Goal: Task Accomplishment & Management: Manage account settings

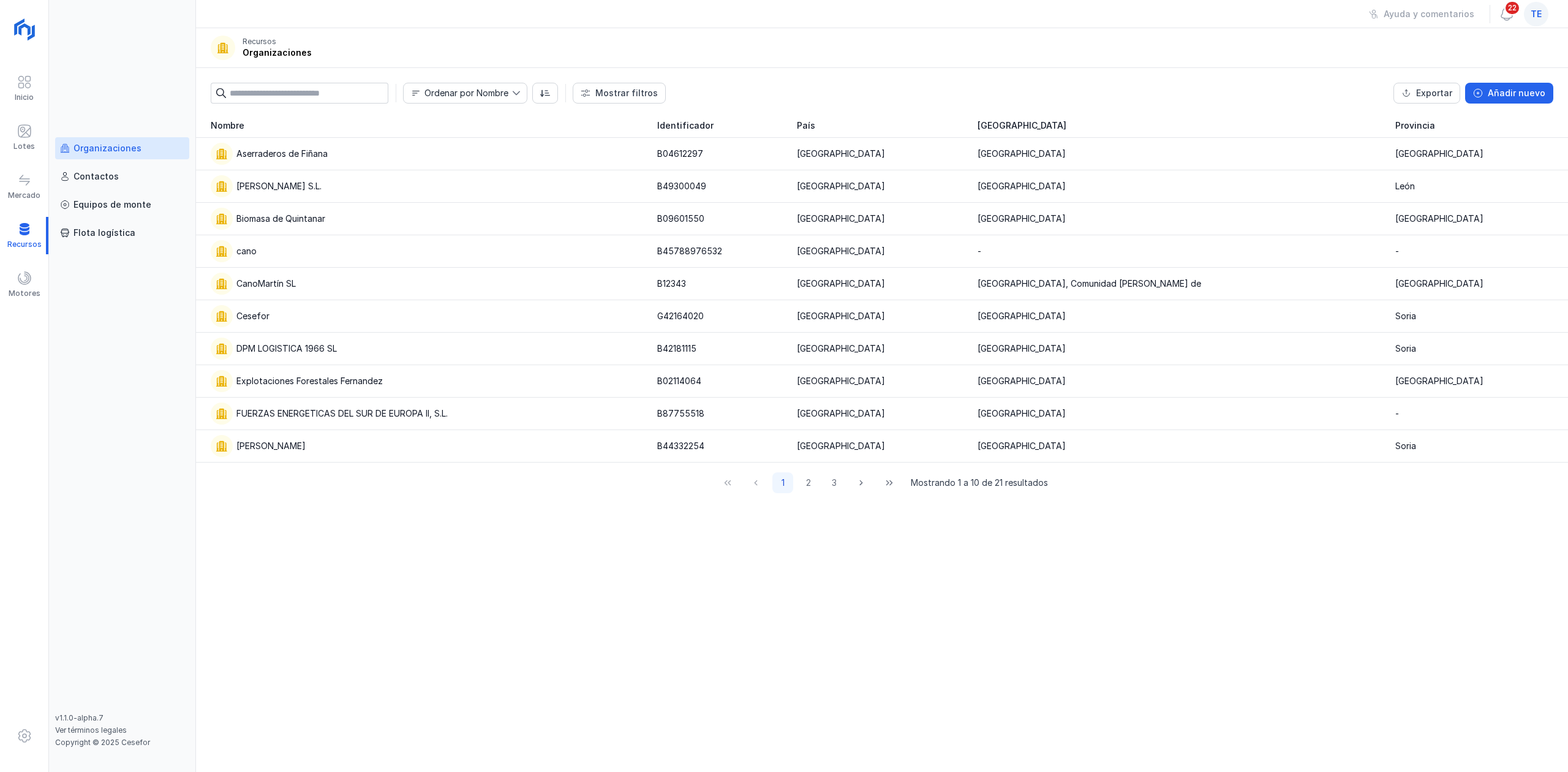
click at [1174, 624] on div "Nombre Identificador País Comunidad autónoma Provincia Aserraderos de Fiñana B0…" at bounding box center [881, 443] width 1372 height 659
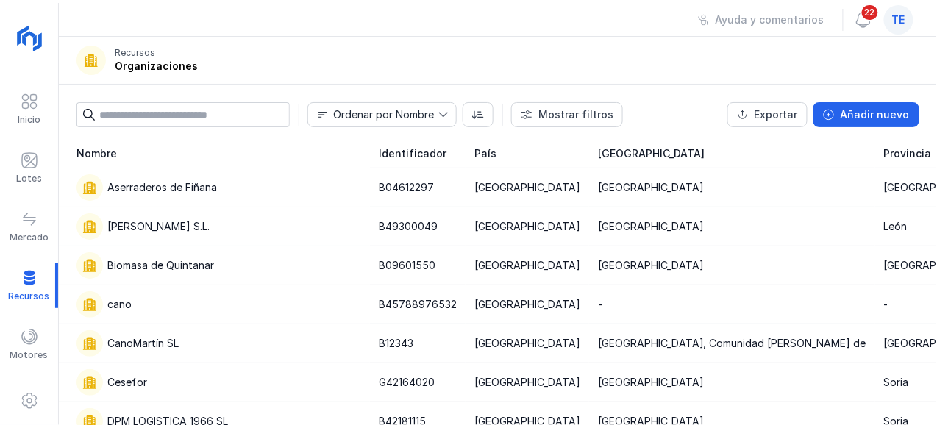
scroll to position [7, 0]
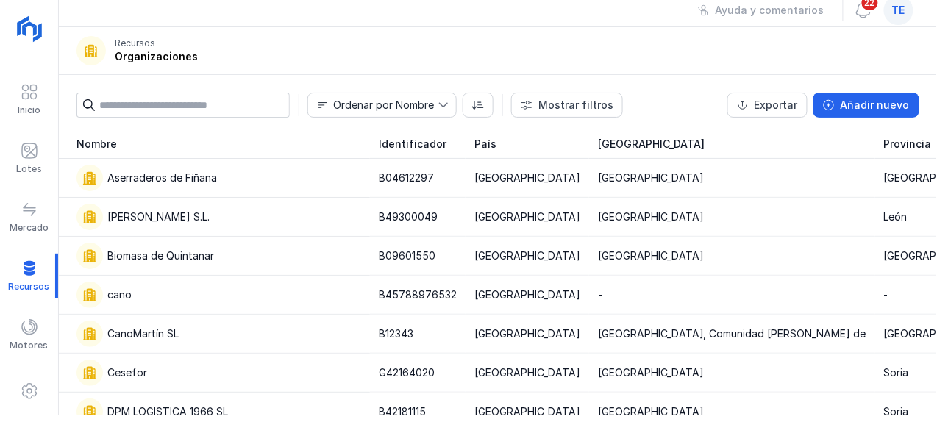
drag, startPoint x: 792, startPoint y: 420, endPoint x: 795, endPoint y: 465, distance: 44.9
click at [795, 422] on html "Inicio Lotes Mercado Recursos Motores Organizaciones Contactos Equipos de monte…" at bounding box center [468, 211] width 937 height 422
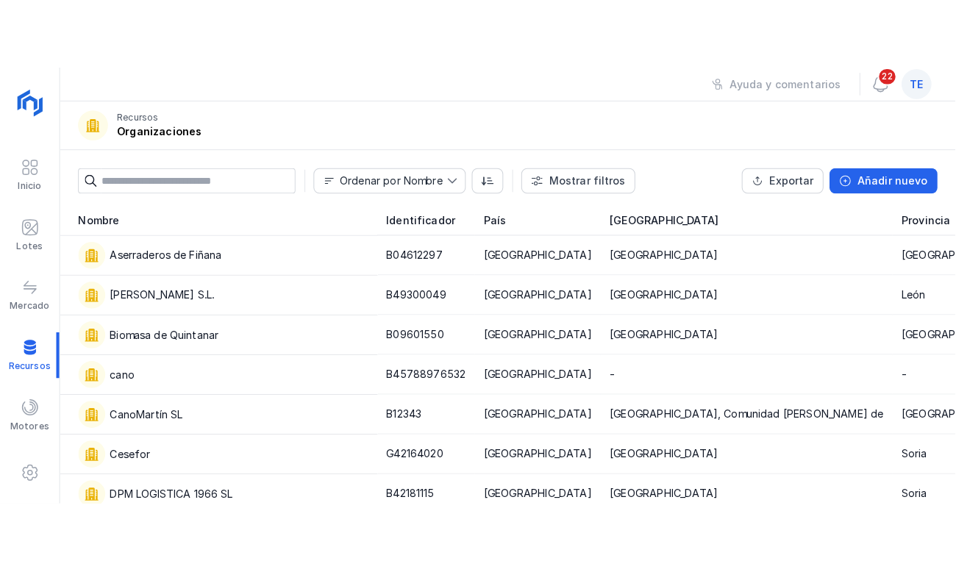
scroll to position [0, 0]
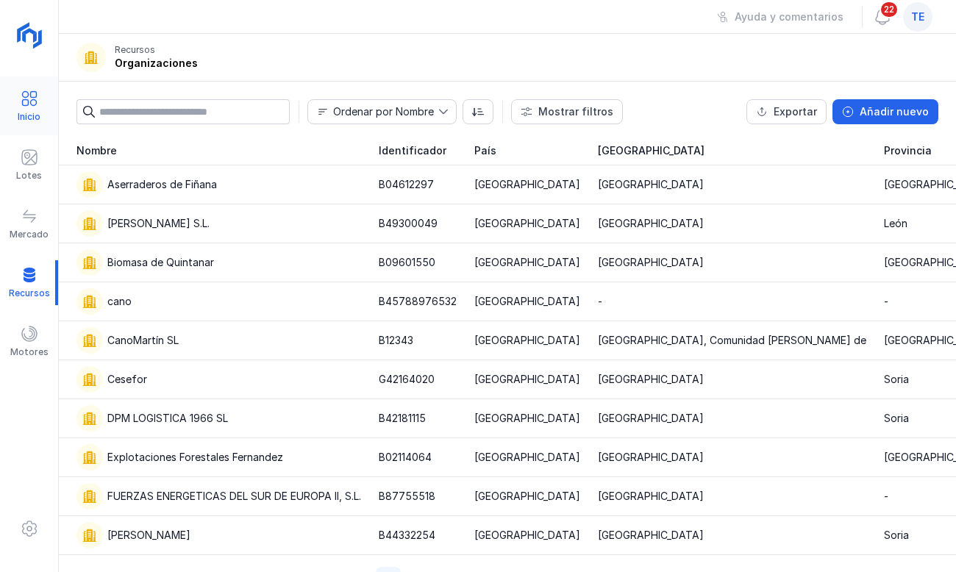
click at [18, 99] on div "Inicio" at bounding box center [29, 106] width 58 height 45
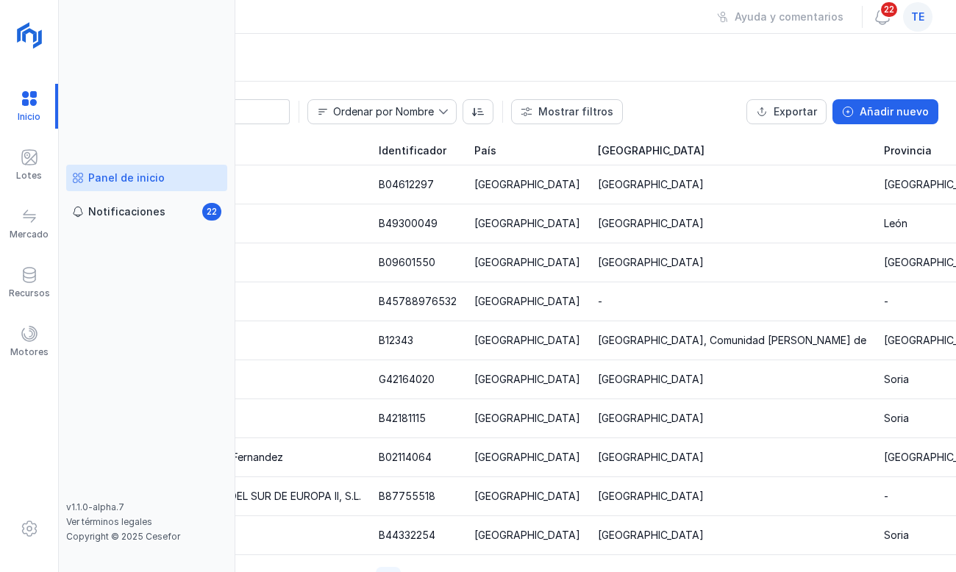
click at [128, 176] on div "Panel de inicio" at bounding box center [126, 178] width 76 height 15
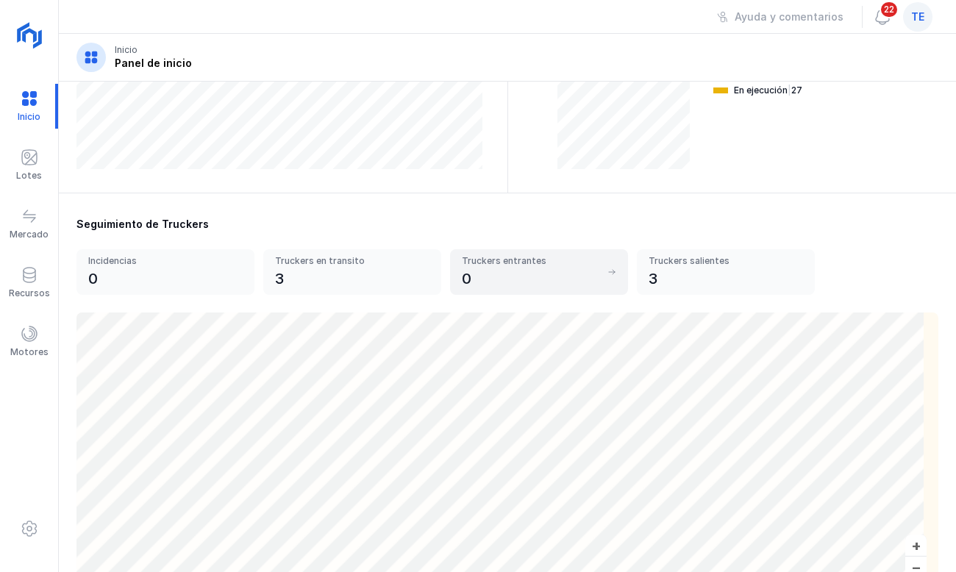
scroll to position [392, 0]
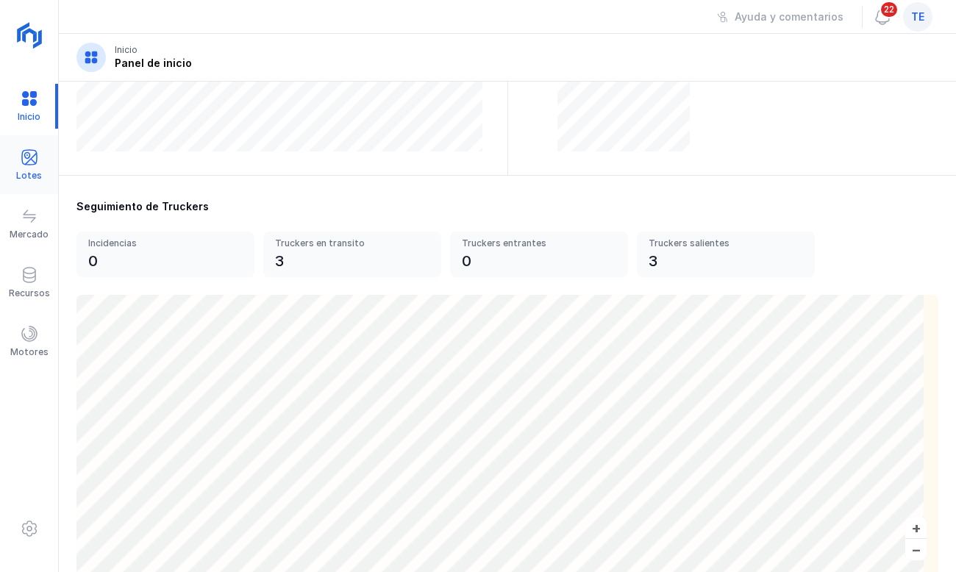
click at [40, 161] on div "Lotes" at bounding box center [29, 165] width 58 height 45
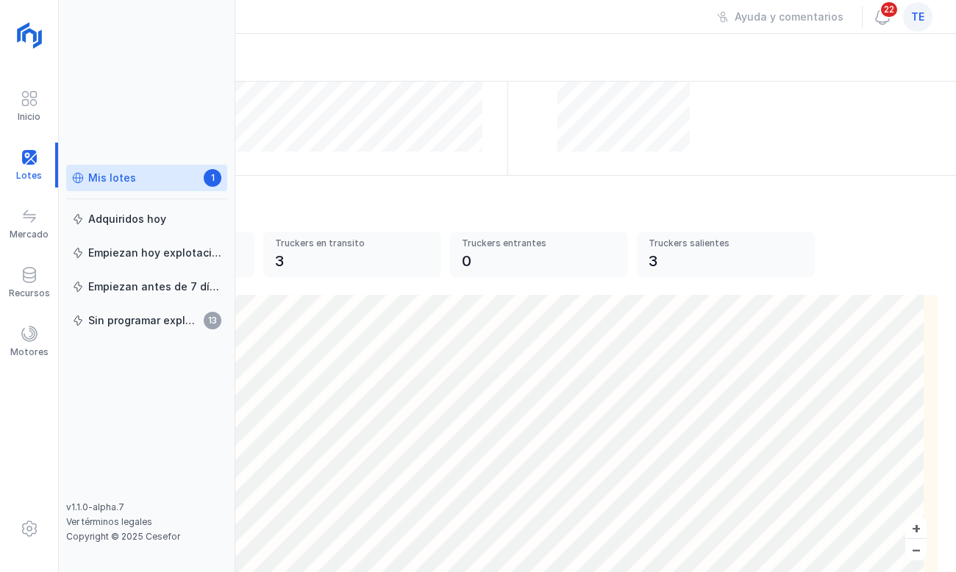
click at [103, 173] on div "Mis lotes" at bounding box center [112, 178] width 48 height 15
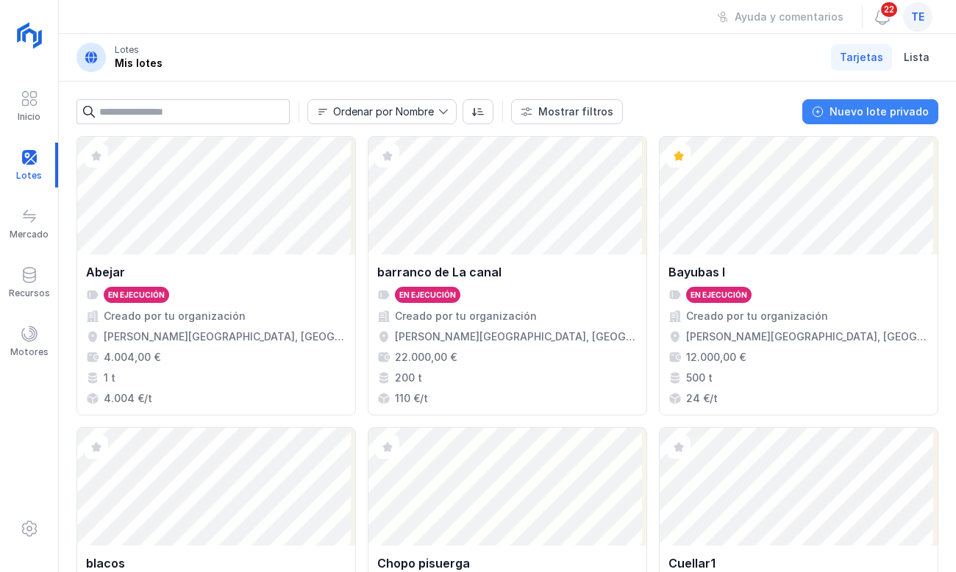
click at [918, 108] on div "Nuevo lote privado" at bounding box center [878, 111] width 99 height 15
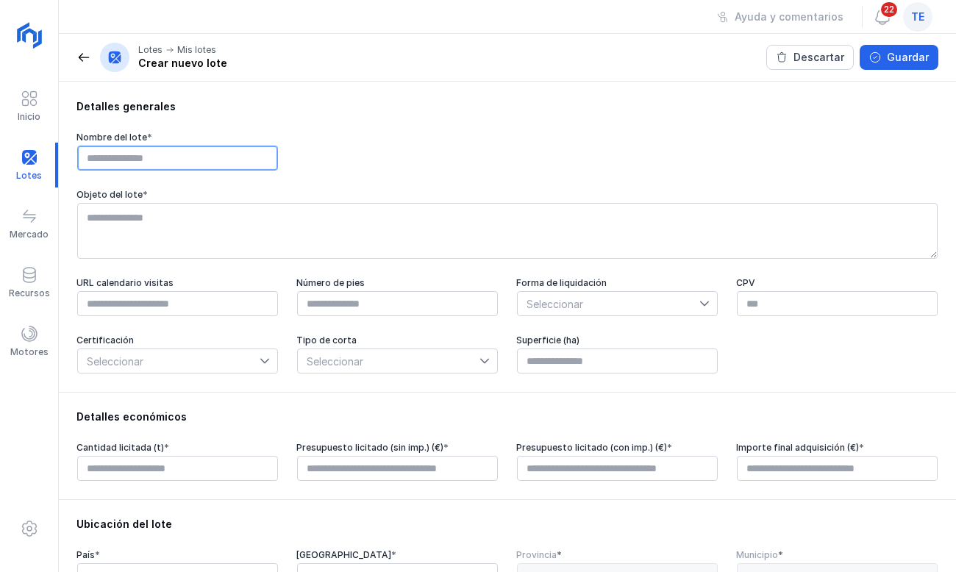
click at [121, 147] on input "text" at bounding box center [177, 158] width 201 height 25
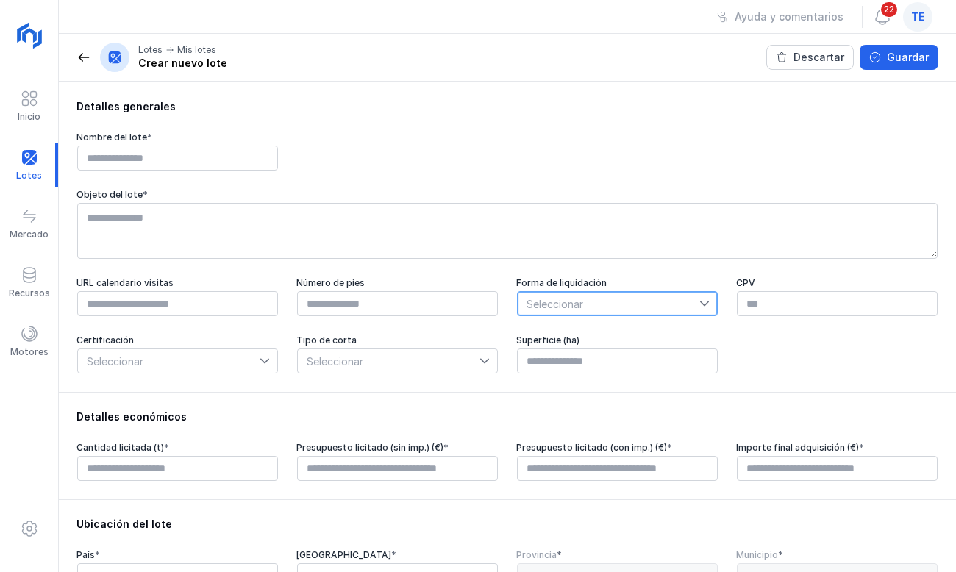
click at [682, 300] on span "Seleccionar" at bounding box center [609, 304] width 182 height 24
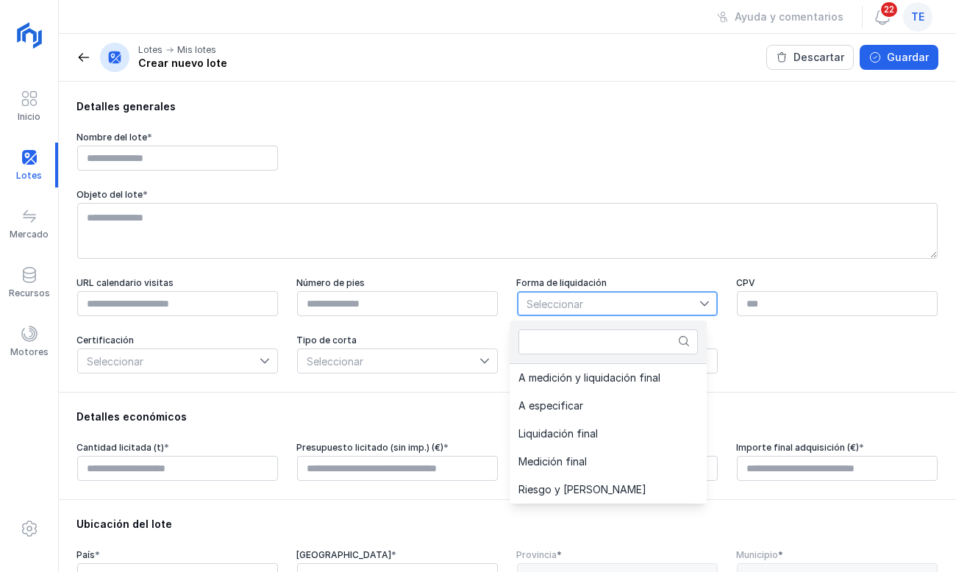
click at [687, 296] on span "Seleccionar" at bounding box center [609, 304] width 182 height 24
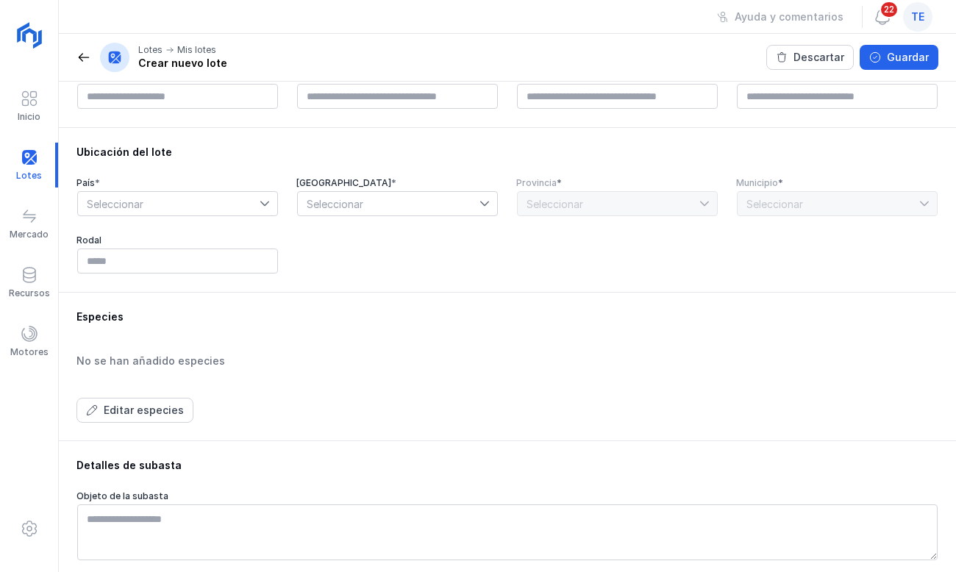
scroll to position [392, 0]
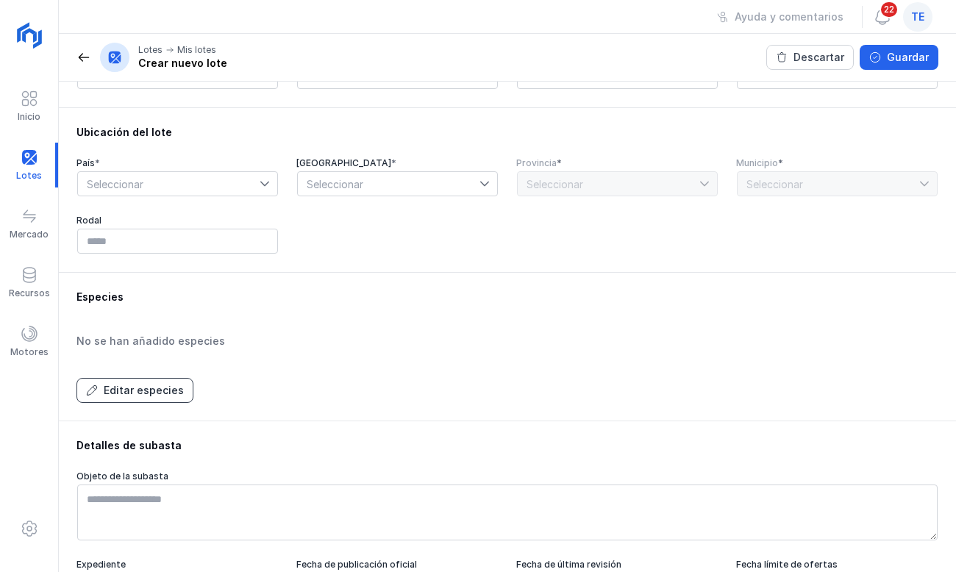
click at [148, 397] on div "Editar especies" at bounding box center [144, 390] width 80 height 15
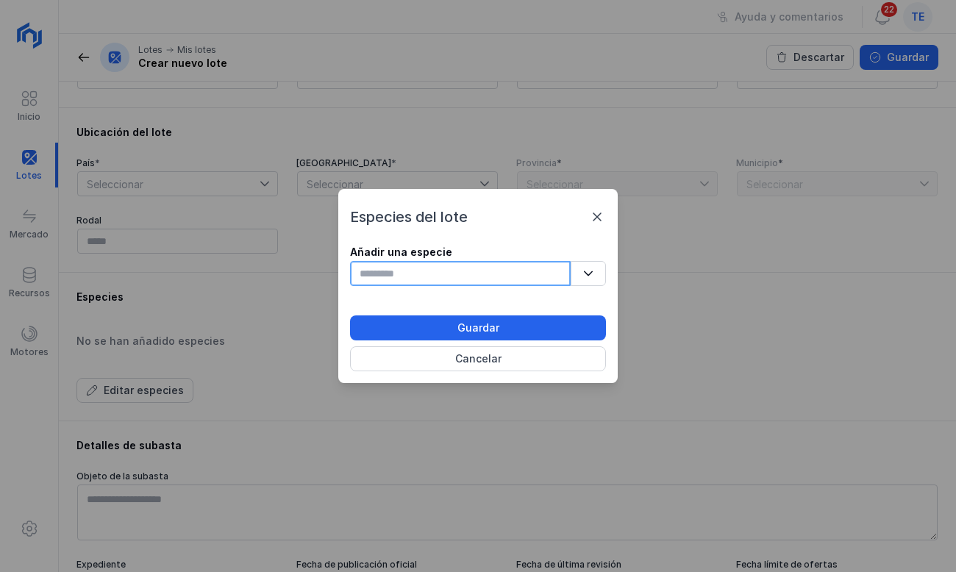
click at [369, 271] on input "text" at bounding box center [460, 273] width 221 height 25
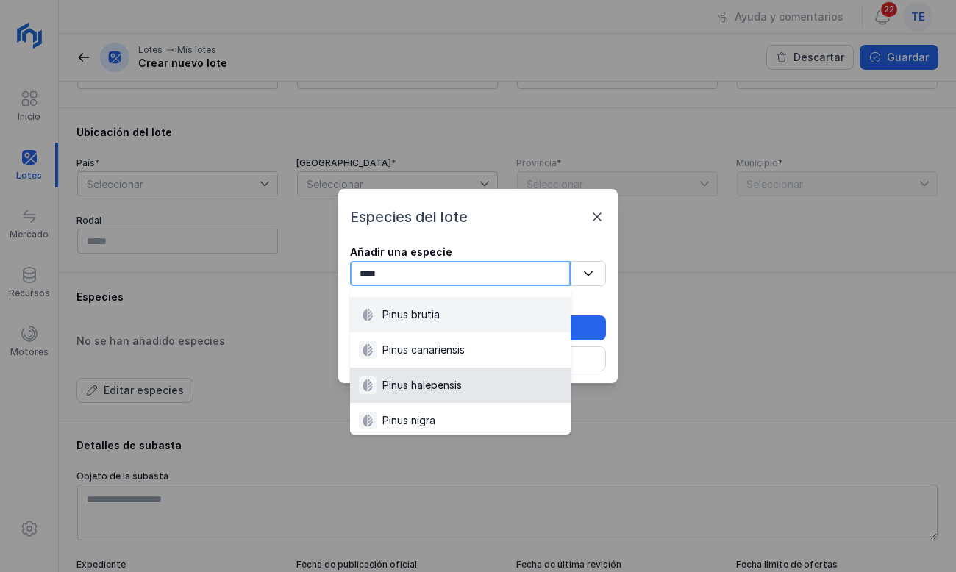
scroll to position [0, 0]
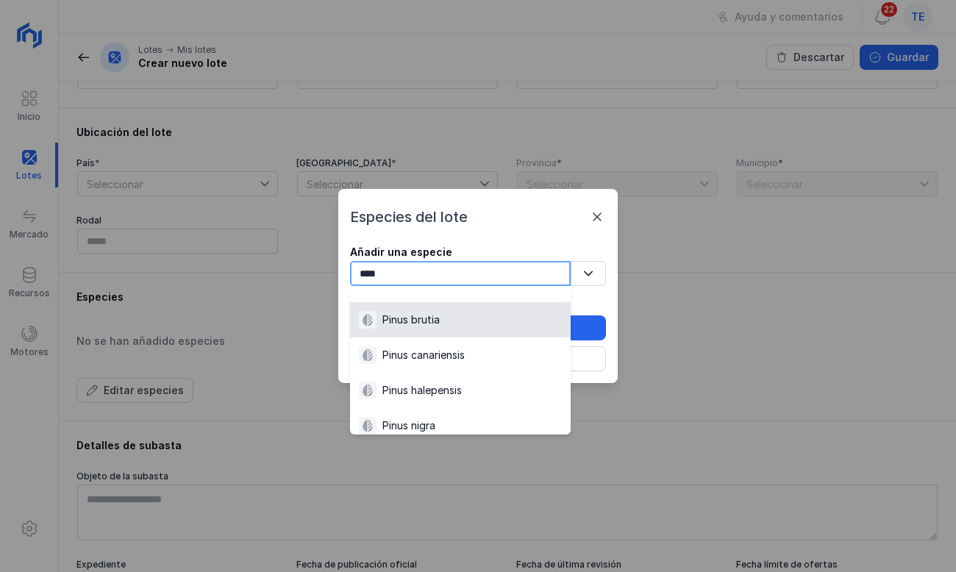
type input "****"
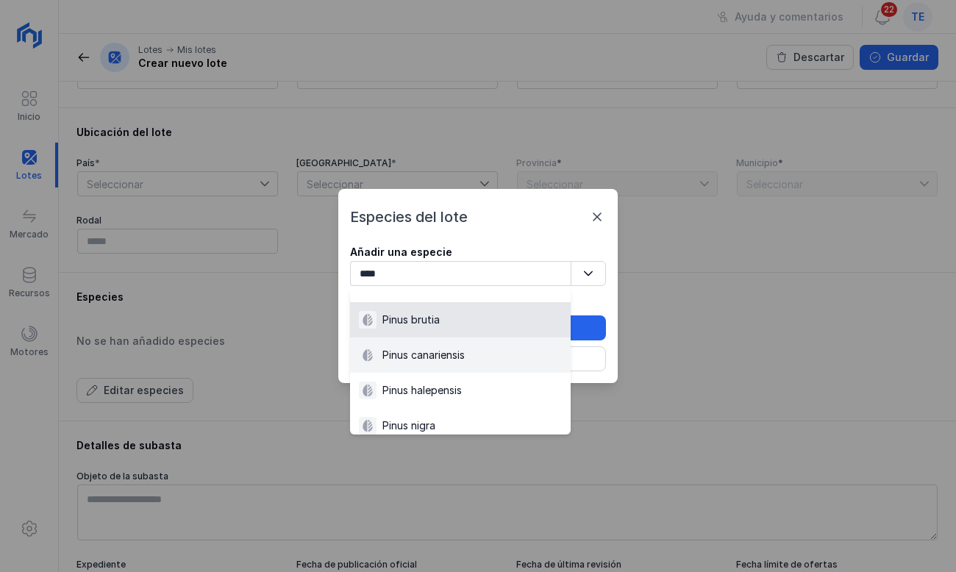
click at [473, 329] on li "Pinus brutia" at bounding box center [460, 319] width 221 height 35
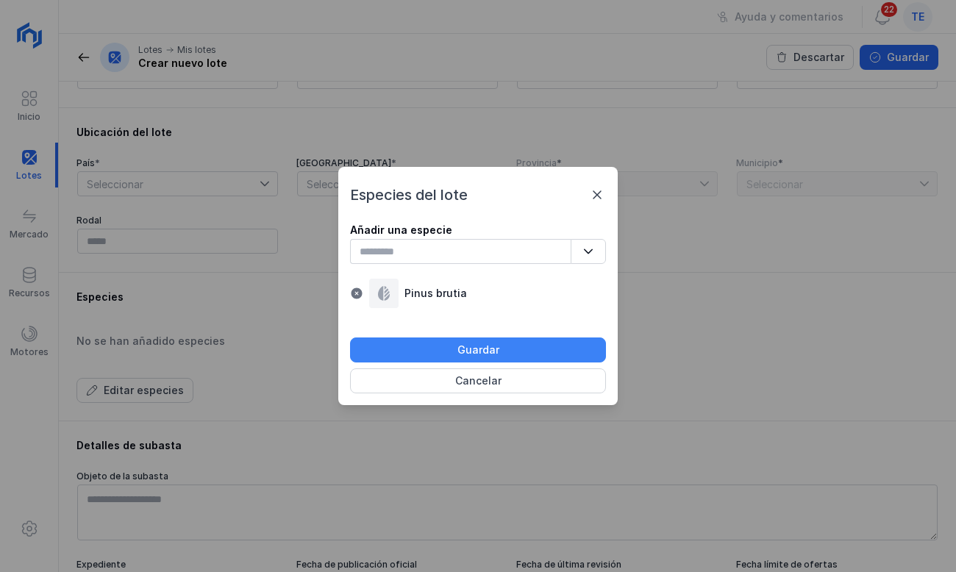
click at [521, 341] on button "Guardar" at bounding box center [478, 349] width 256 height 25
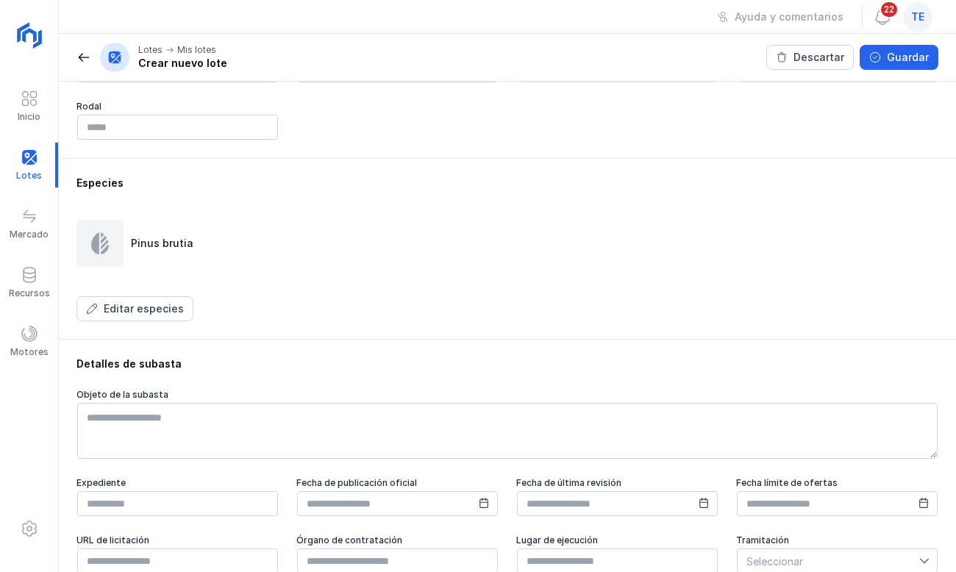
scroll to position [451, 0]
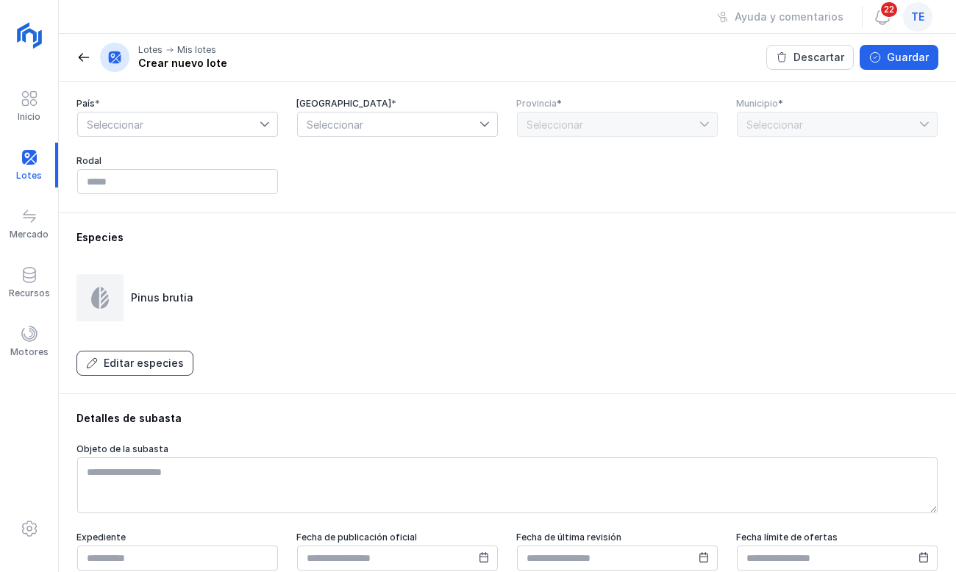
click at [156, 371] on div "Editar especies" at bounding box center [144, 363] width 80 height 15
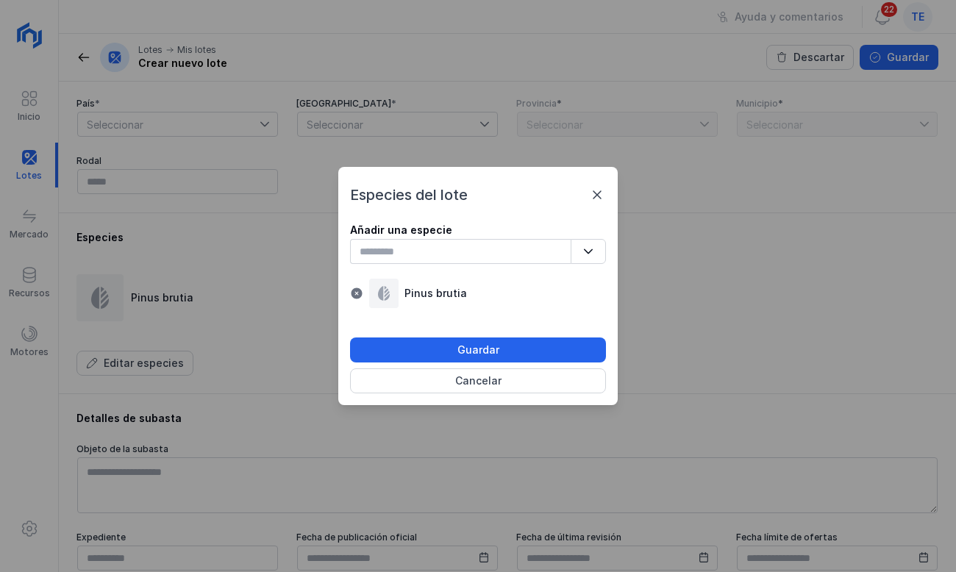
click at [420, 236] on div "Añadir una especie" at bounding box center [478, 230] width 256 height 15
click at [422, 246] on input "text" at bounding box center [460, 251] width 221 height 25
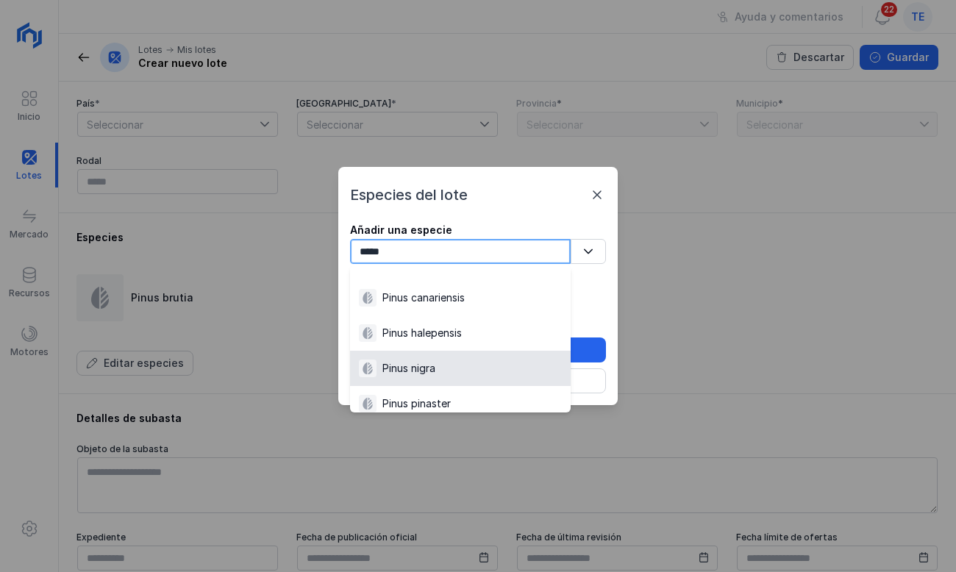
type input "*****"
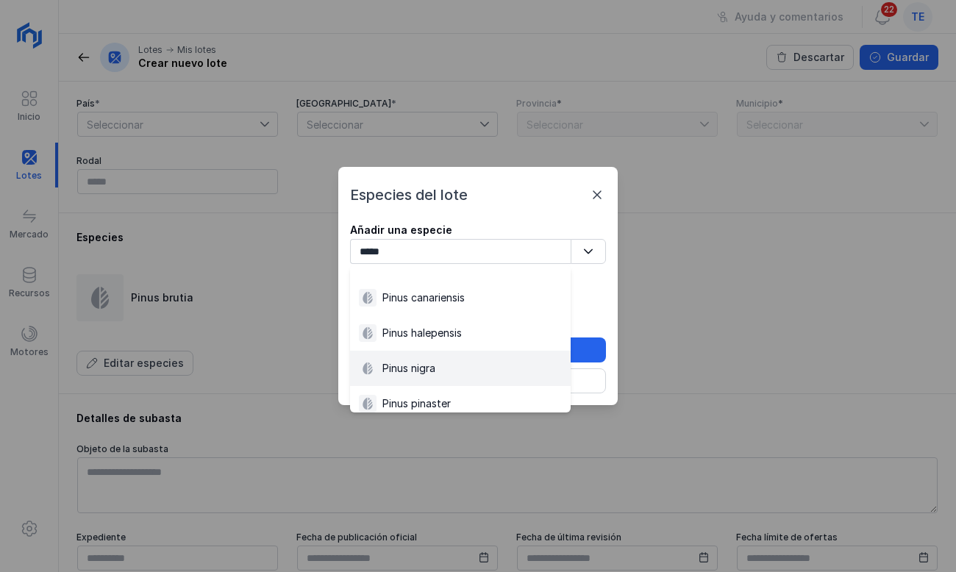
click at [371, 374] on span "[object Object]" at bounding box center [367, 368] width 15 height 15
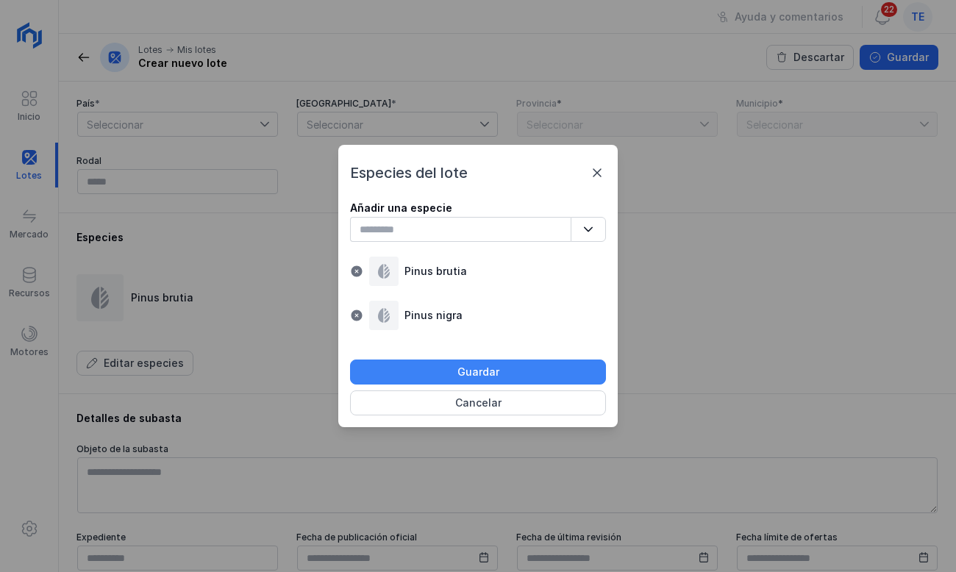
click at [451, 363] on button "Guardar" at bounding box center [478, 371] width 256 height 25
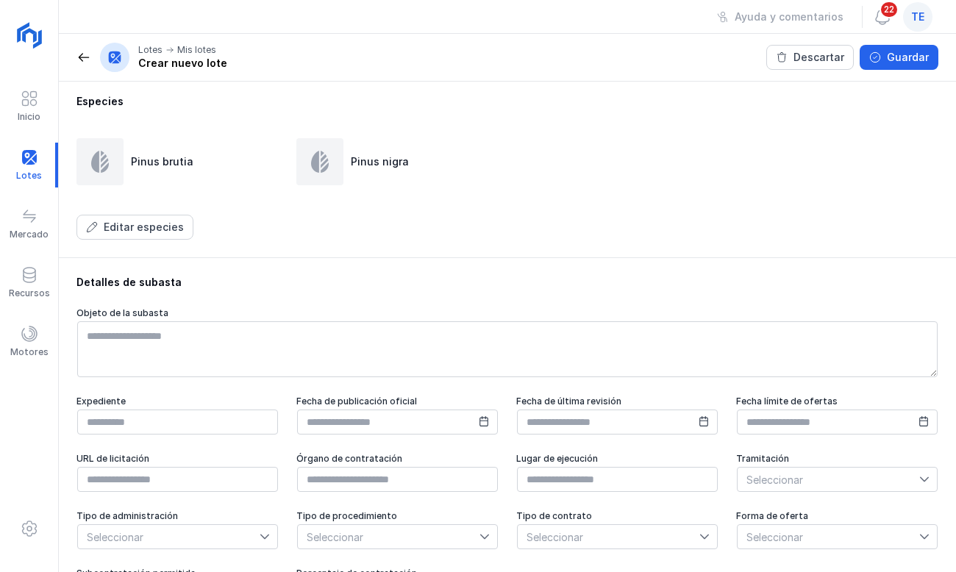
scroll to position [647, 0]
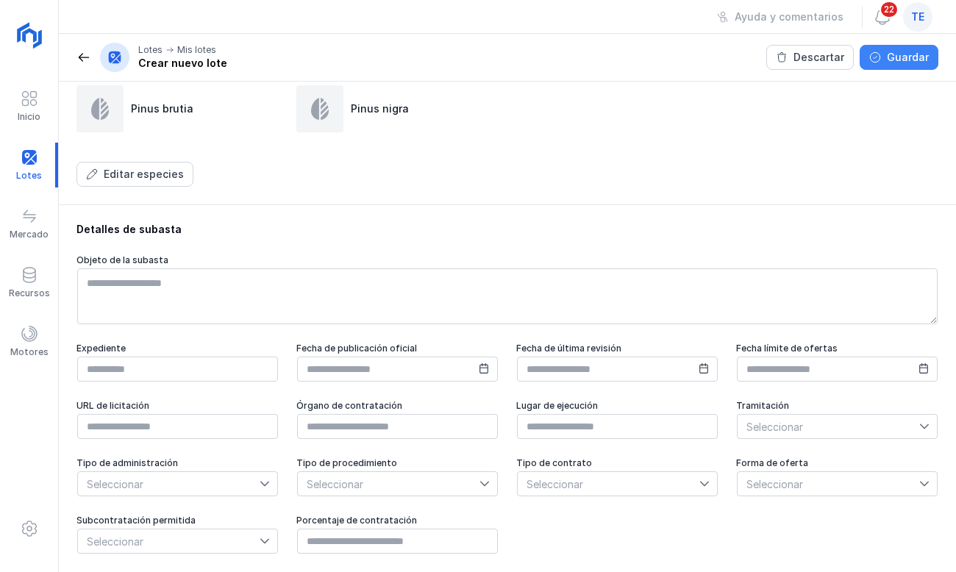
click at [902, 62] on div "Guardar" at bounding box center [908, 57] width 42 height 15
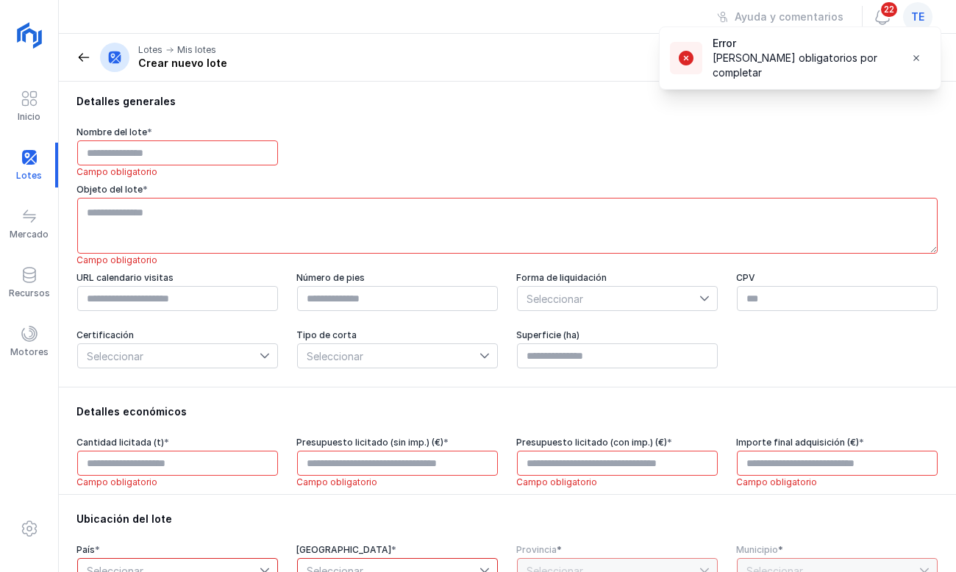
scroll to position [0, 0]
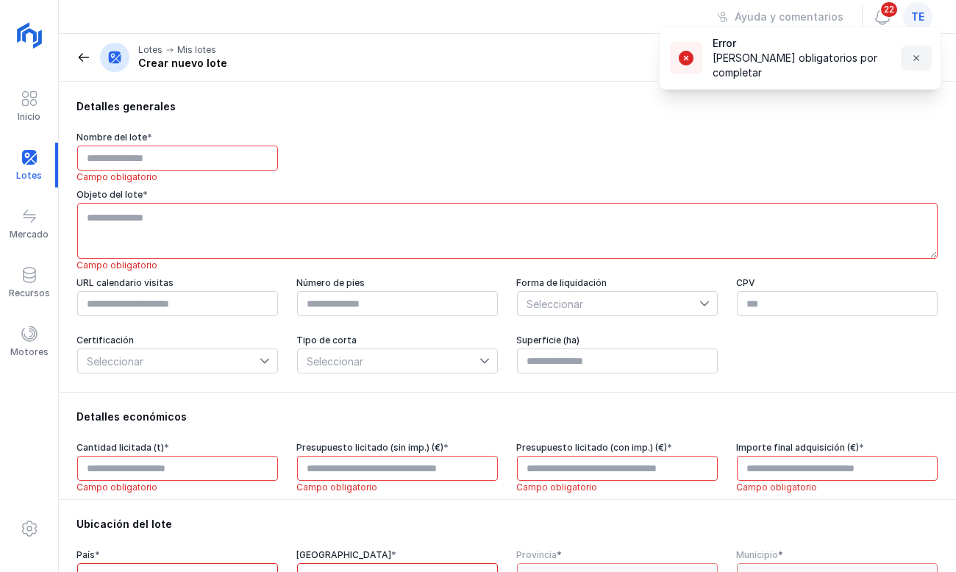
click at [907, 54] on button "button" at bounding box center [916, 58] width 31 height 25
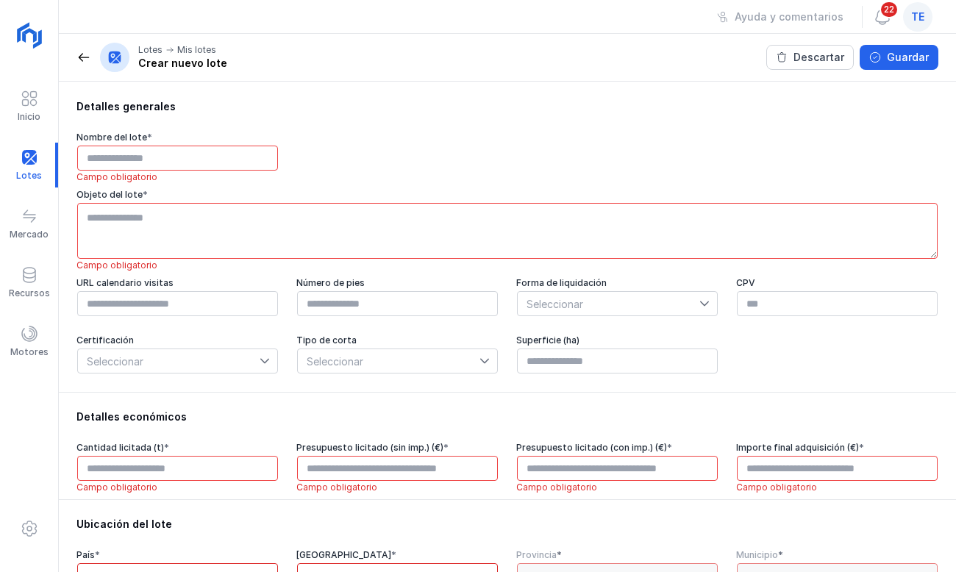
click at [104, 38] on header "Lotes Mis lotes Crear nuevo lote Descartar Guardar" at bounding box center [507, 58] width 897 height 48
click at [78, 57] on span at bounding box center [83, 57] width 15 height 15
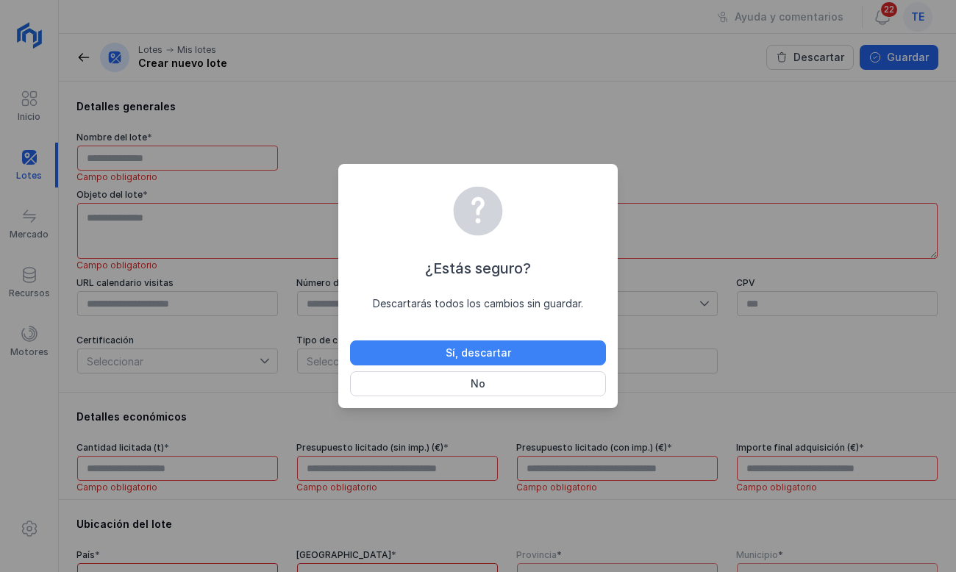
click at [435, 356] on button "Sí, descartar" at bounding box center [478, 352] width 256 height 25
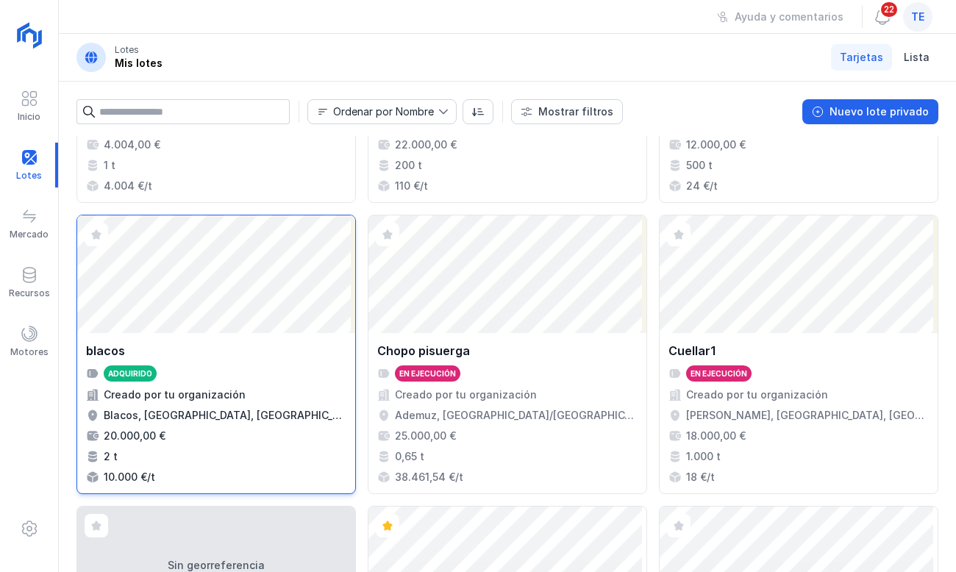
scroll to position [294, 0]
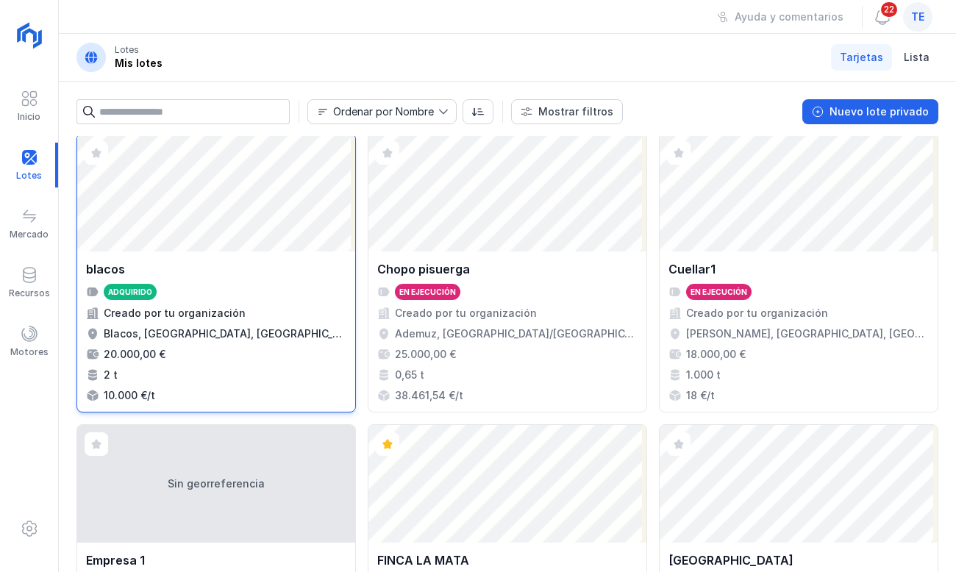
click at [193, 188] on div "Abrir lote" at bounding box center [216, 193] width 278 height 118
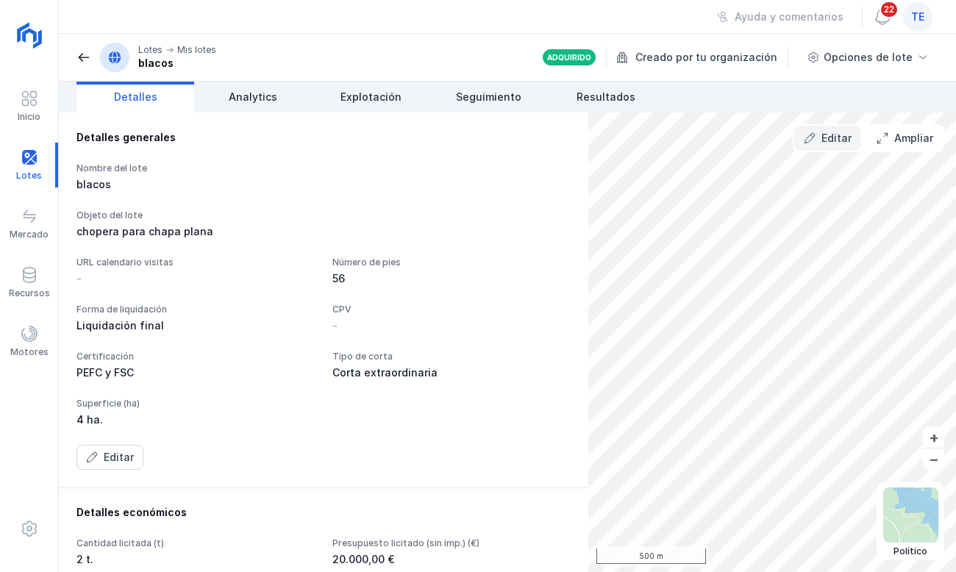
click at [826, 137] on div "Editar" at bounding box center [836, 138] width 30 height 15
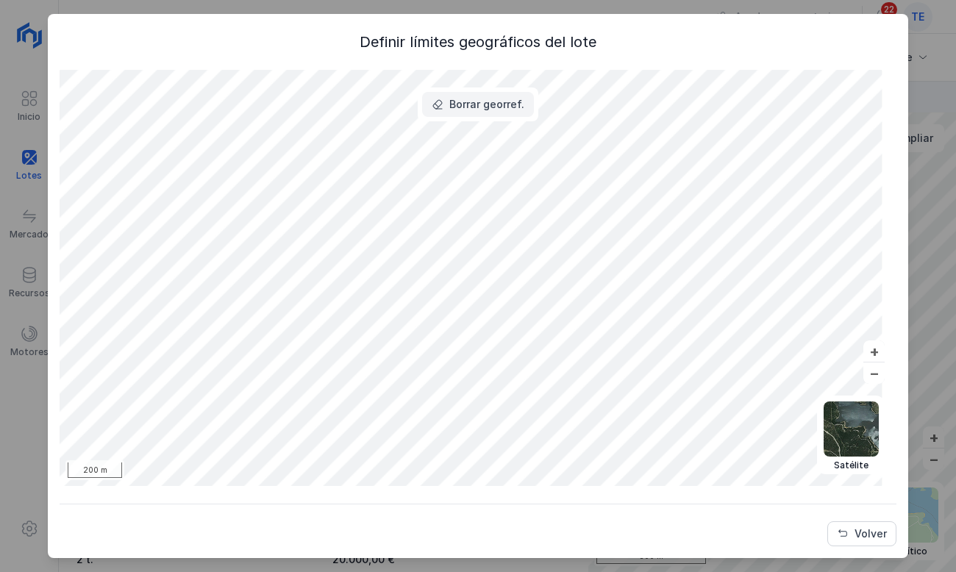
click at [506, 94] on button "Borrar georref." at bounding box center [478, 104] width 112 height 25
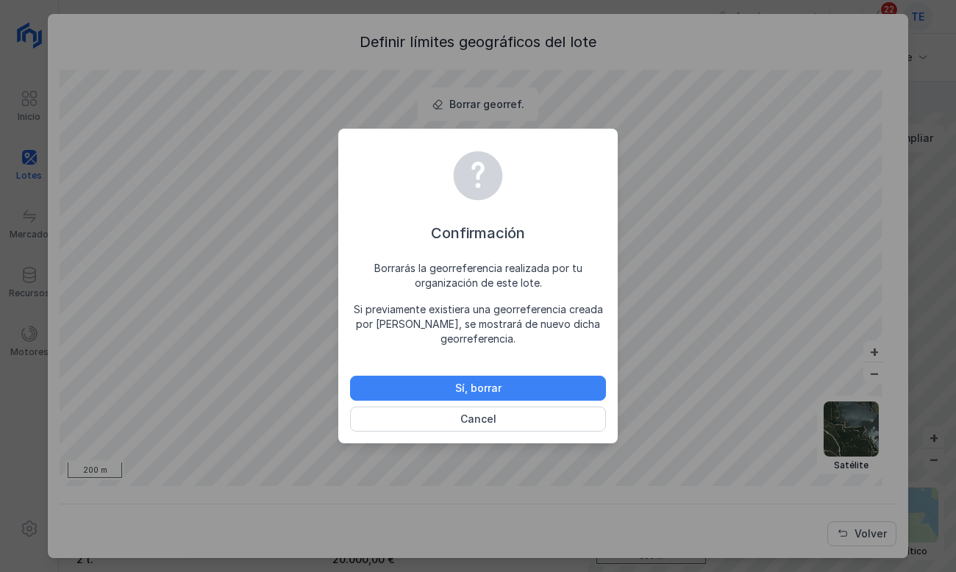
drag, startPoint x: 590, startPoint y: 387, endPoint x: 597, endPoint y: 386, distance: 7.4
click at [590, 385] on button "Sí, borrar" at bounding box center [478, 388] width 256 height 25
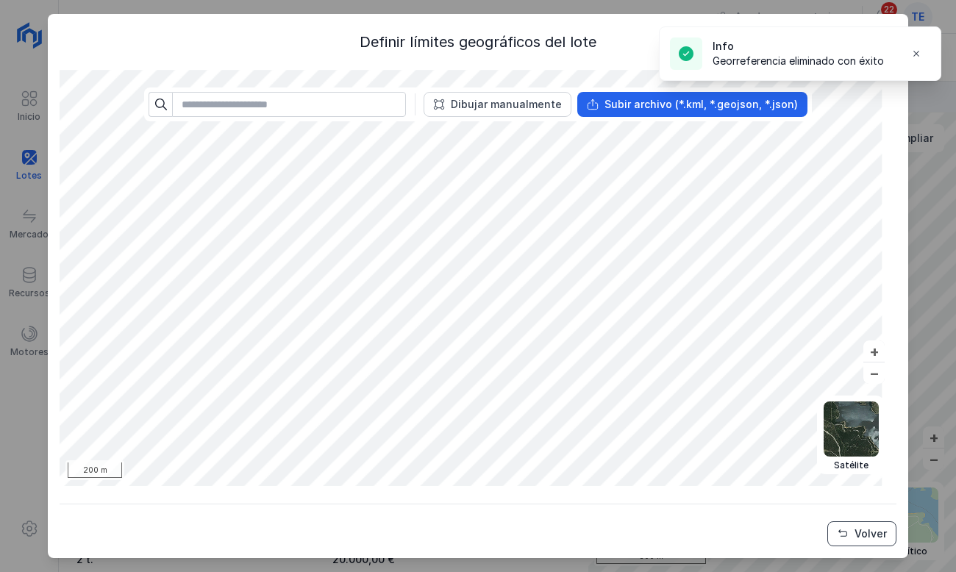
click at [856, 533] on div "Volver" at bounding box center [870, 533] width 32 height 15
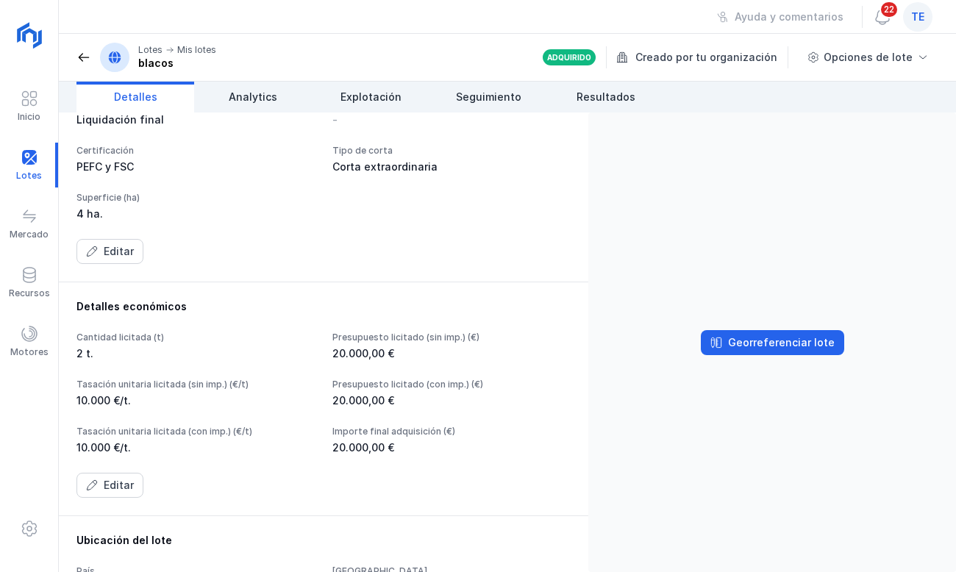
scroll to position [98, 0]
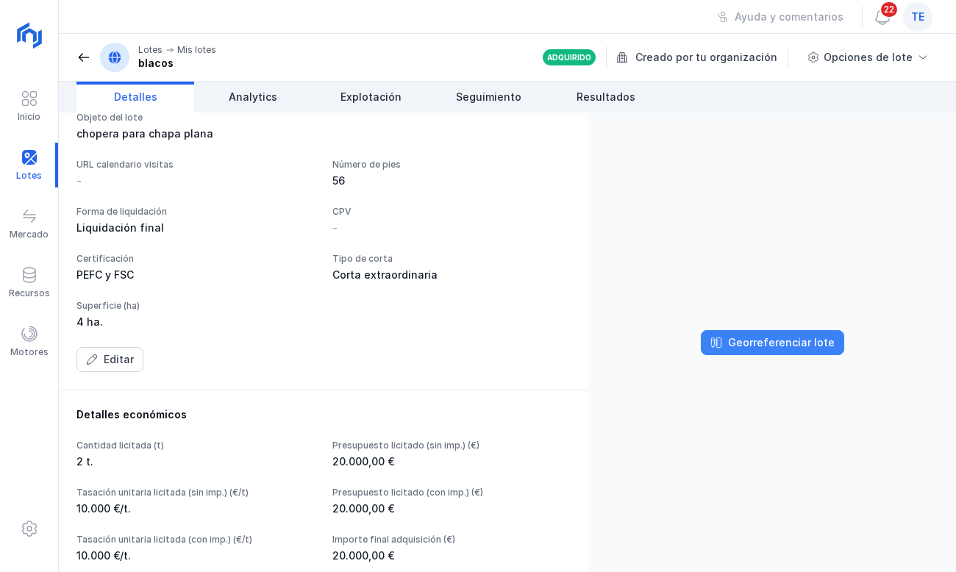
click at [792, 340] on div "Georreferenciar lote" at bounding box center [781, 342] width 107 height 15
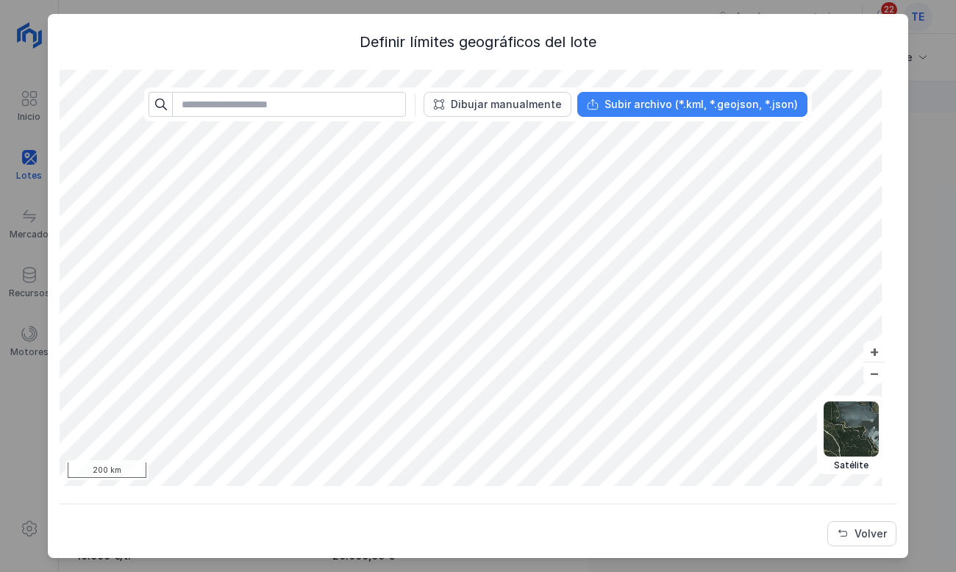
click at [665, 115] on button "Subir archivo (*.kml, *.geojson, *.json)" at bounding box center [692, 104] width 230 height 25
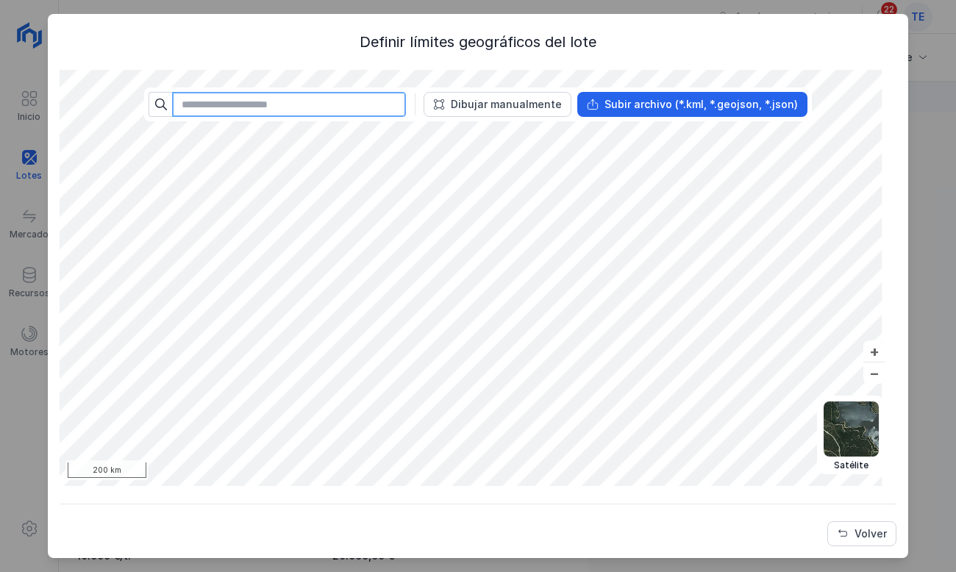
click at [325, 110] on input "text" at bounding box center [289, 104] width 234 height 25
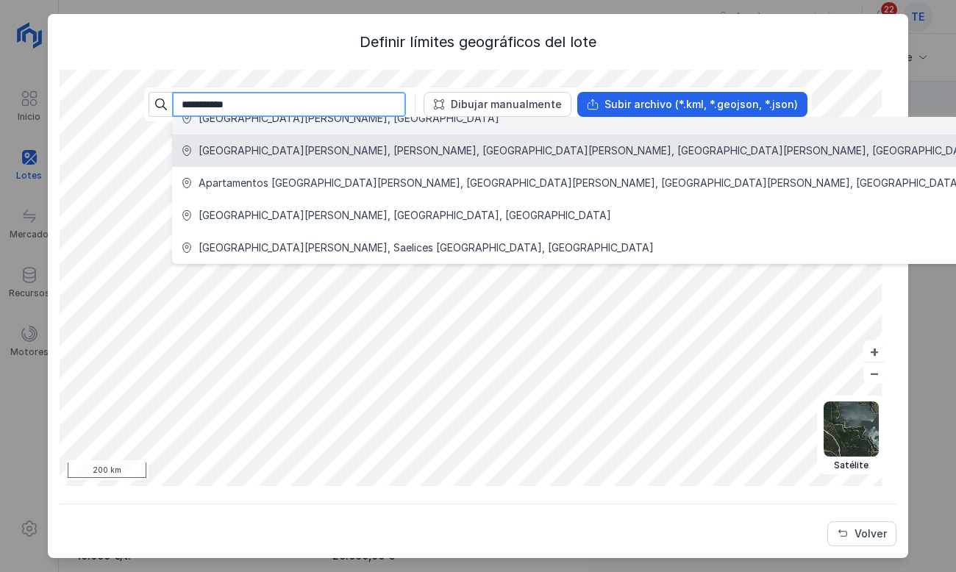
scroll to position [9, 0]
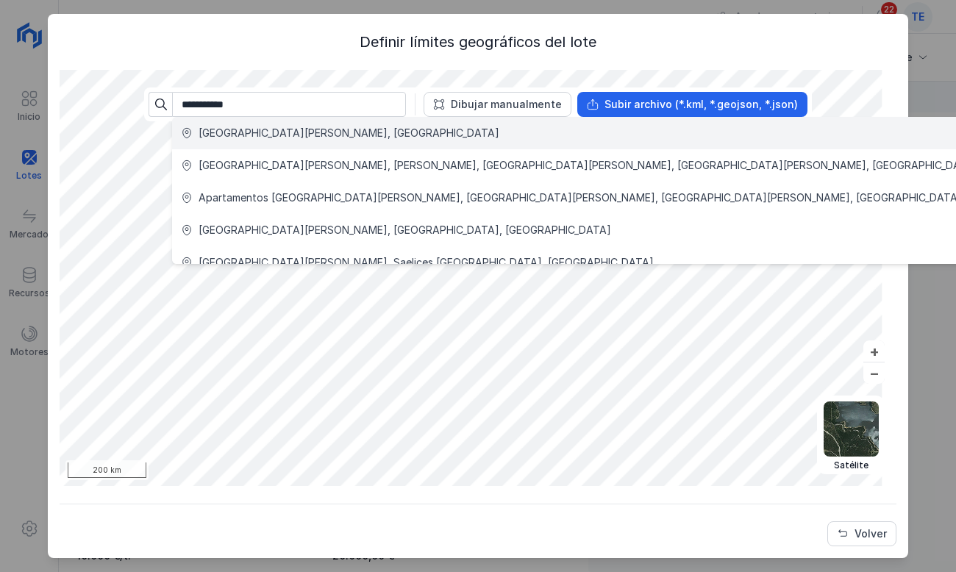
click at [409, 127] on div "Ciudad Rodrigo, España" at bounding box center [579, 133] width 797 height 15
type input "**********"
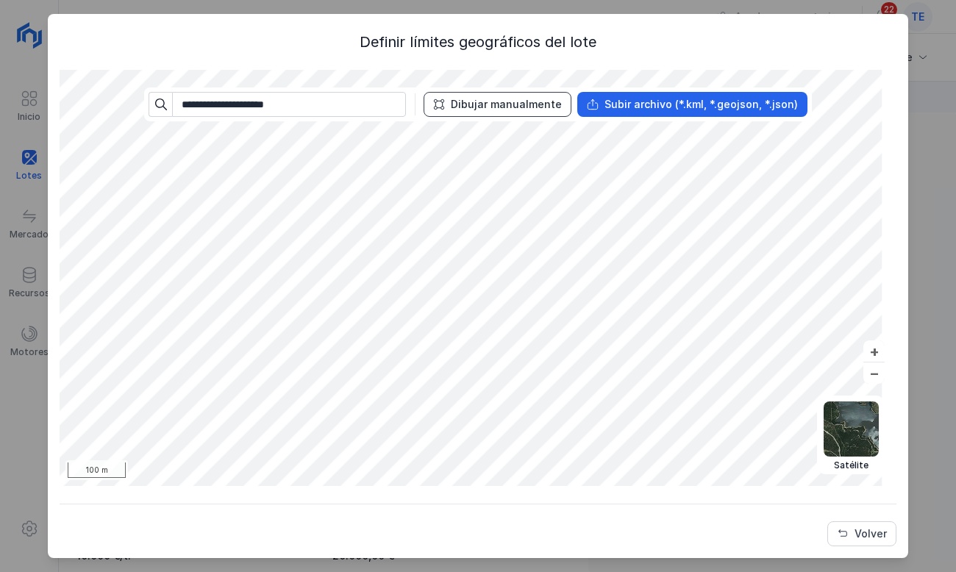
click at [511, 105] on div "Dibujar manualmente" at bounding box center [506, 104] width 111 height 15
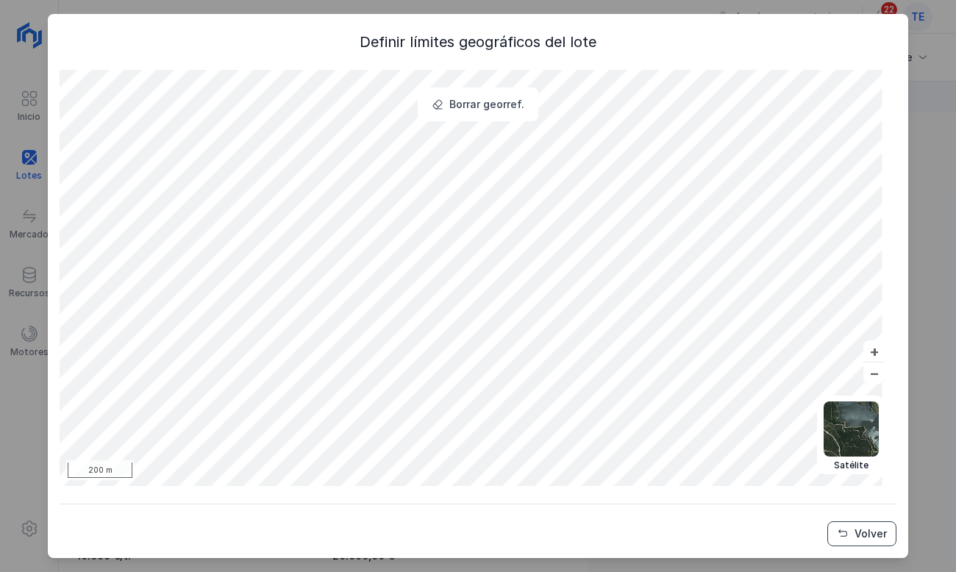
click at [854, 537] on div "Volver" at bounding box center [870, 533] width 32 height 15
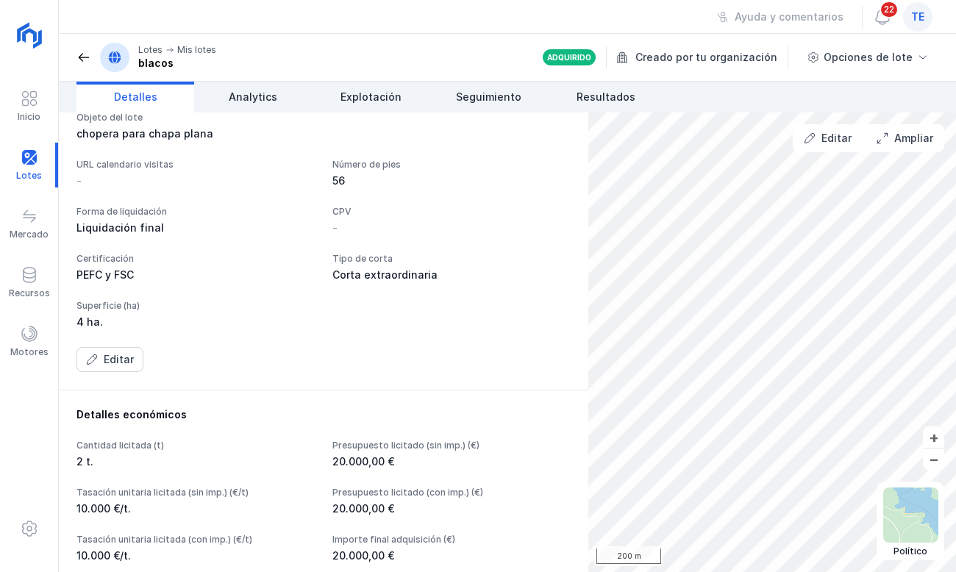
click at [83, 53] on span at bounding box center [83, 57] width 15 height 15
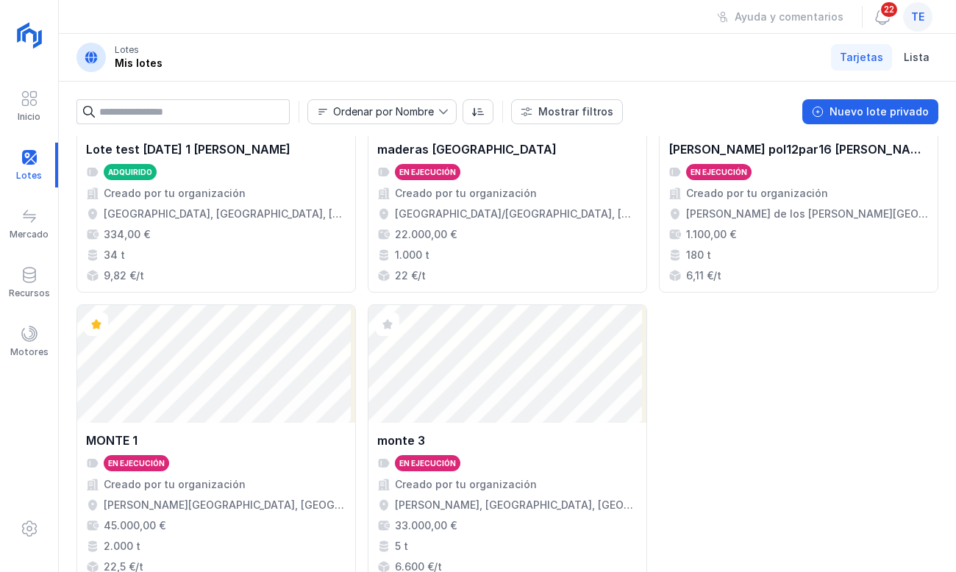
scroll to position [1654, 0]
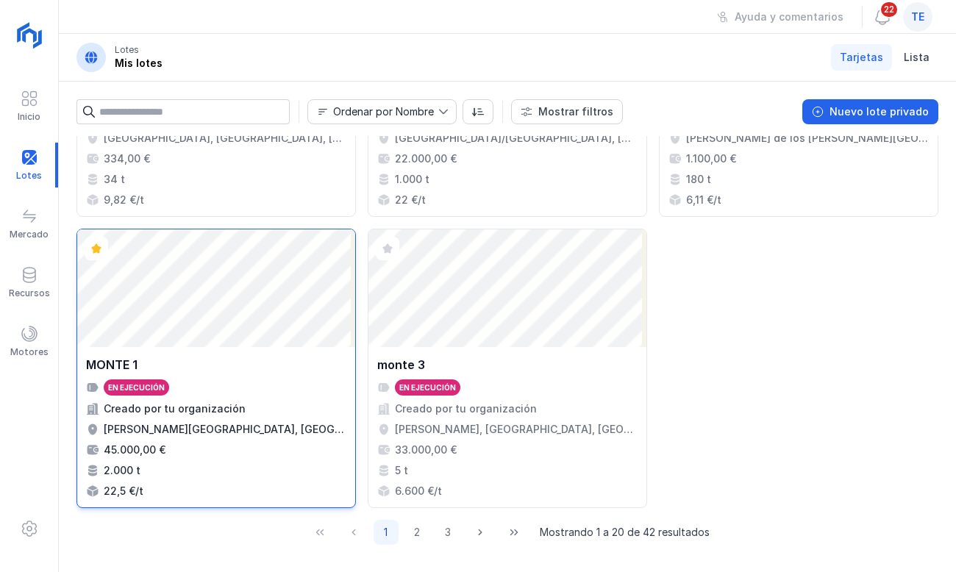
click at [207, 298] on div "Abrir lote" at bounding box center [216, 288] width 278 height 118
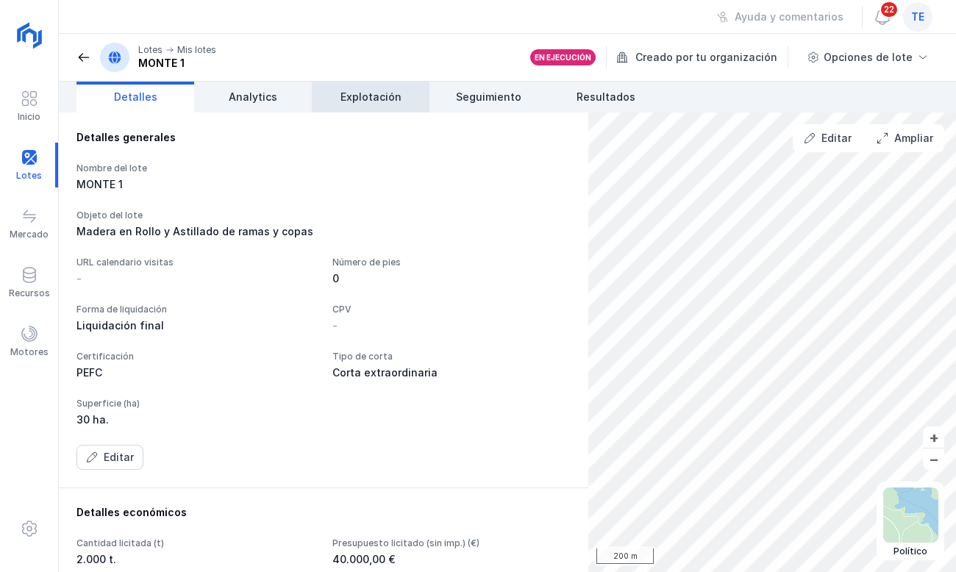
click at [394, 87] on link "Explotación" at bounding box center [371, 97] width 118 height 31
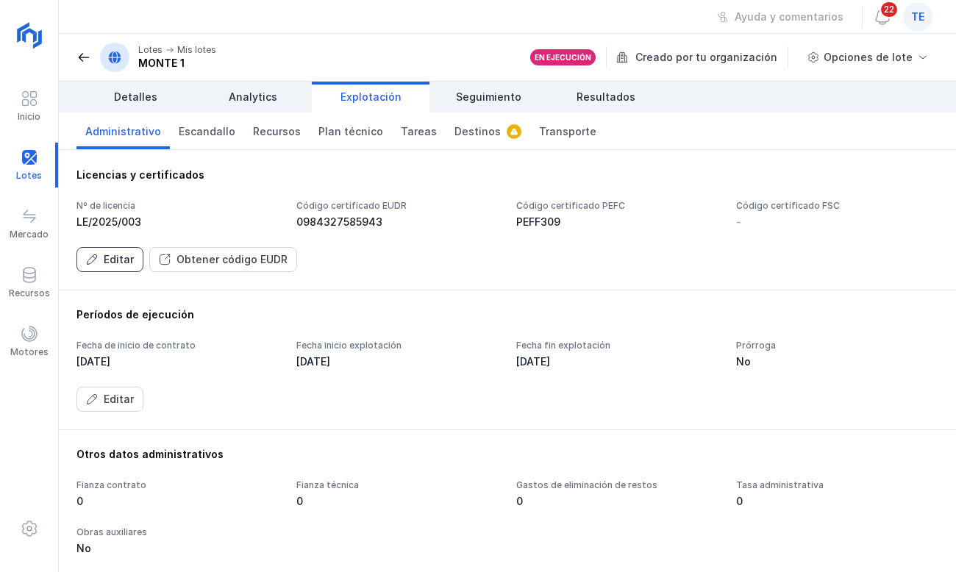
click at [129, 252] on div "Editar" at bounding box center [119, 259] width 30 height 15
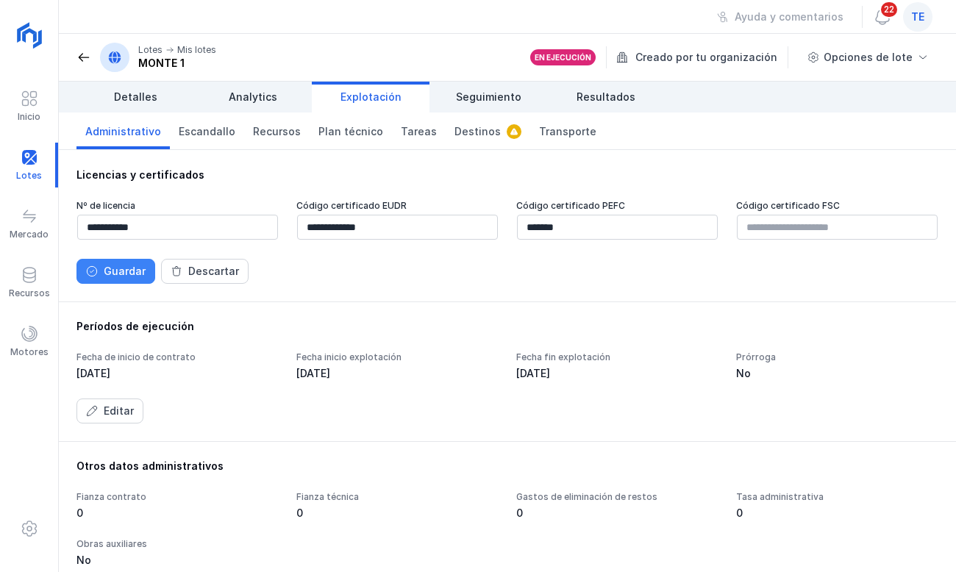
click at [102, 278] on button "Guardar" at bounding box center [115, 271] width 79 height 25
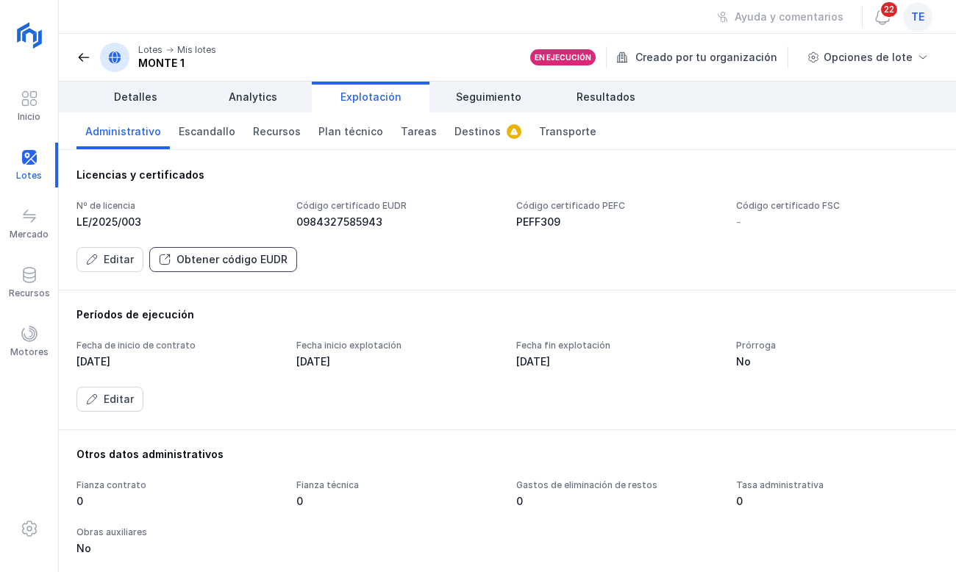
drag, startPoint x: 165, startPoint y: 260, endPoint x: 257, endPoint y: 254, distance: 92.8
click at [257, 254] on button "Obtener código EUDR" at bounding box center [223, 259] width 148 height 25
drag, startPoint x: 262, startPoint y: 257, endPoint x: 337, endPoint y: 227, distance: 80.5
click at [337, 227] on div "Nº de licencia LE/2025/003 Código certificado EUDR 0984327585943 Código certifi…" at bounding box center [507, 236] width 862 height 72
click at [347, 132] on span "Plan técnico" at bounding box center [350, 131] width 65 height 15
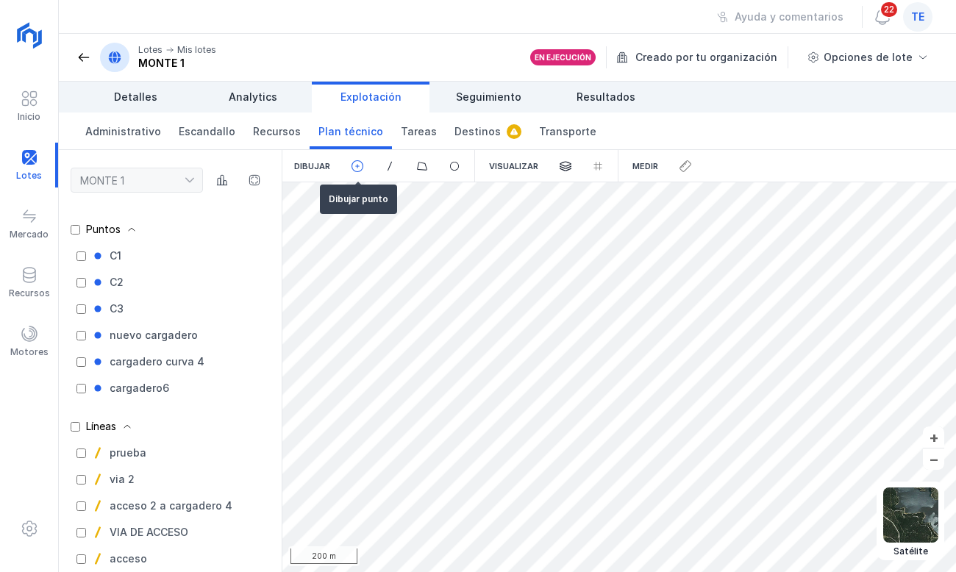
click at [368, 170] on div at bounding box center [358, 166] width 32 height 32
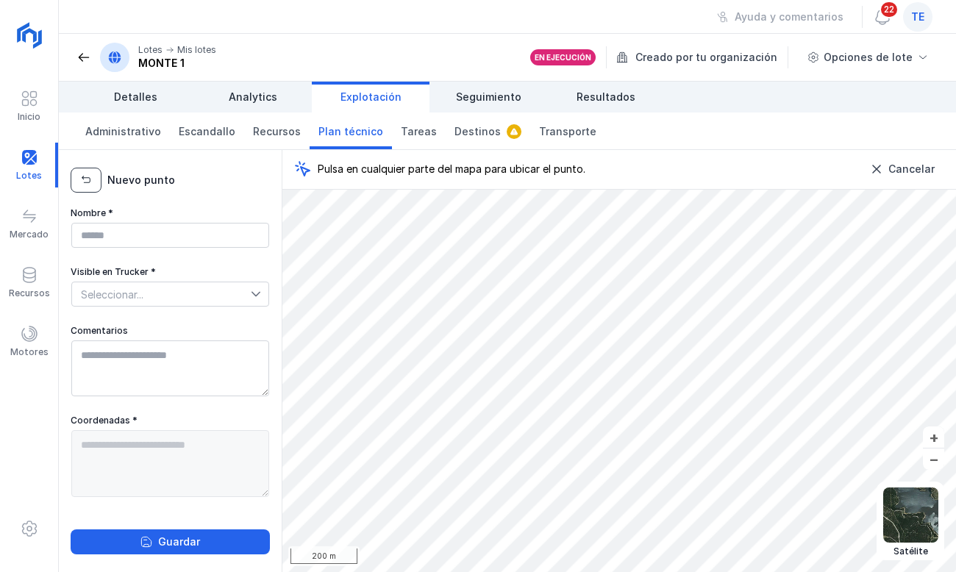
click at [98, 177] on button "button" at bounding box center [86, 180] width 31 height 25
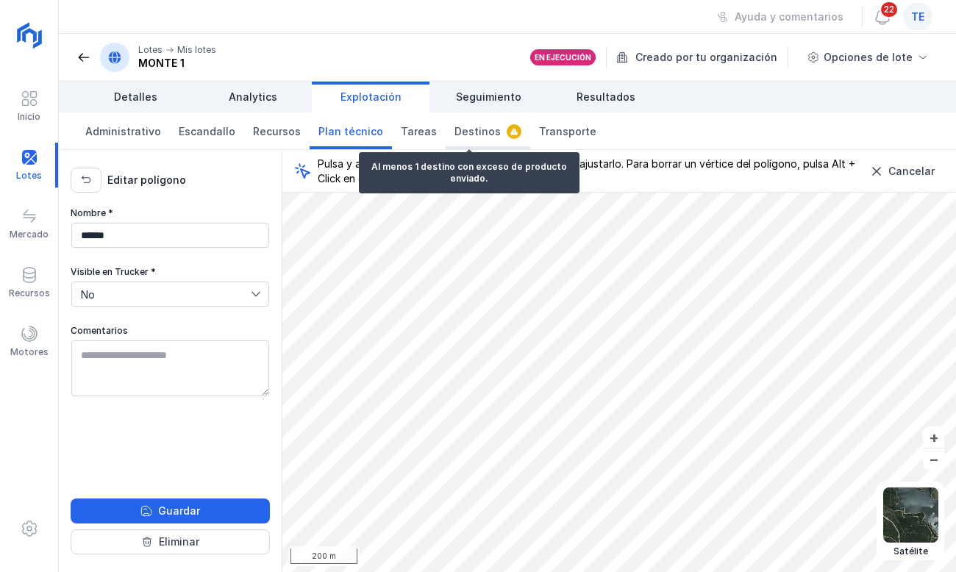
click at [473, 126] on span "Destinos" at bounding box center [477, 131] width 46 height 15
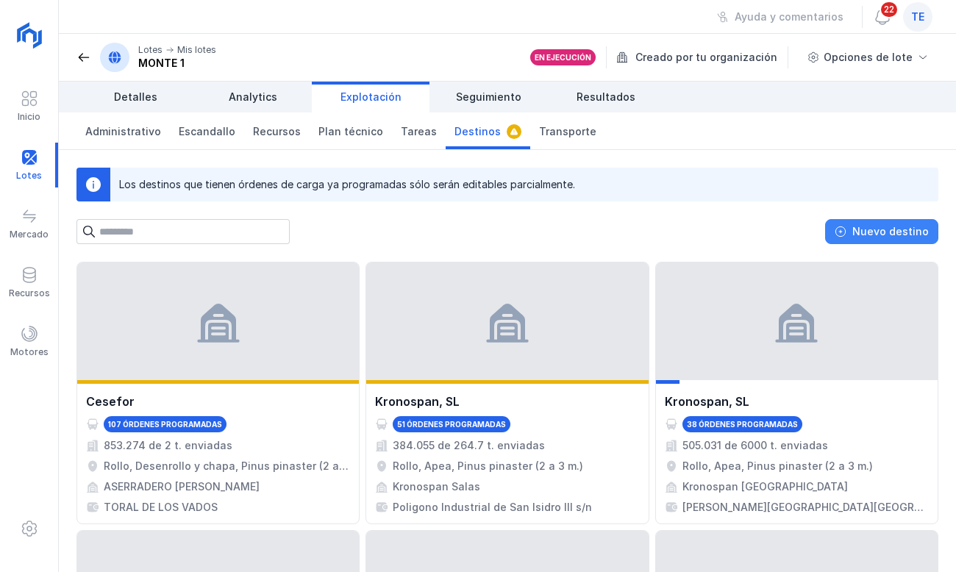
click at [907, 232] on div "Nuevo destino" at bounding box center [890, 231] width 76 height 15
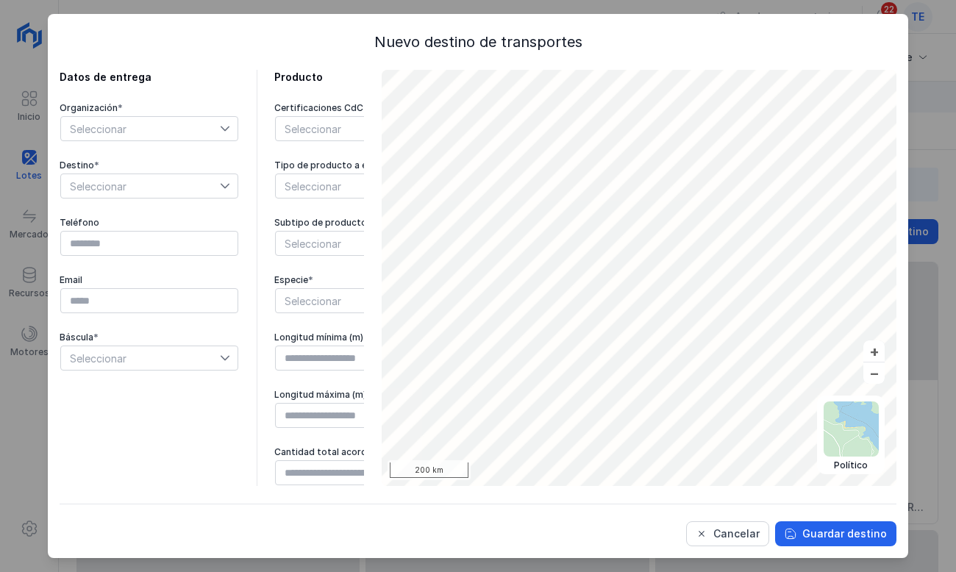
click at [168, 113] on div "Organización *" at bounding box center [149, 108] width 179 height 12
click at [176, 120] on span "Seleccionar" at bounding box center [140, 129] width 159 height 24
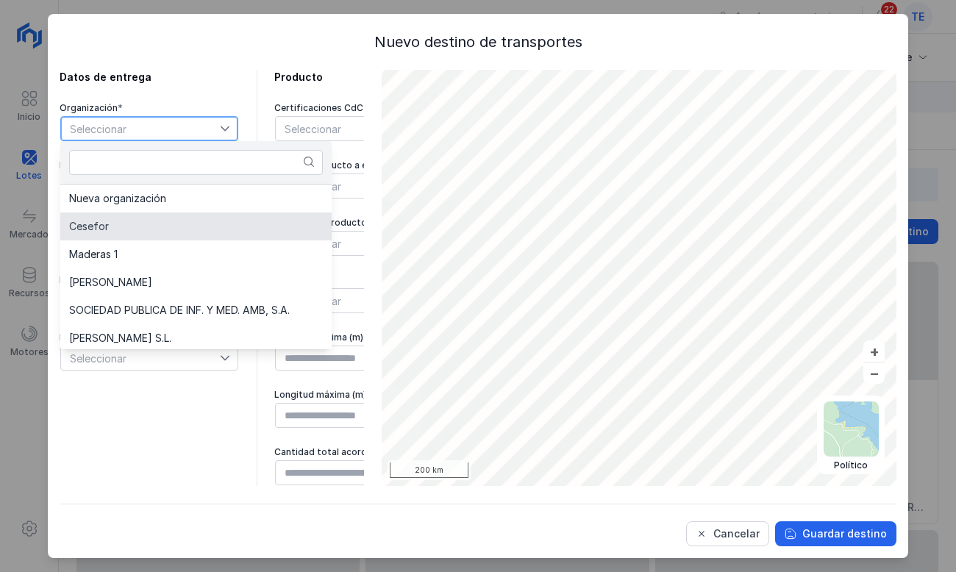
click at [174, 236] on li "Cesefor" at bounding box center [195, 226] width 271 height 28
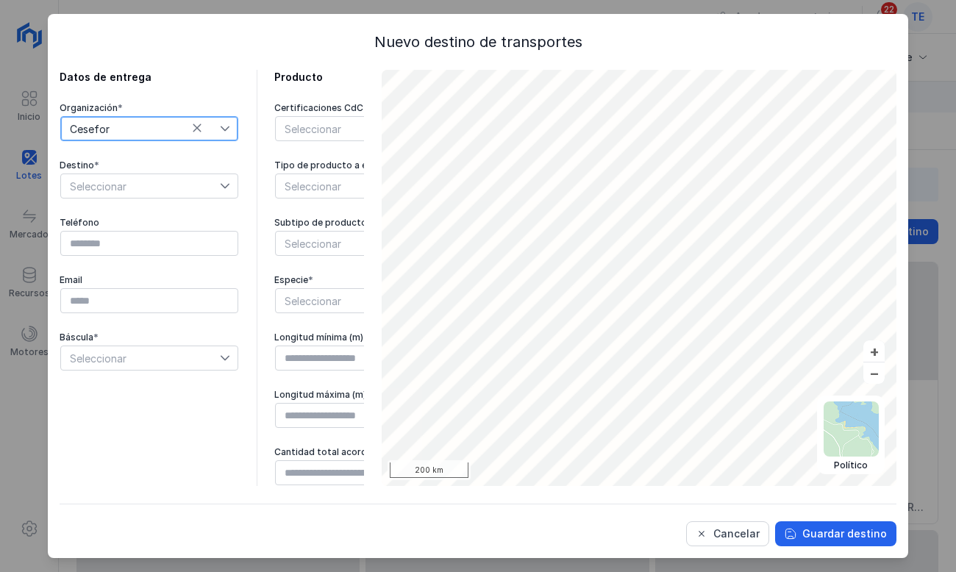
click at [141, 176] on span "Seleccionar" at bounding box center [140, 186] width 159 height 24
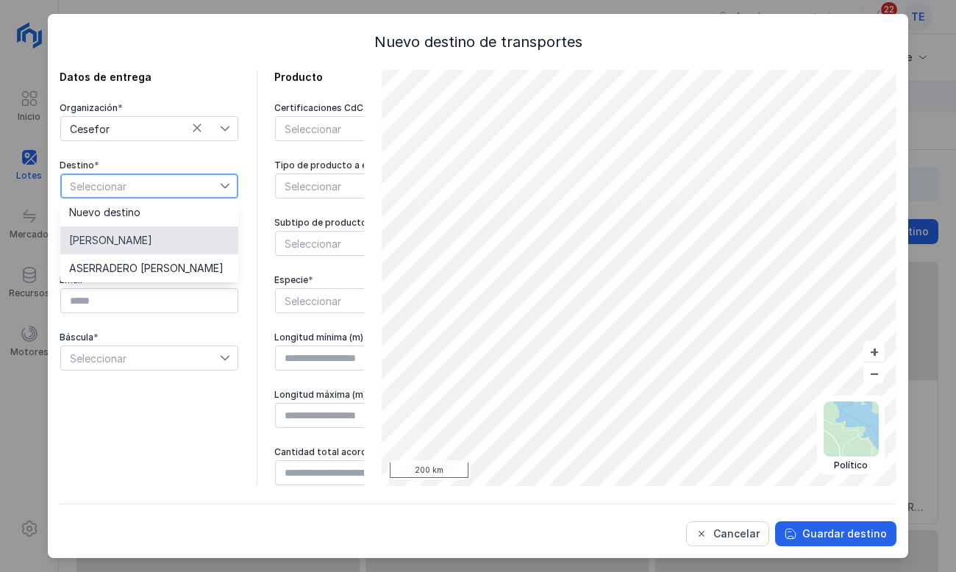
click at [179, 241] on li "[PERSON_NAME]" at bounding box center [149, 240] width 178 height 28
type input "*********"
type input "**********"
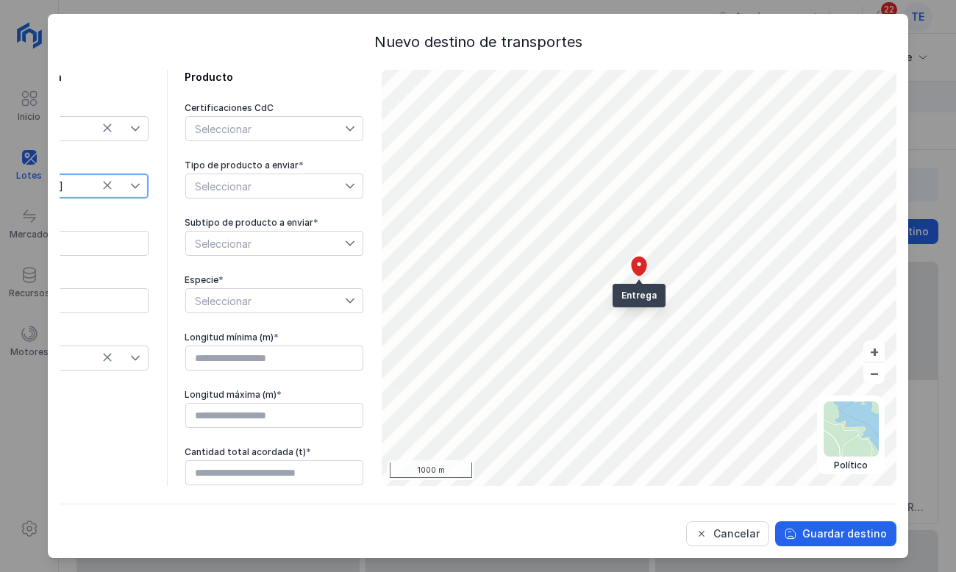
scroll to position [0, 118]
click at [212, 183] on span "Seleccionar" at bounding box center [265, 186] width 159 height 24
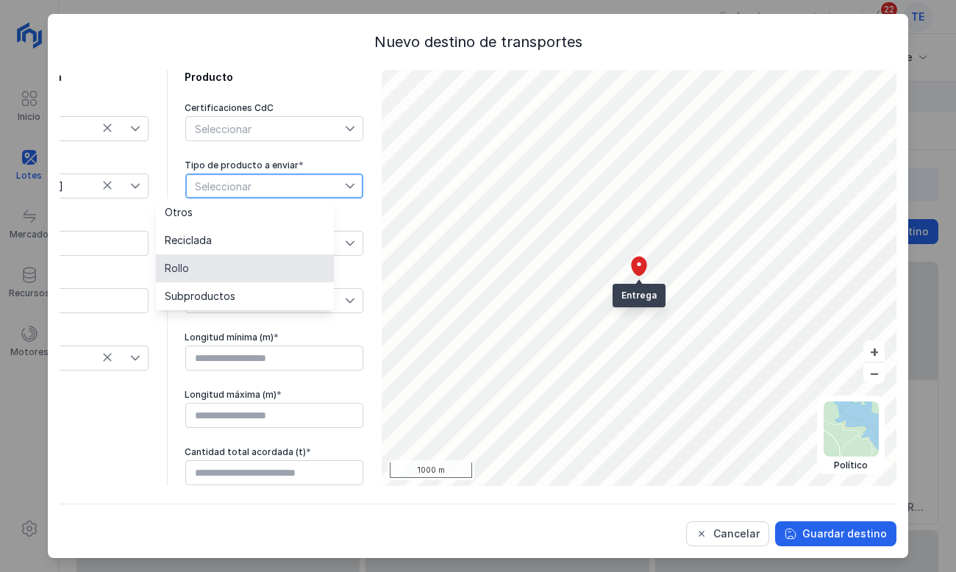
click at [222, 266] on li "Rollo" at bounding box center [245, 268] width 178 height 28
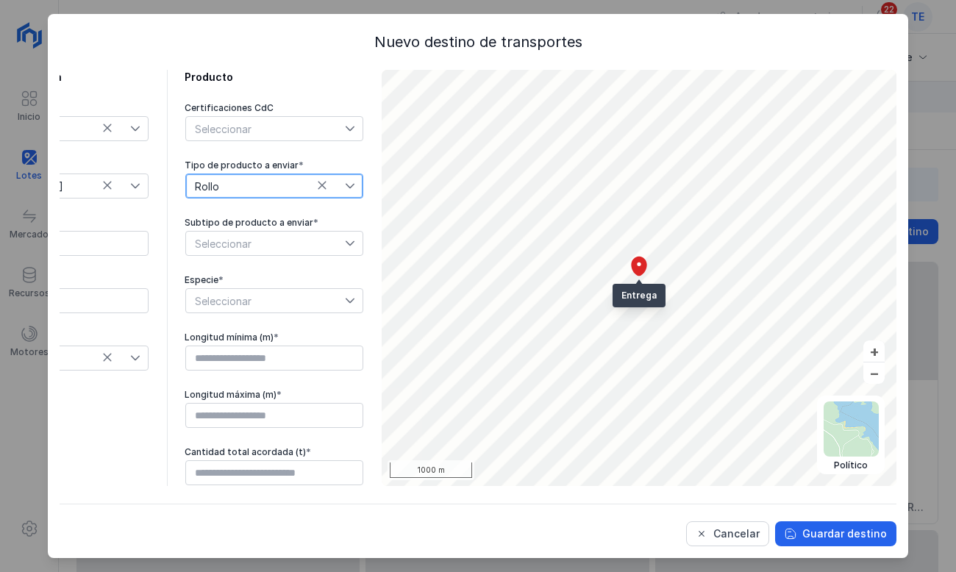
click at [246, 243] on span "Seleccionar" at bounding box center [265, 244] width 159 height 24
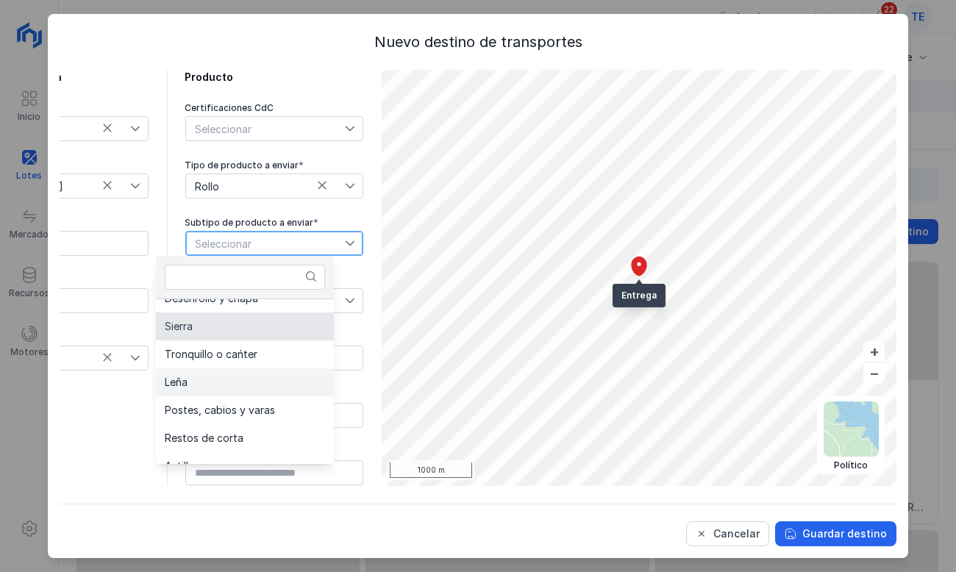
scroll to position [59, 0]
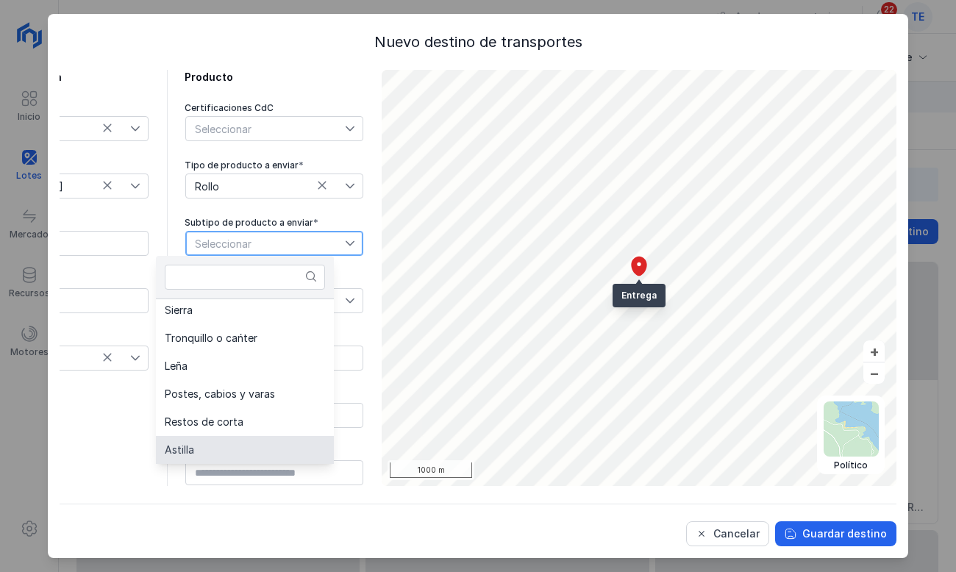
click at [210, 450] on li "Astilla" at bounding box center [245, 450] width 178 height 28
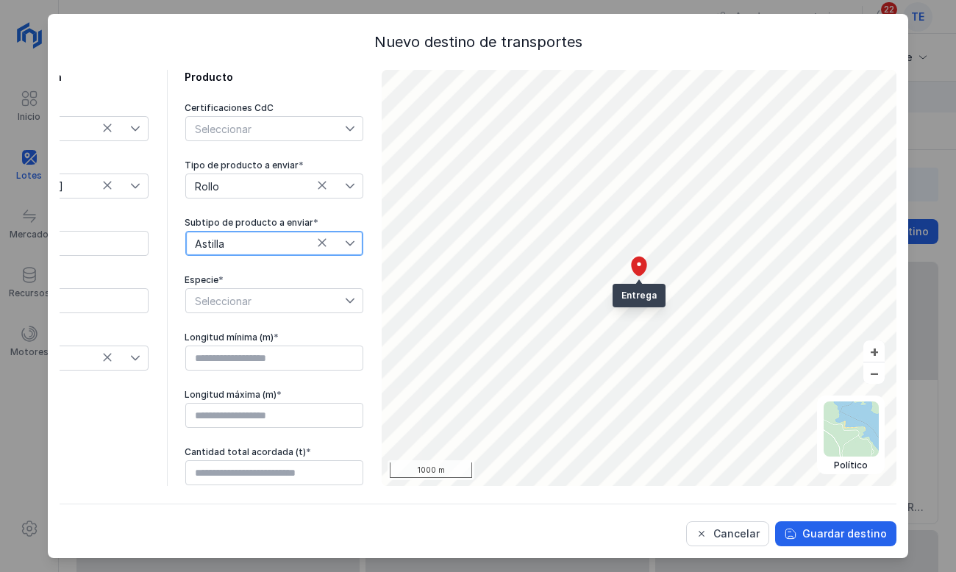
click at [229, 308] on span "Seleccionar" at bounding box center [265, 301] width 159 height 24
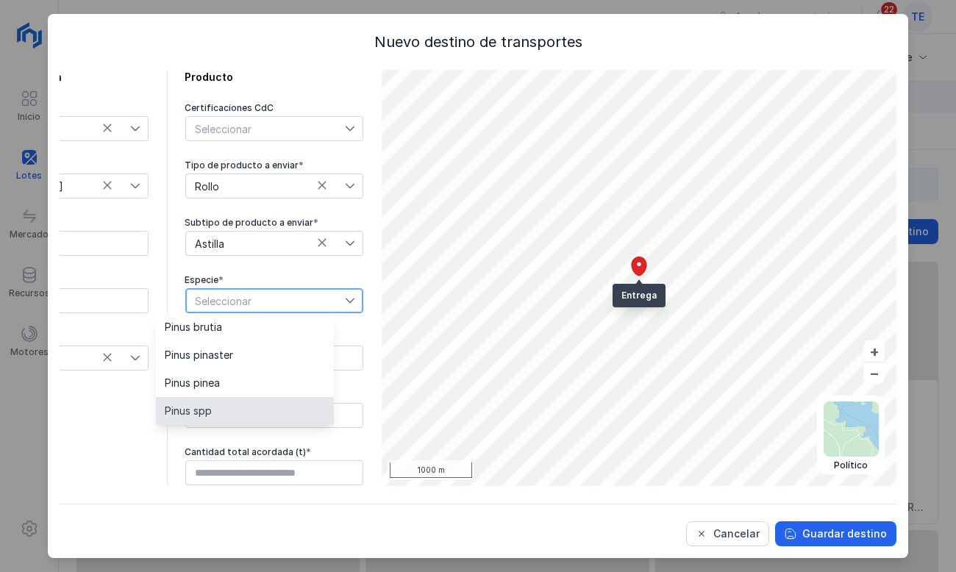
click at [251, 400] on li "Pinus spp" at bounding box center [245, 411] width 178 height 28
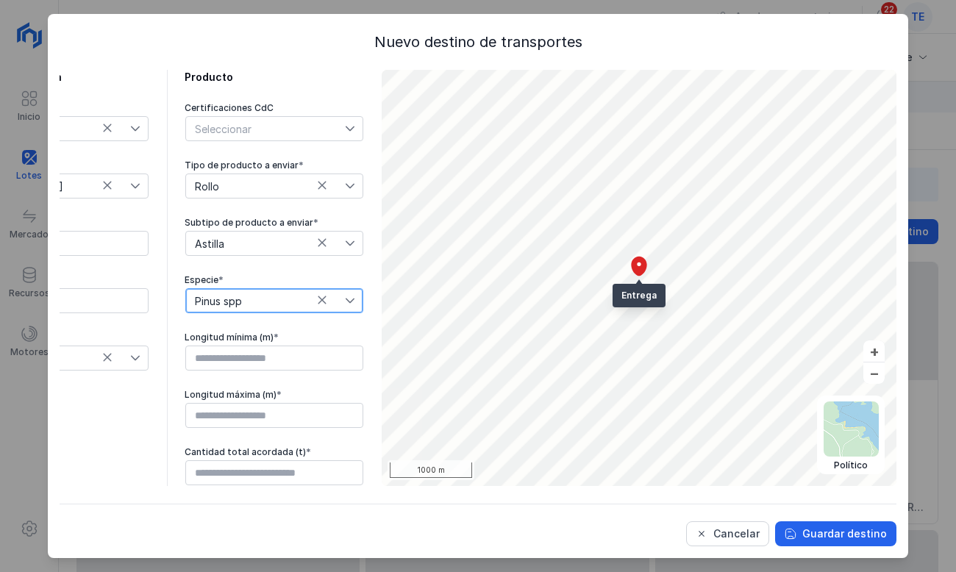
scroll to position [13, 118]
drag, startPoint x: 288, startPoint y: 338, endPoint x: 303, endPoint y: 334, distance: 15.3
click at [297, 346] on input "text" at bounding box center [274, 358] width 178 height 25
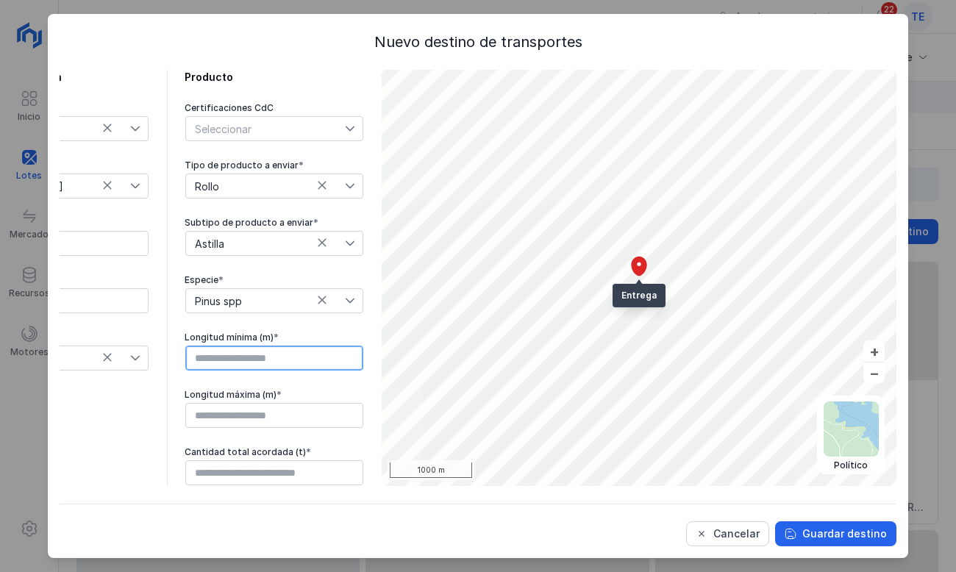
type input "****"
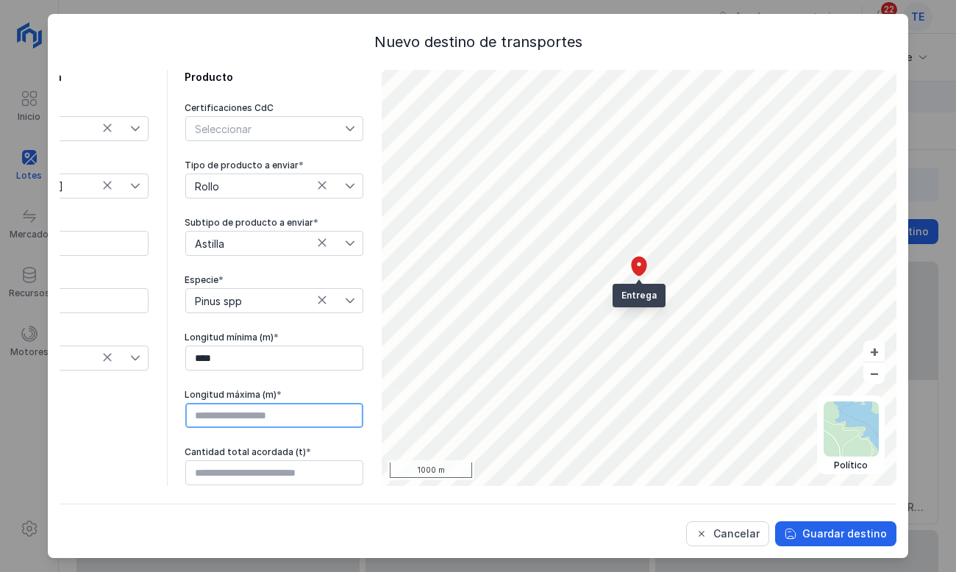
drag, startPoint x: 303, startPoint y: 400, endPoint x: 312, endPoint y: 399, distance: 9.6
click at [309, 403] on input "text" at bounding box center [274, 415] width 178 height 25
type input "****"
click at [723, 526] on button "Cancelar" at bounding box center [727, 533] width 83 height 25
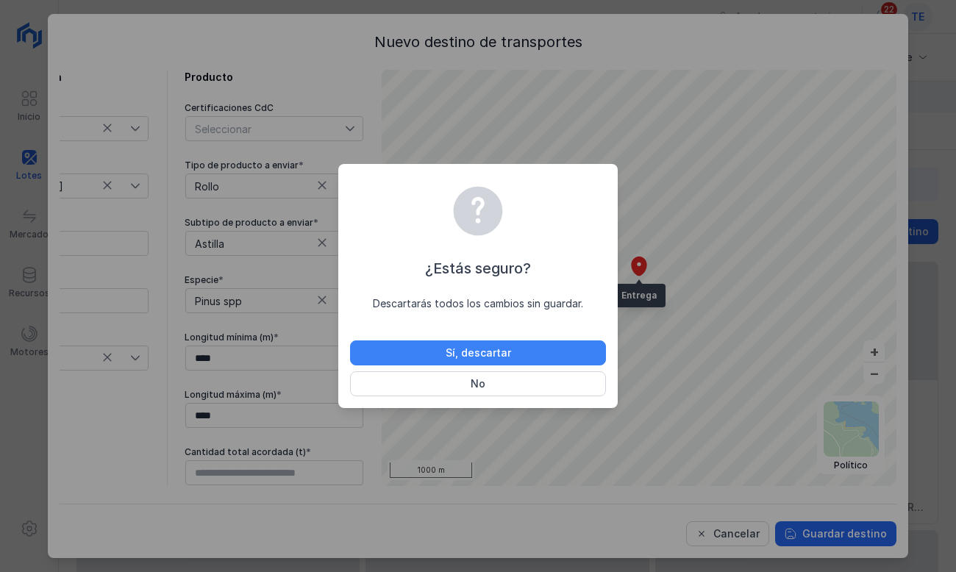
click at [488, 343] on button "Sí, descartar" at bounding box center [478, 352] width 256 height 25
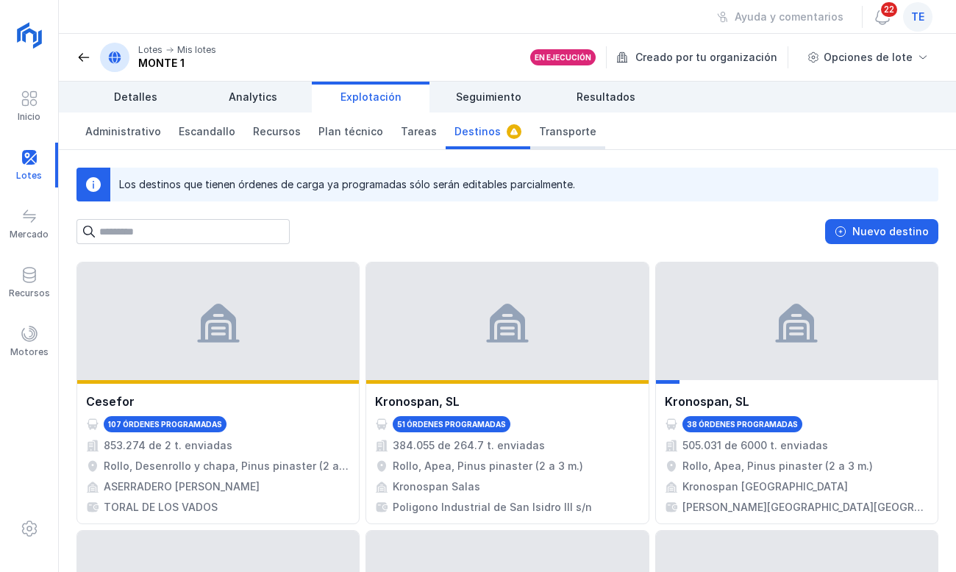
click at [541, 129] on span "Transporte" at bounding box center [567, 131] width 57 height 15
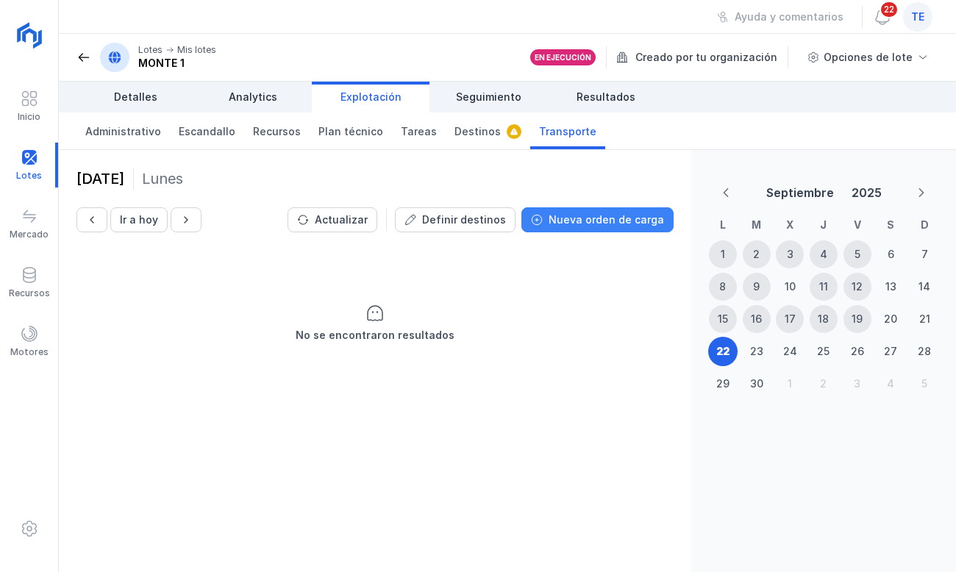
click at [615, 224] on div "Nueva orden de carga" at bounding box center [605, 219] width 115 height 15
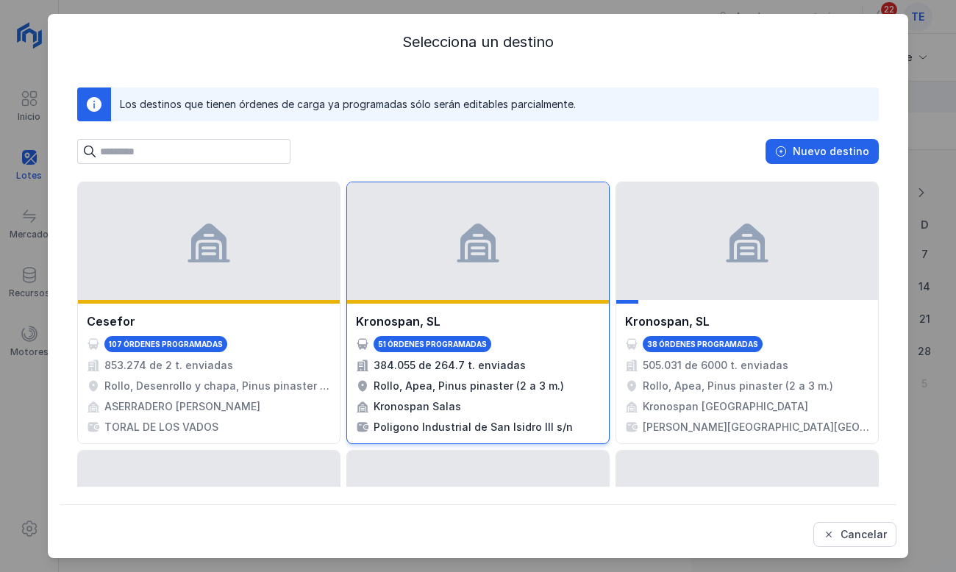
click at [603, 232] on div at bounding box center [478, 241] width 262 height 118
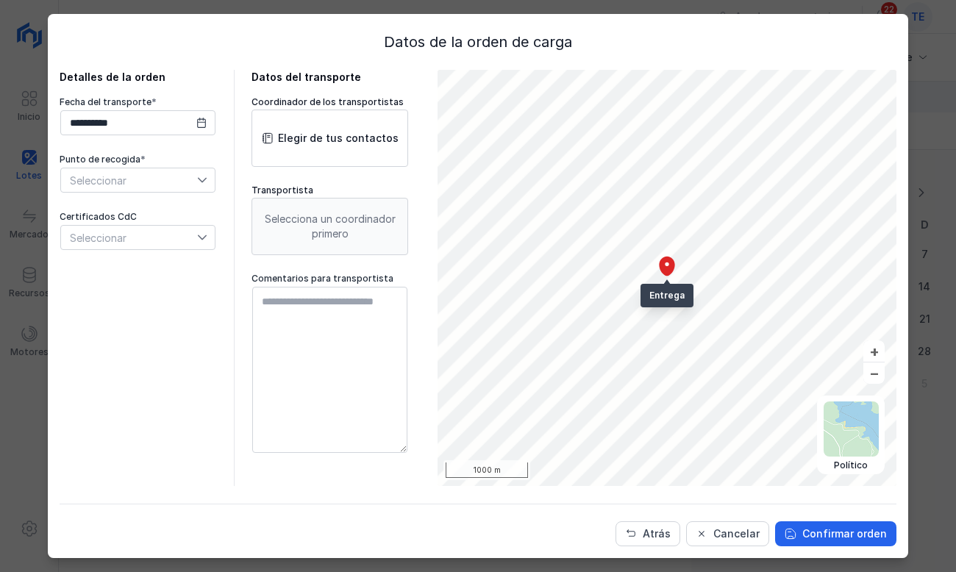
click at [143, 176] on span "Seleccionar" at bounding box center [129, 180] width 136 height 24
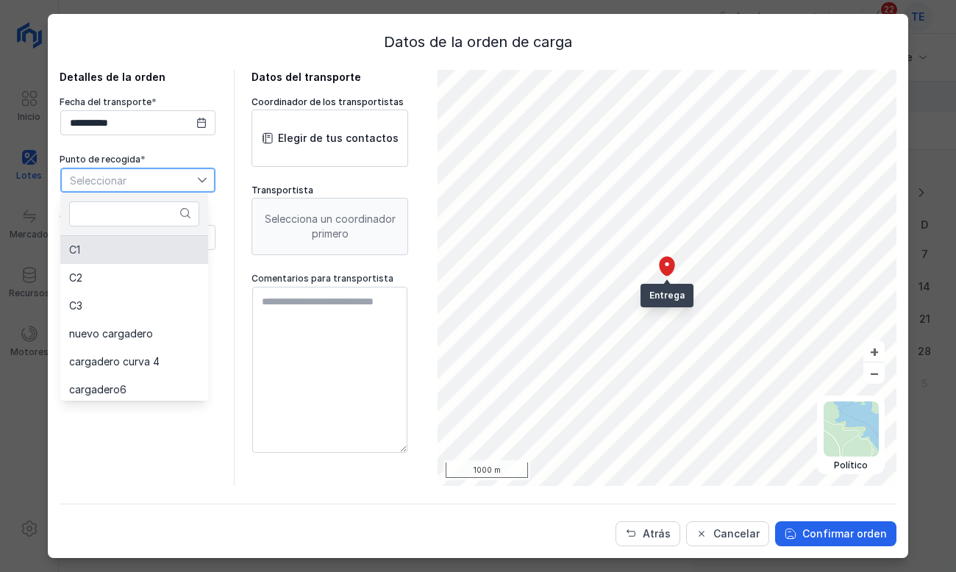
click at [178, 251] on li "C1" at bounding box center [134, 250] width 148 height 28
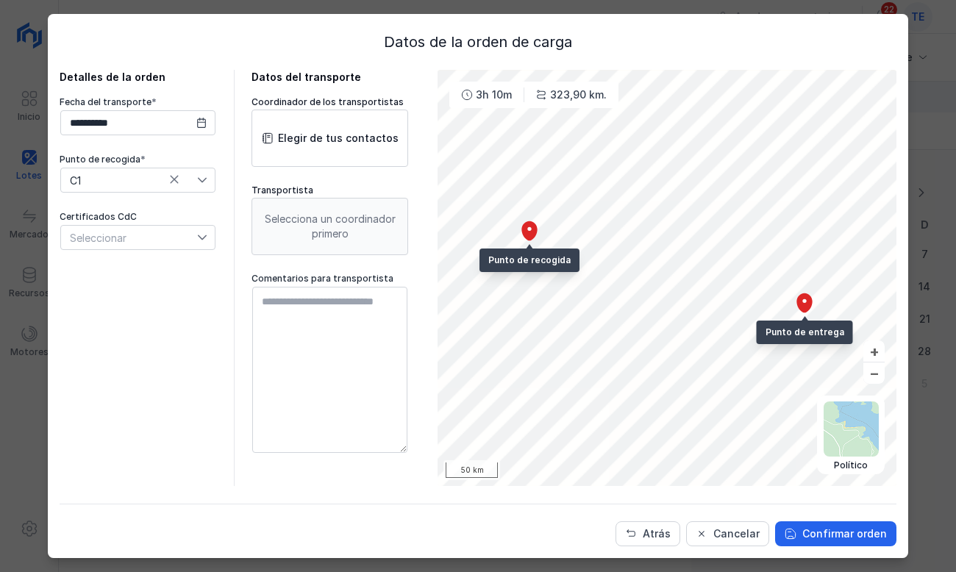
click at [197, 240] on icon at bounding box center [202, 237] width 10 height 10
click at [171, 223] on div "Certificados CdC Seleccionar" at bounding box center [138, 231] width 157 height 40
click at [280, 81] on div "Datos del transporte Coordinador de los transportistas Elegir de tus contactos …" at bounding box center [335, 278] width 168 height 416
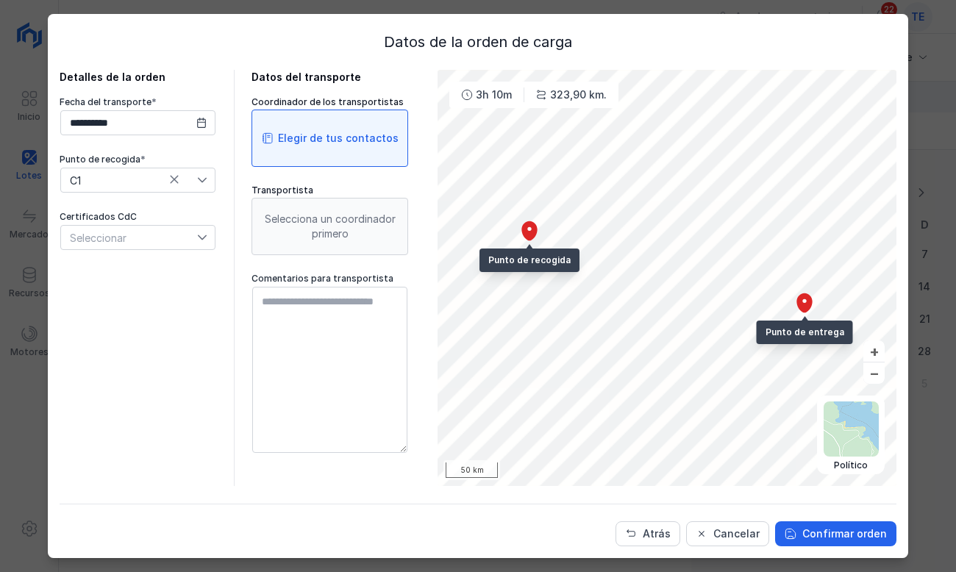
click at [285, 129] on div "Elegir de tus contactos" at bounding box center [329, 138] width 157 height 57
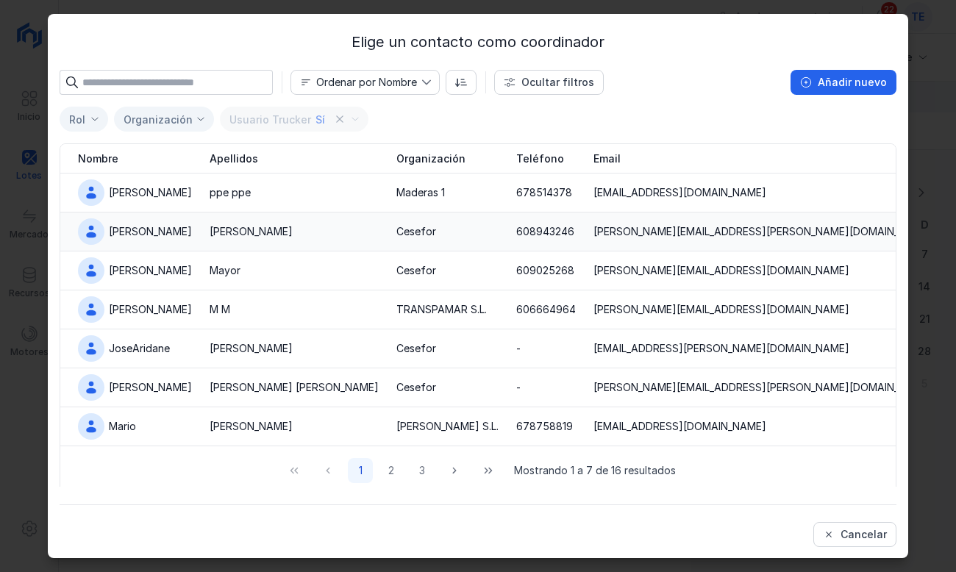
click at [142, 232] on div "Alejandro" at bounding box center [150, 231] width 83 height 15
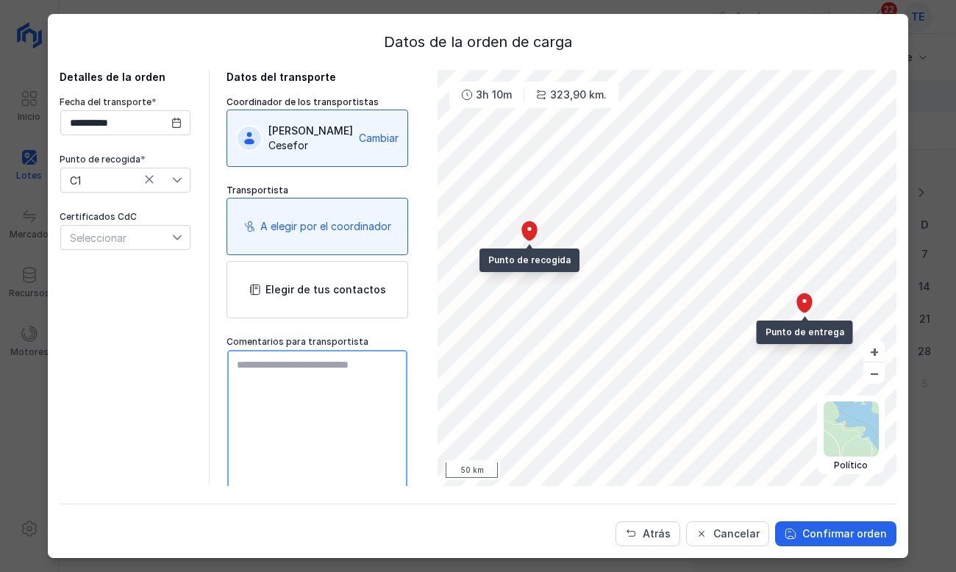
click at [255, 379] on textarea at bounding box center [317, 433] width 180 height 166
type textarea "**********"
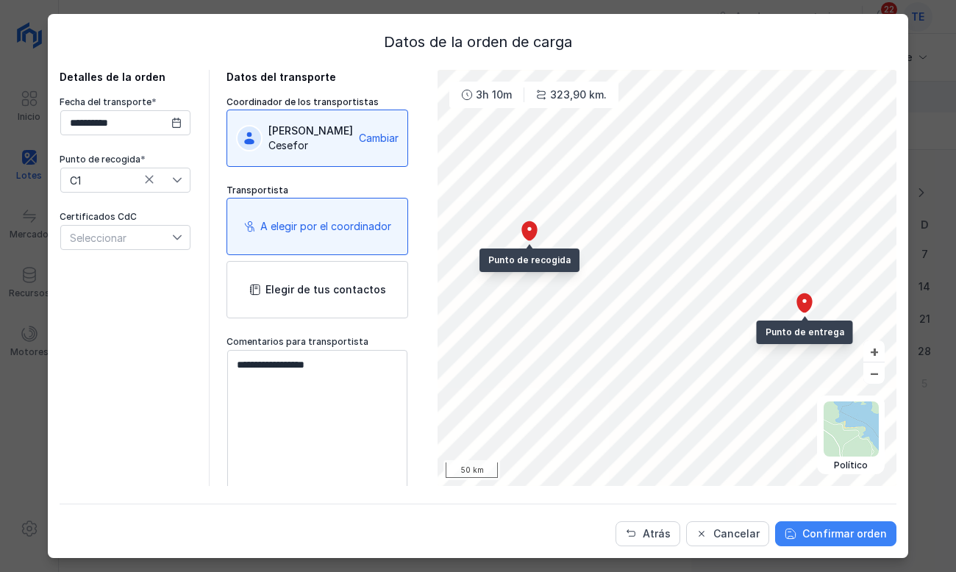
click at [819, 539] on div "Confirmar orden" at bounding box center [844, 533] width 85 height 15
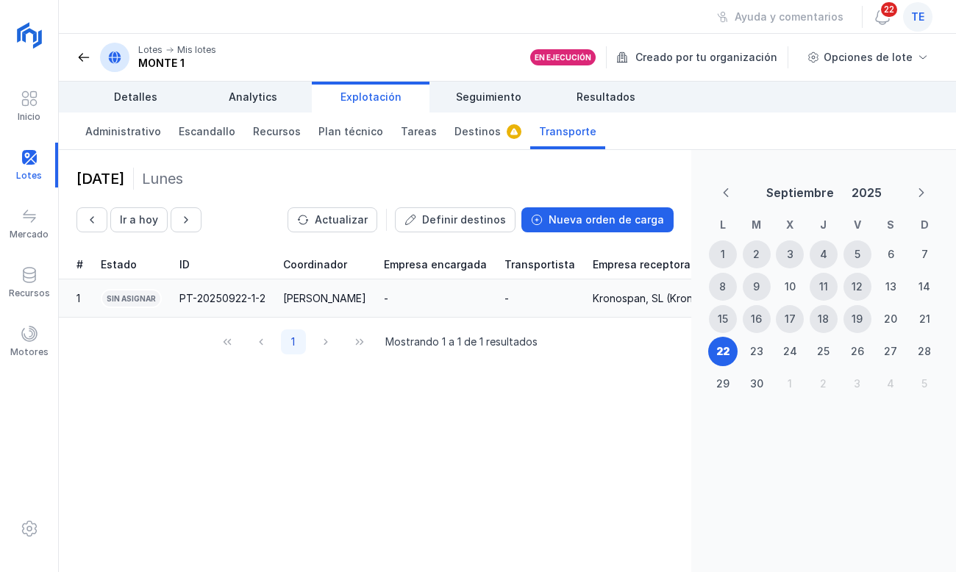
click at [226, 298] on div "PT-20250922-1-2" at bounding box center [222, 298] width 86 height 15
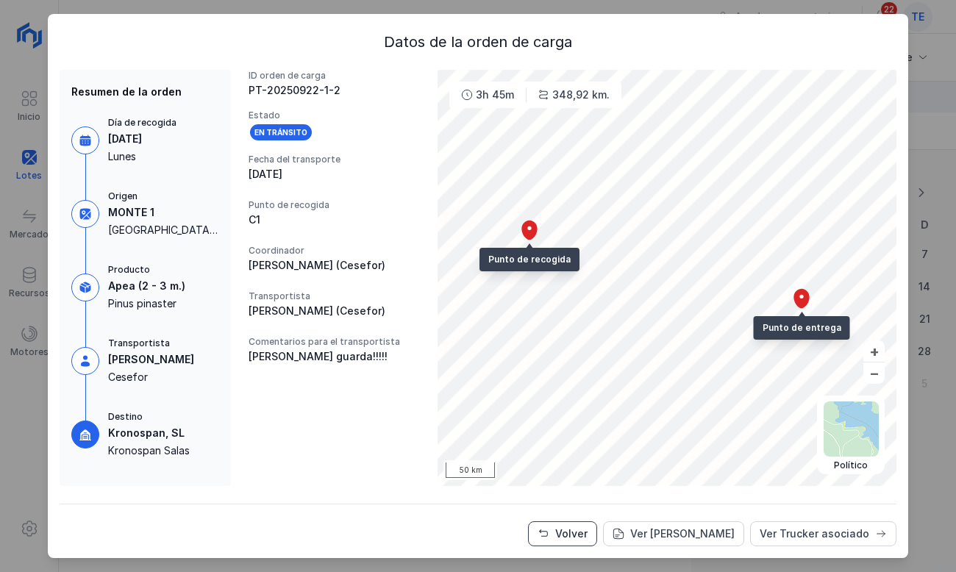
click at [550, 526] on button "Volver" at bounding box center [562, 533] width 69 height 25
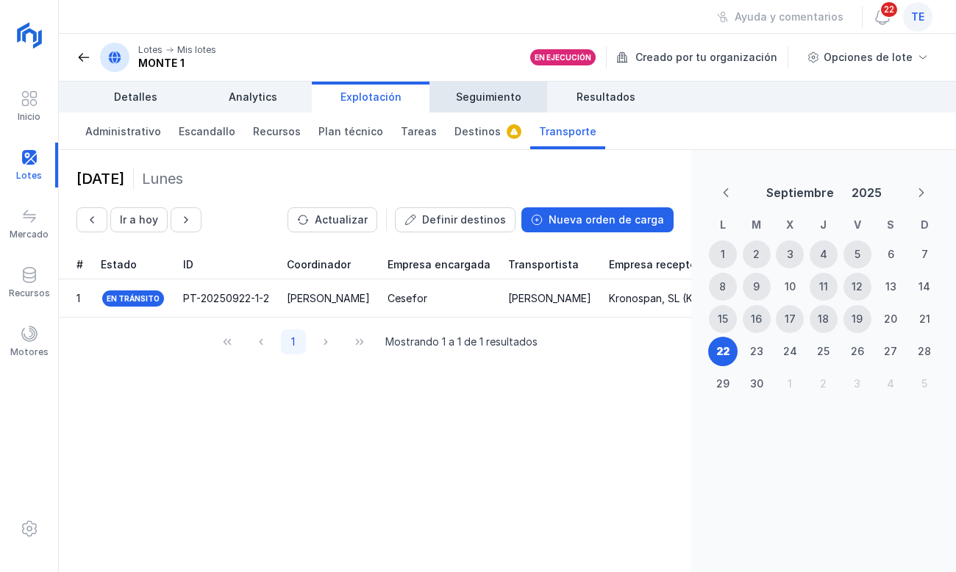
click at [464, 87] on link "Seguimiento" at bounding box center [488, 97] width 118 height 31
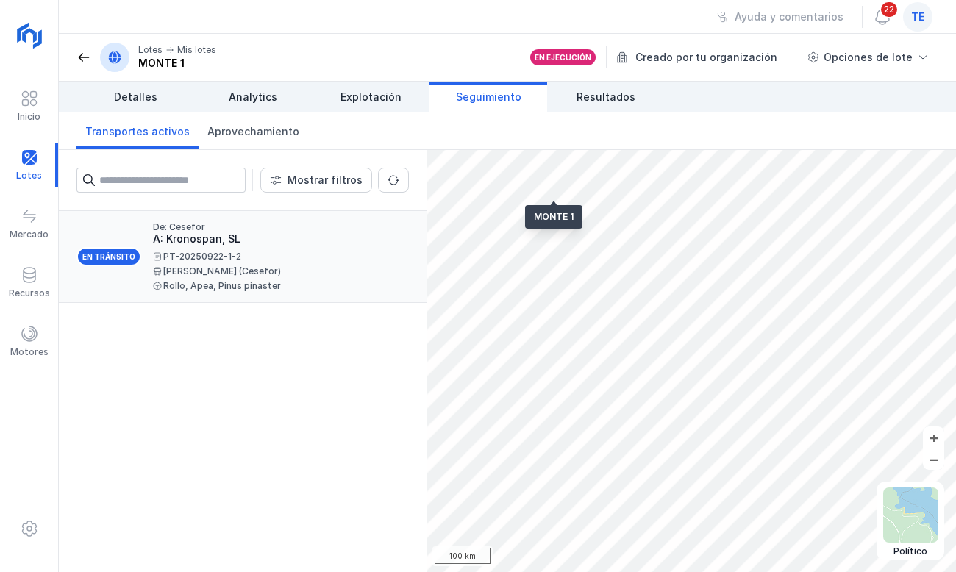
click at [252, 273] on div "Alejandro Cano (Cesefor)" at bounding box center [275, 271] width 244 height 9
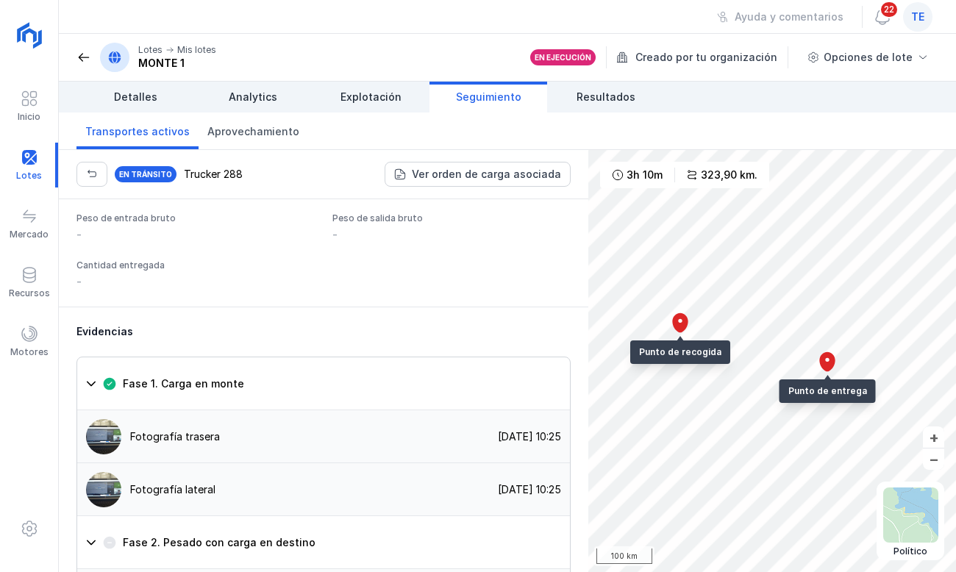
scroll to position [1372, 0]
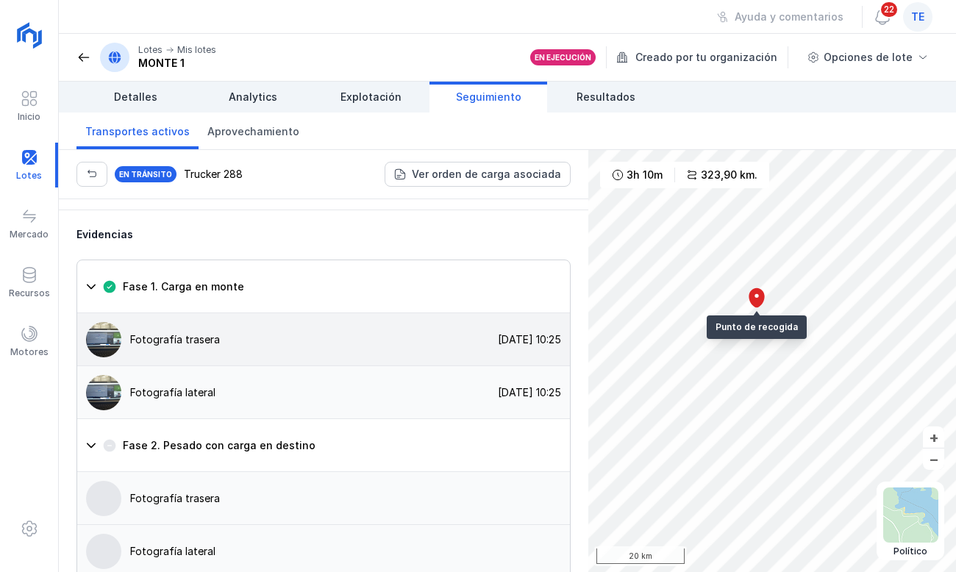
click at [209, 332] on div "Fotografía trasera" at bounding box center [175, 339] width 90 height 15
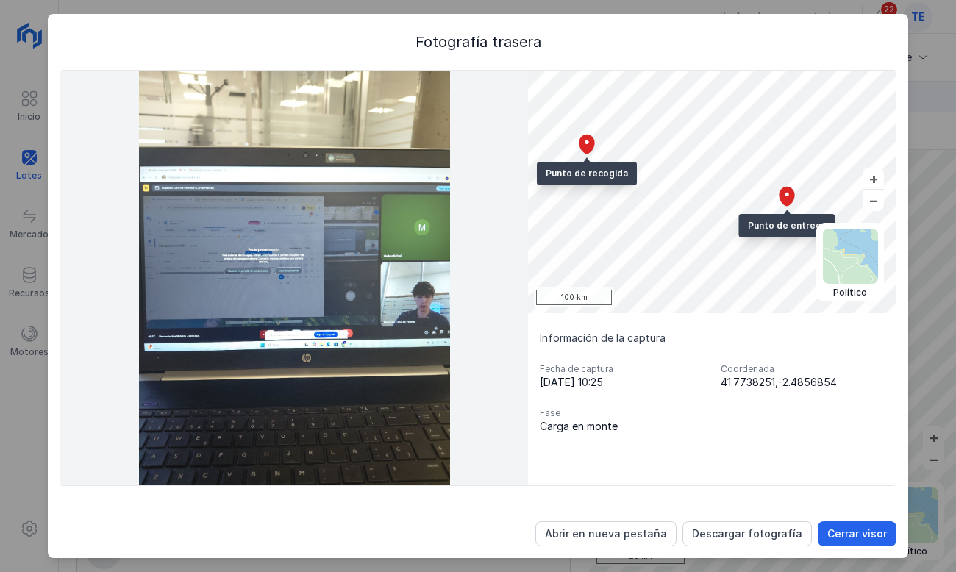
drag, startPoint x: 847, startPoint y: 536, endPoint x: 848, endPoint y: 548, distance: 12.6
click at [846, 535] on div "Cerrar visor" at bounding box center [857, 533] width 60 height 15
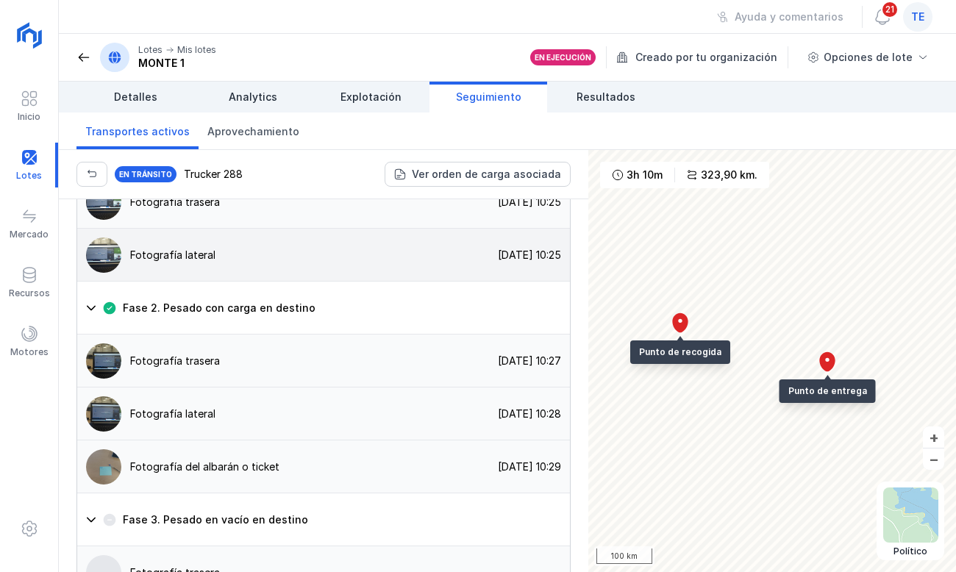
scroll to position [1577, 0]
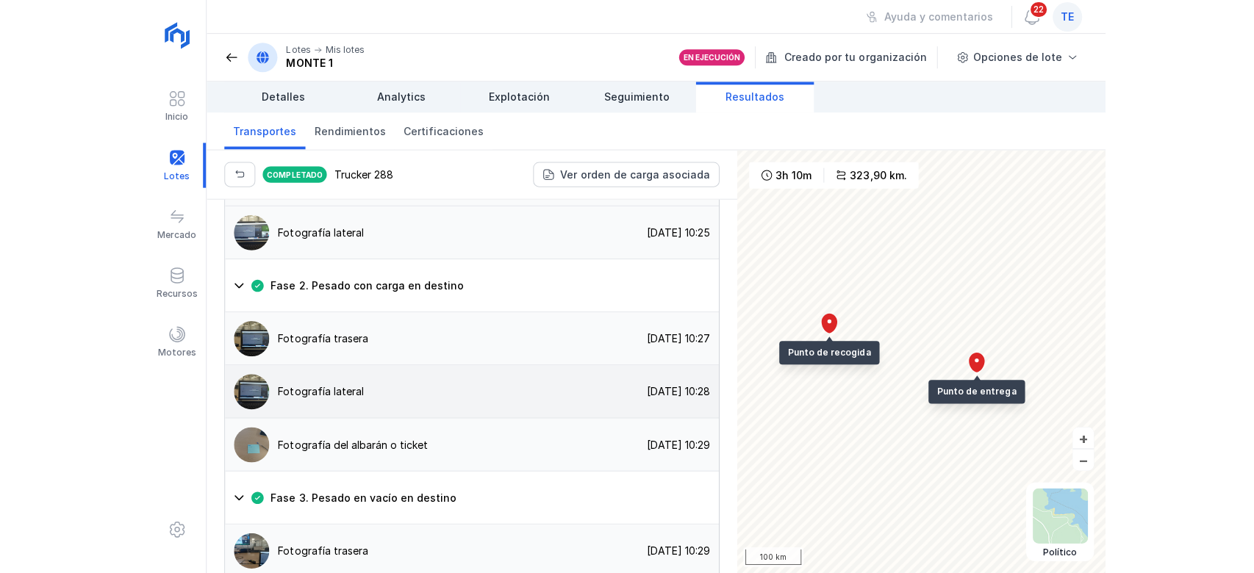
scroll to position [1577, 0]
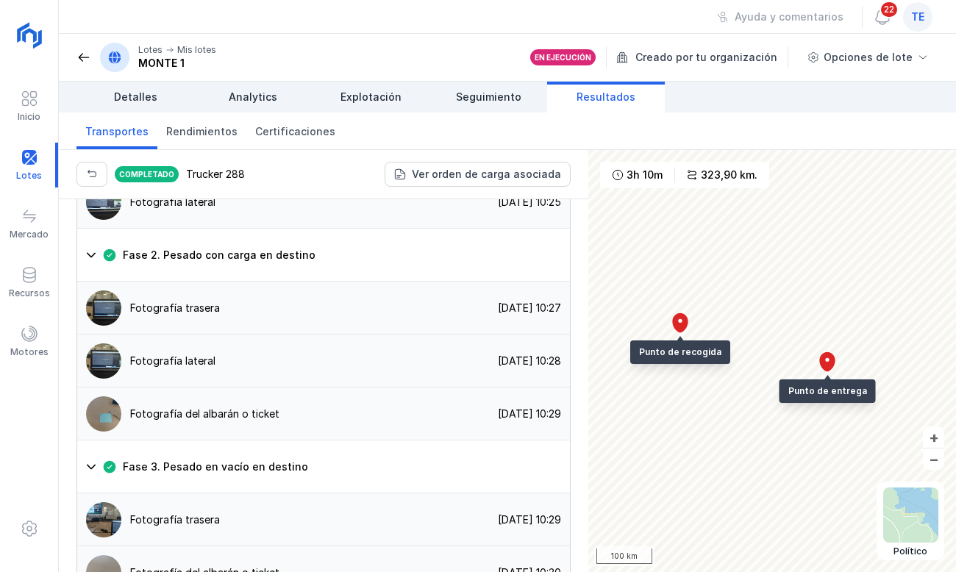
click at [586, 88] on link "Resultados" at bounding box center [606, 97] width 118 height 31
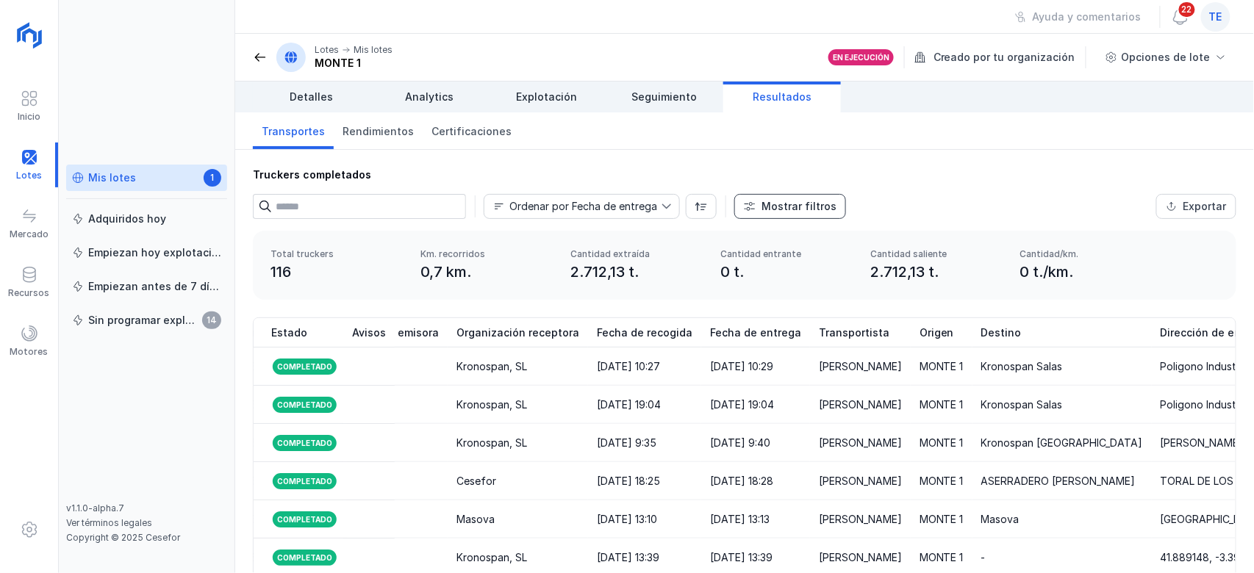
click at [787, 196] on button "Mostrar filtros" at bounding box center [790, 206] width 112 height 25
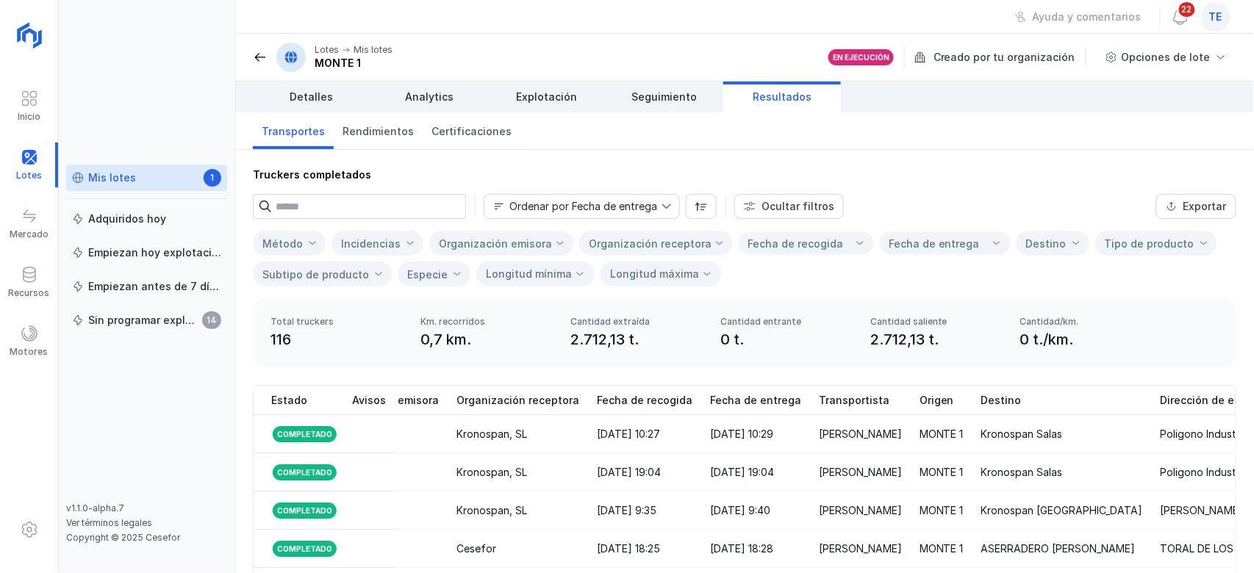
click at [654, 237] on div "Organización receptora" at bounding box center [650, 243] width 123 height 12
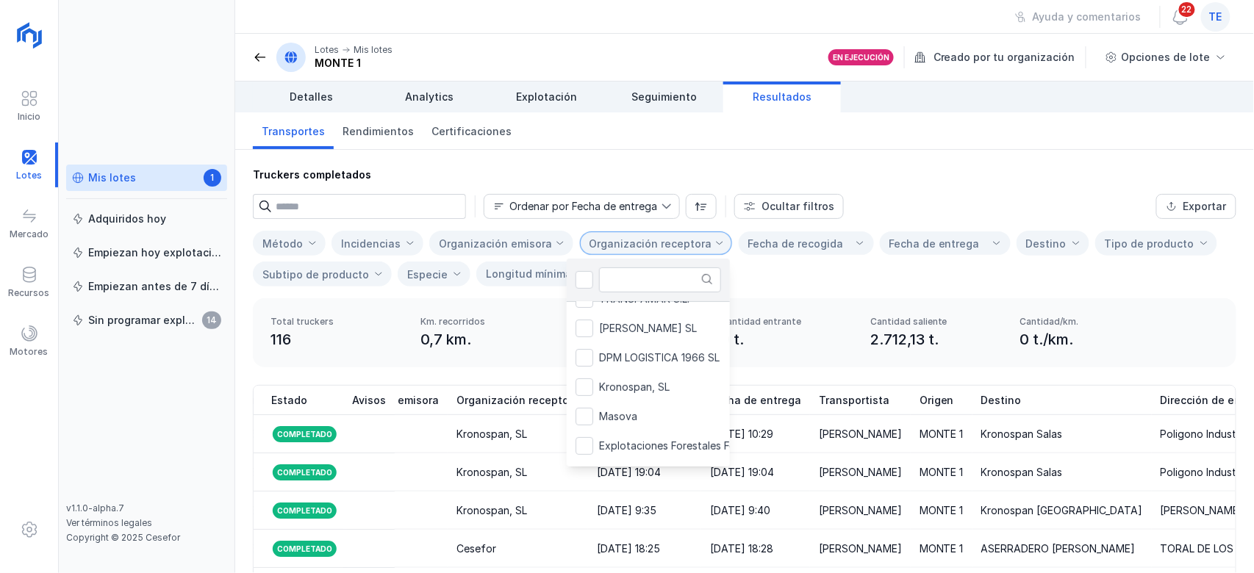
scroll to position [165, 0]
click at [633, 391] on span "Kronospan, SL" at bounding box center [634, 387] width 71 height 10
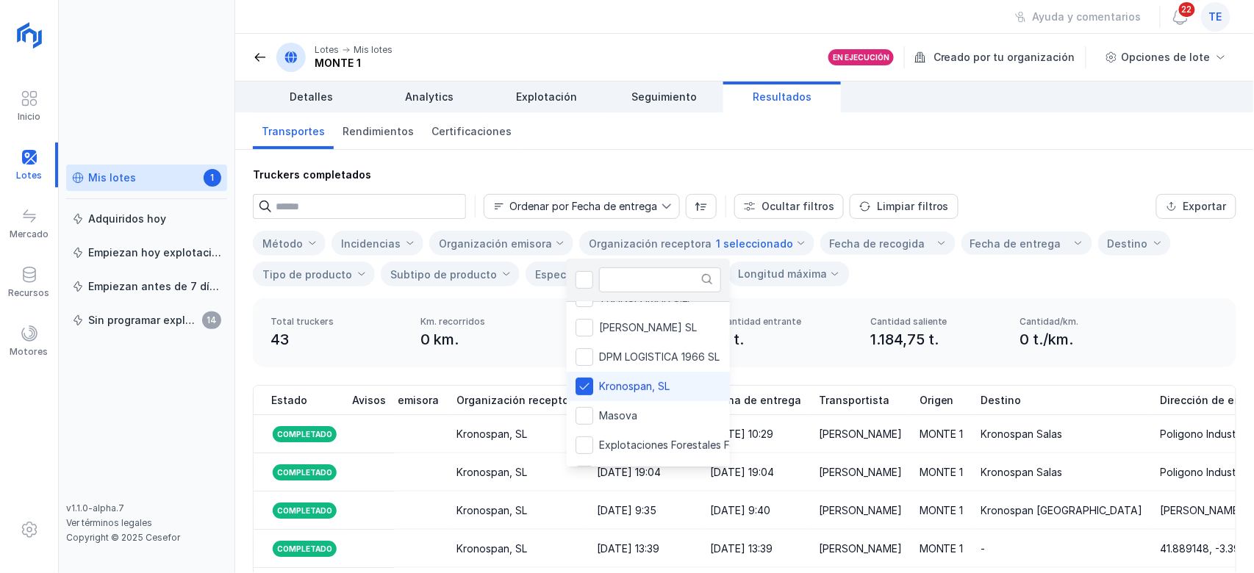
click at [955, 312] on div "Total truckers 43 Km. recorridos 0 km. Cantidad extraída 1.184,75 t. Cantidad e…" at bounding box center [745, 332] width 984 height 69
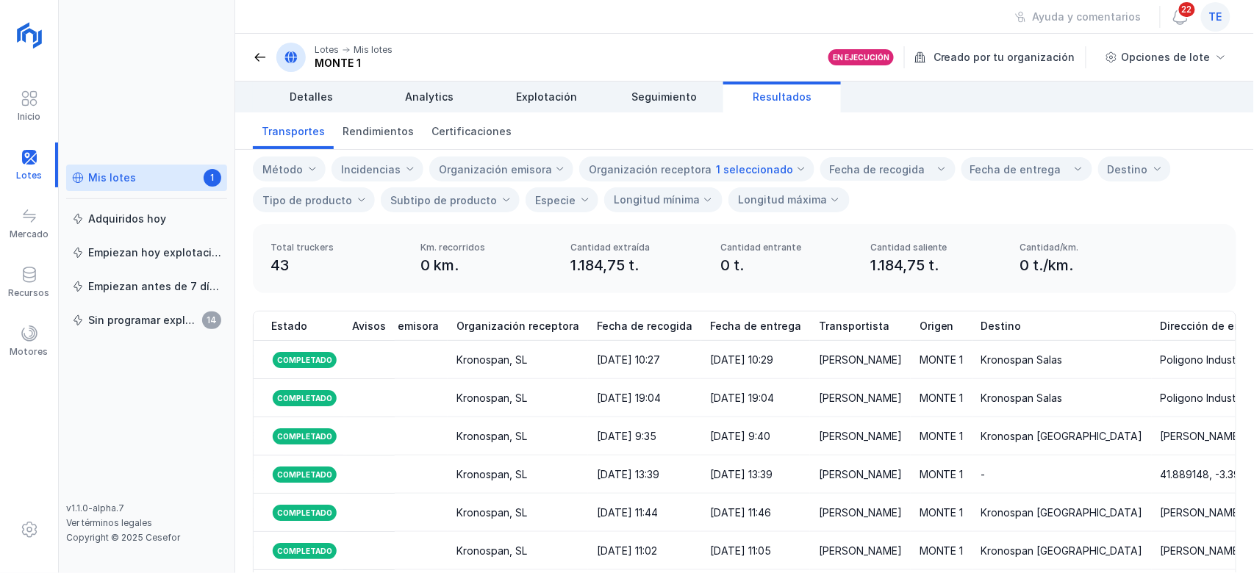
scroll to position [0, 0]
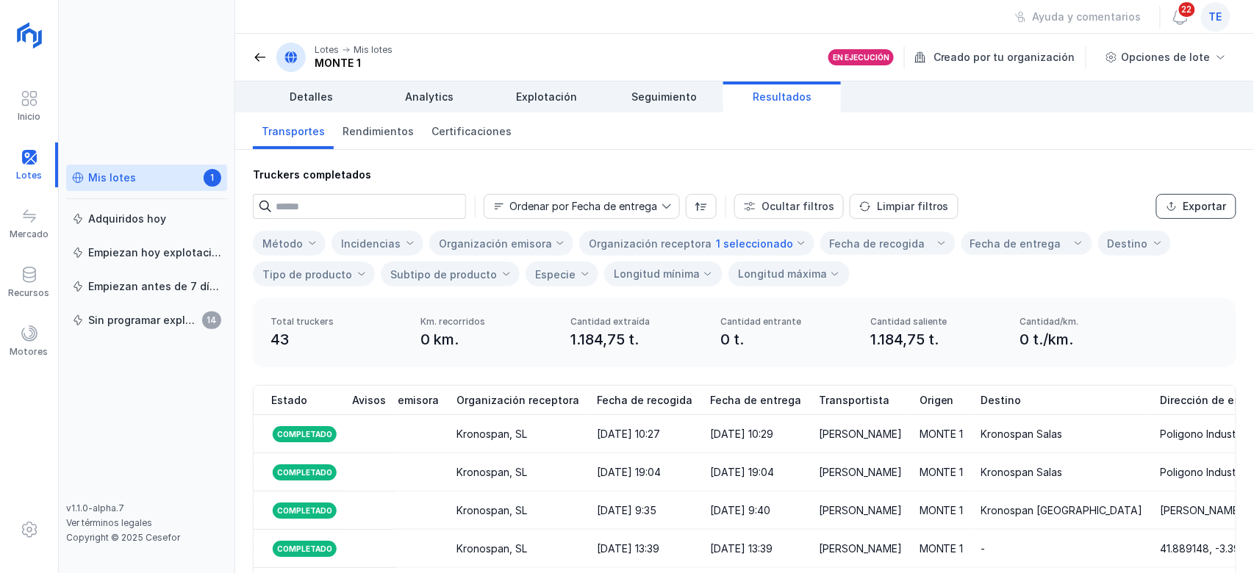
click at [955, 212] on div "Exportar" at bounding box center [1205, 206] width 43 height 15
click at [955, 310] on div "Total truckers 43 Km. recorridos 0 km. Cantidad extraída 1.184,75 t. Cantidad e…" at bounding box center [745, 332] width 984 height 69
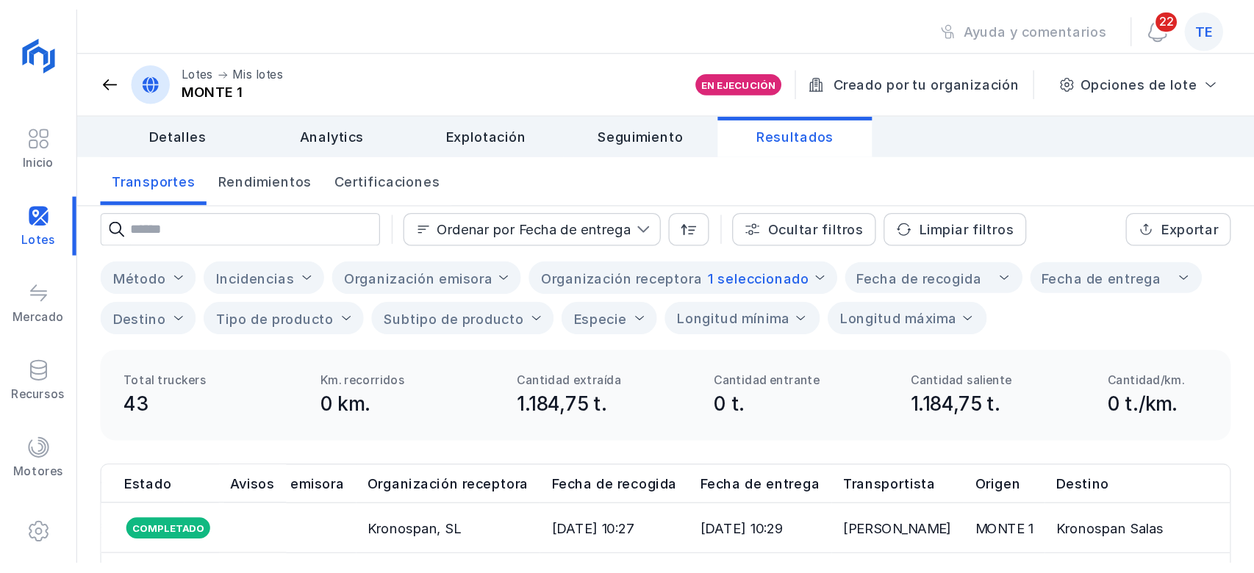
scroll to position [71, 0]
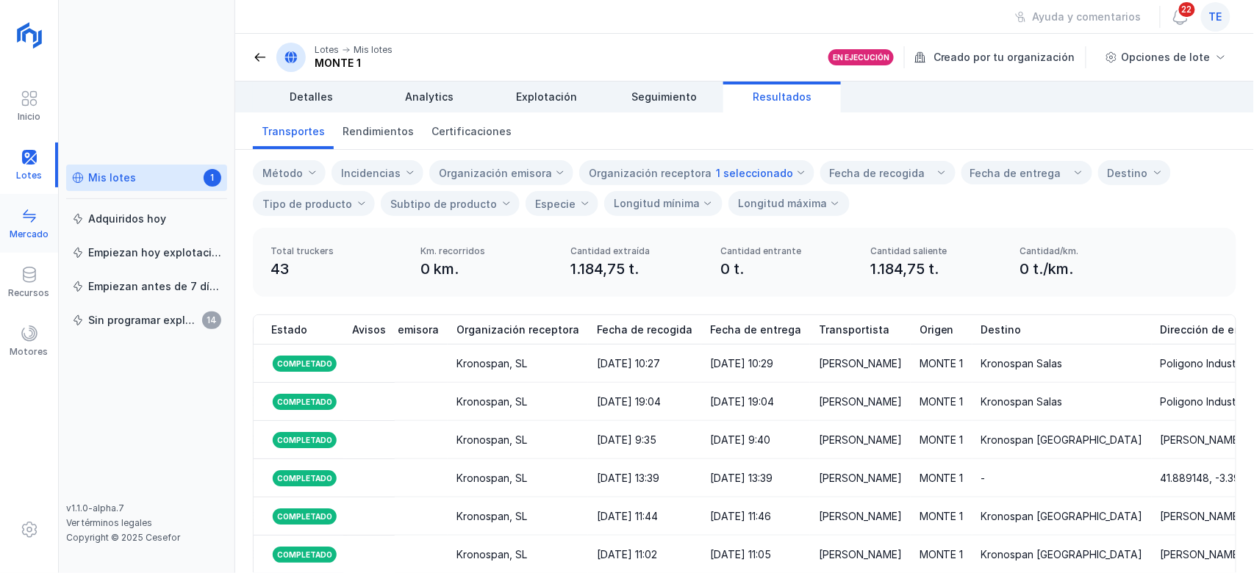
click at [29, 237] on div "Mercado" at bounding box center [29, 235] width 39 height 12
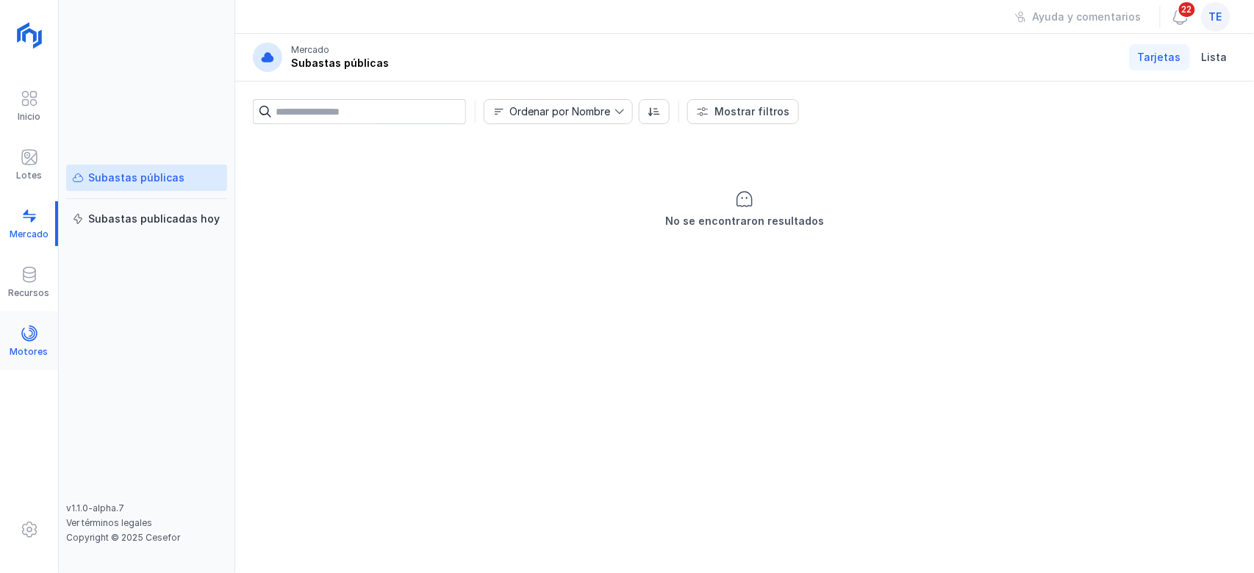
click at [14, 330] on div "Motores" at bounding box center [29, 341] width 58 height 45
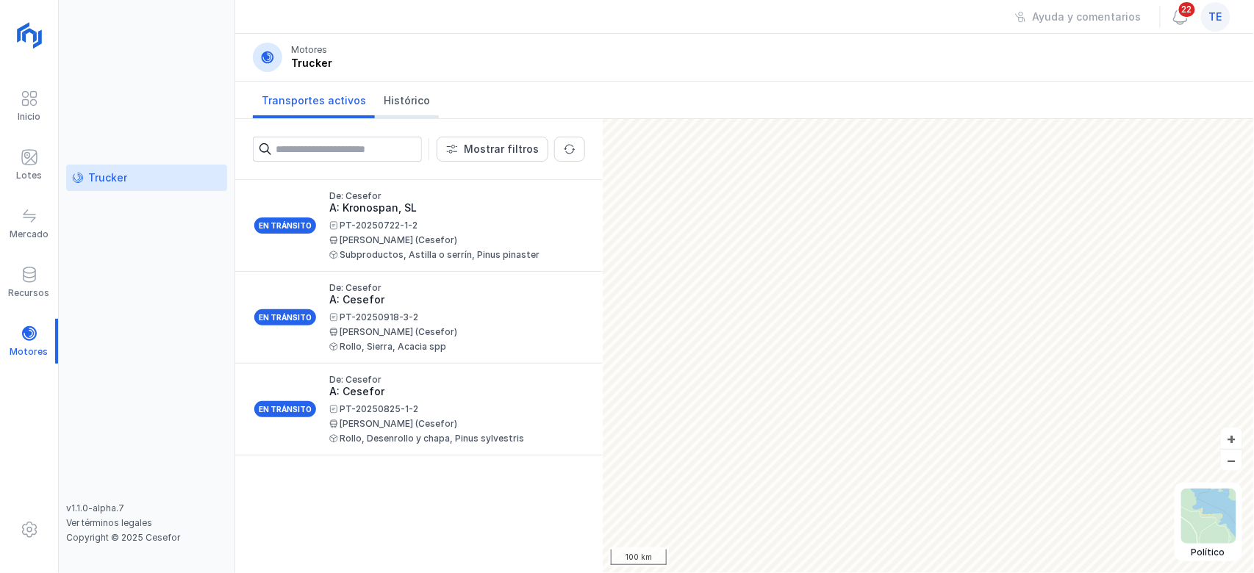
click at [387, 106] on span "Histórico" at bounding box center [407, 100] width 46 height 15
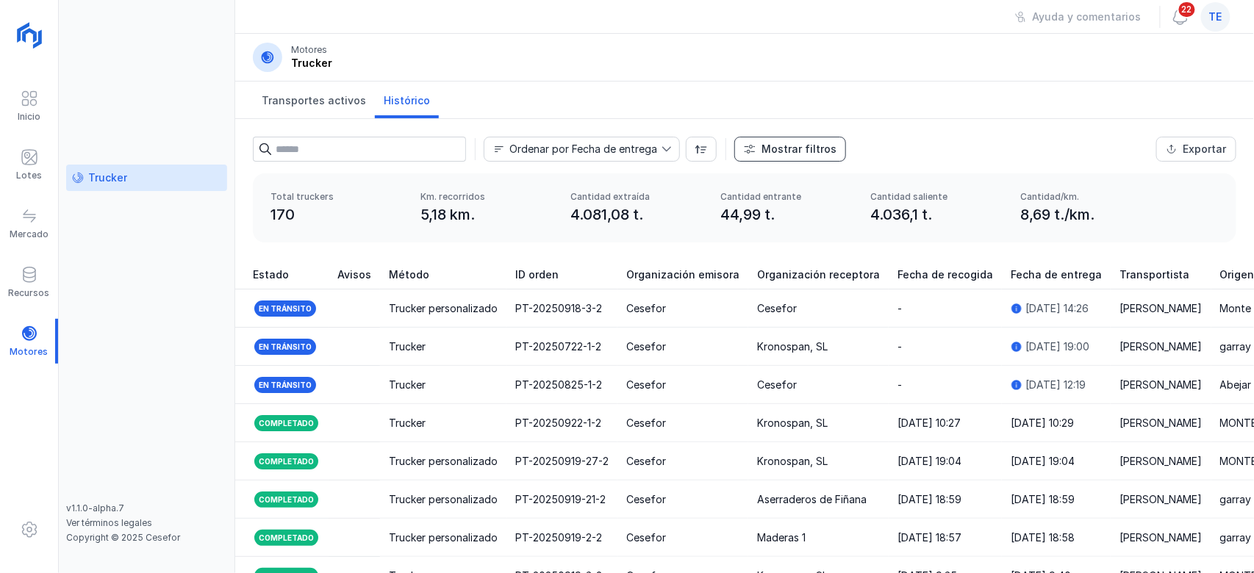
click at [744, 144] on span "Mostrar filtros" at bounding box center [750, 149] width 12 height 12
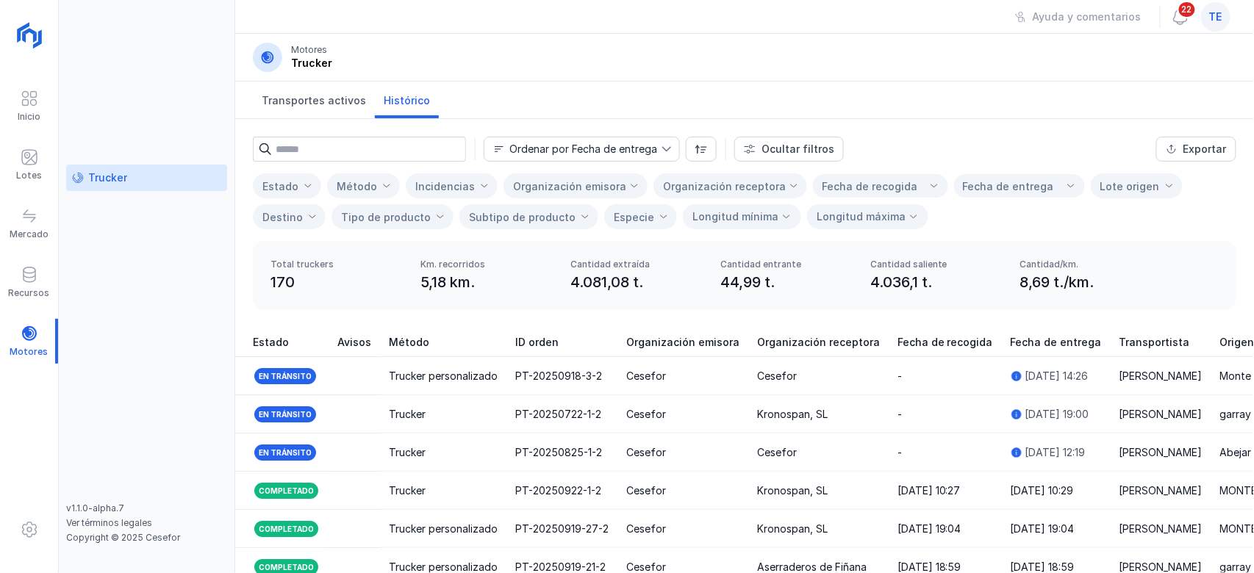
click at [697, 187] on div "Organización receptora" at bounding box center [724, 186] width 123 height 12
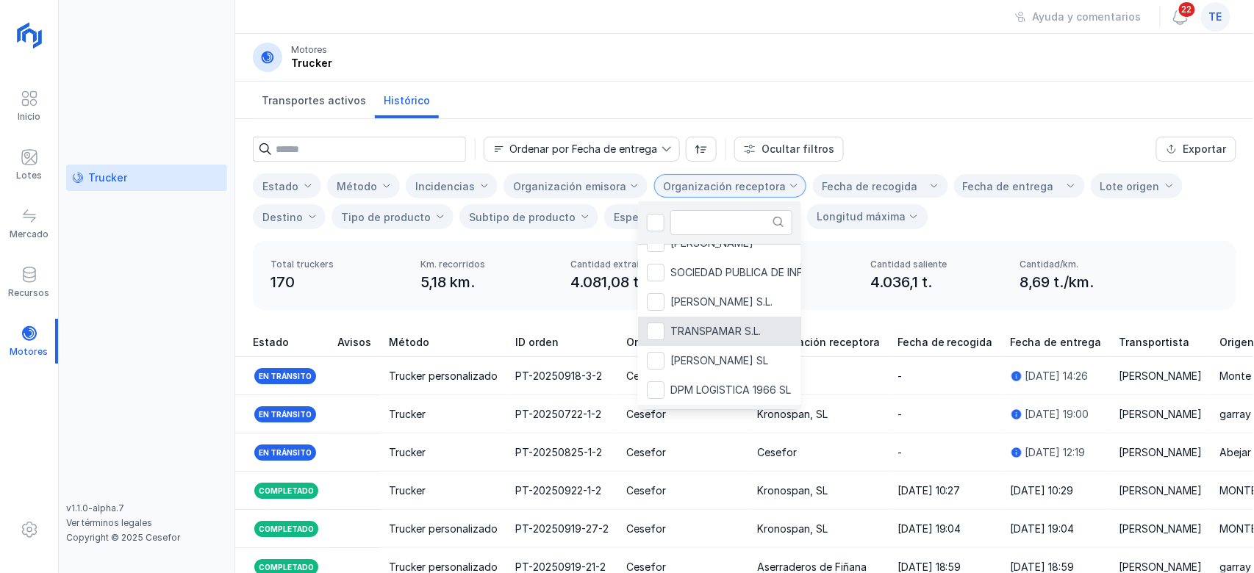
scroll to position [173, 0]
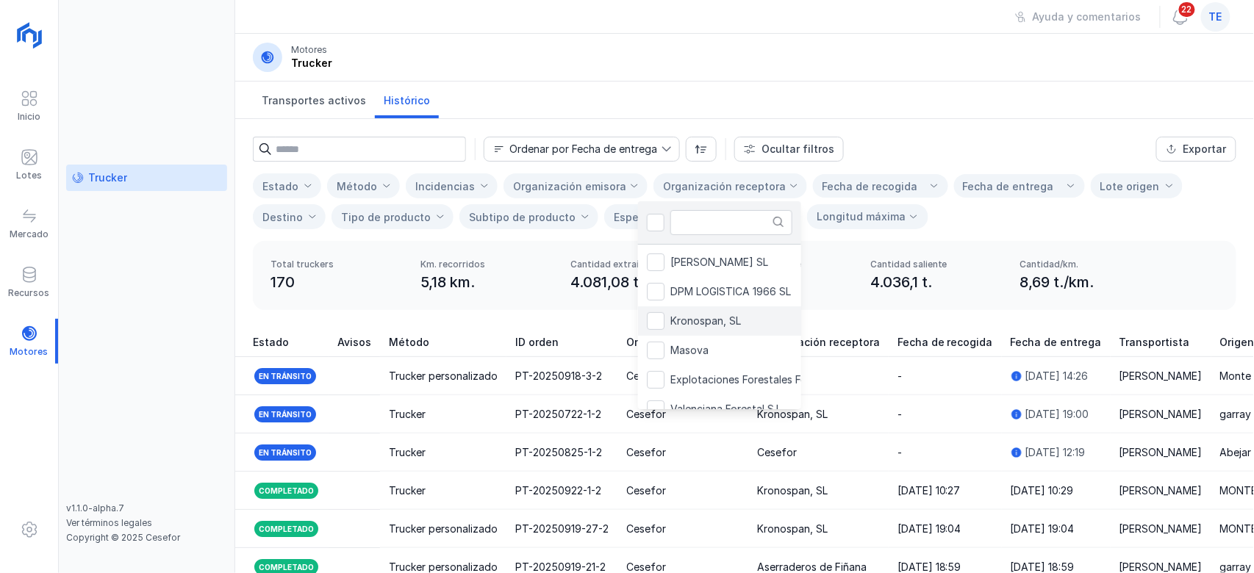
click at [723, 326] on span "Kronospan, SL" at bounding box center [705, 321] width 71 height 10
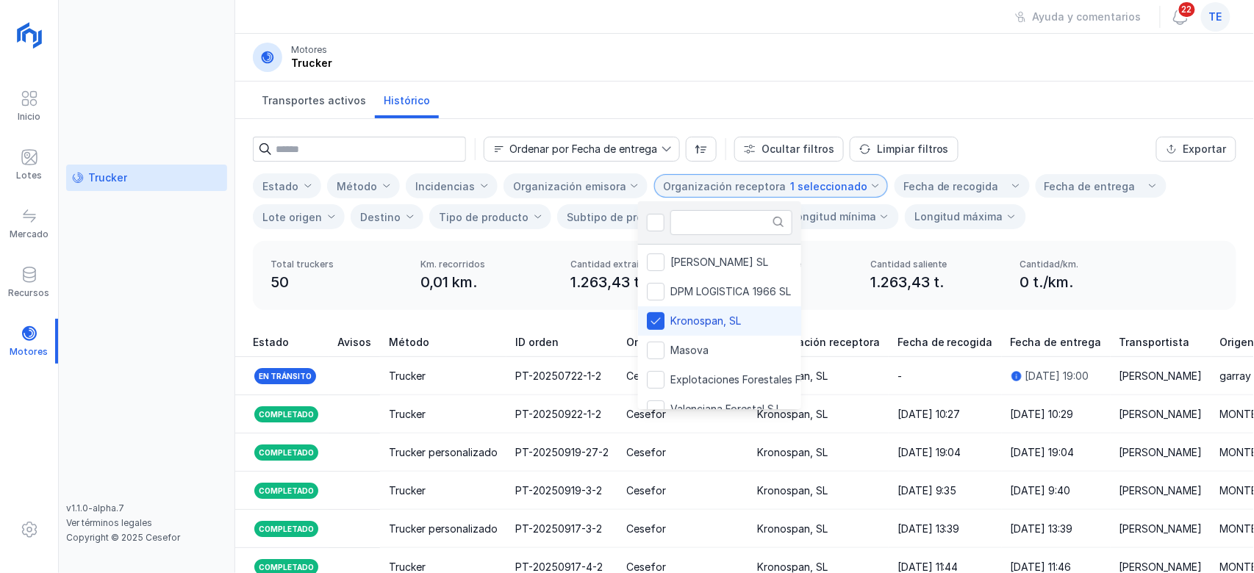
drag, startPoint x: 986, startPoint y: 132, endPoint x: 979, endPoint y: 138, distance: 8.9
click at [955, 137] on div "Ordenar por Fecha de entrega Ocultar filtros Limpiar filtros Exportar Estado Mé…" at bounding box center [744, 180] width 1019 height 122
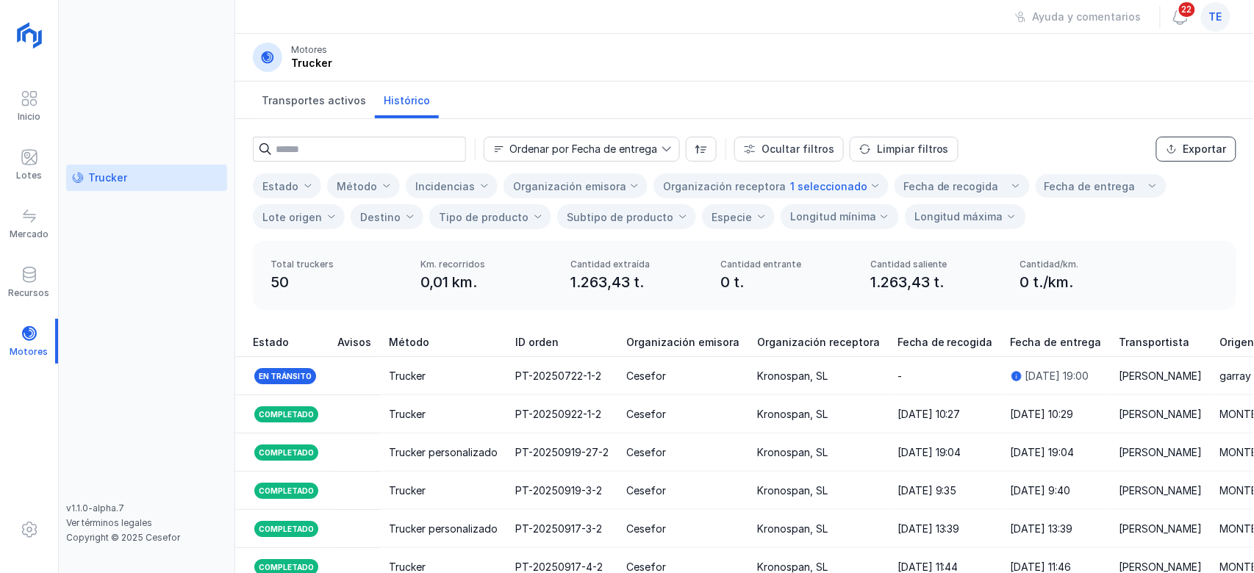
click at [955, 148] on div "Exportar" at bounding box center [1205, 149] width 43 height 15
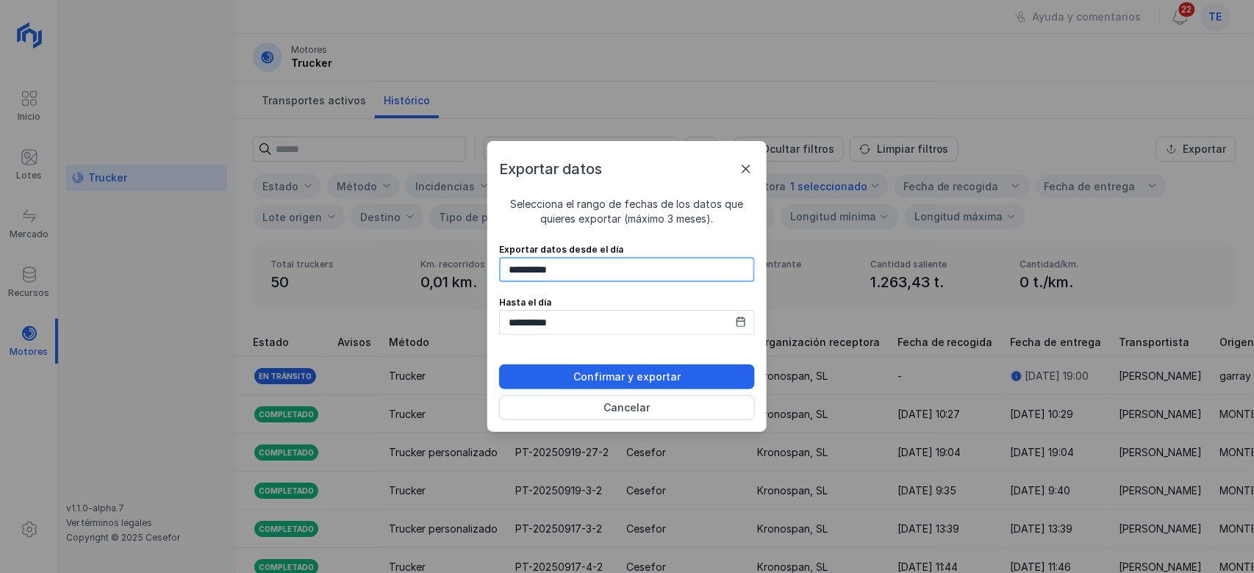
click at [520, 273] on body "Inicio Lotes Mercado Recursos Motores Trucker v1.1.0-alpha.7 Ver términos legal…" at bounding box center [627, 286] width 1254 height 573
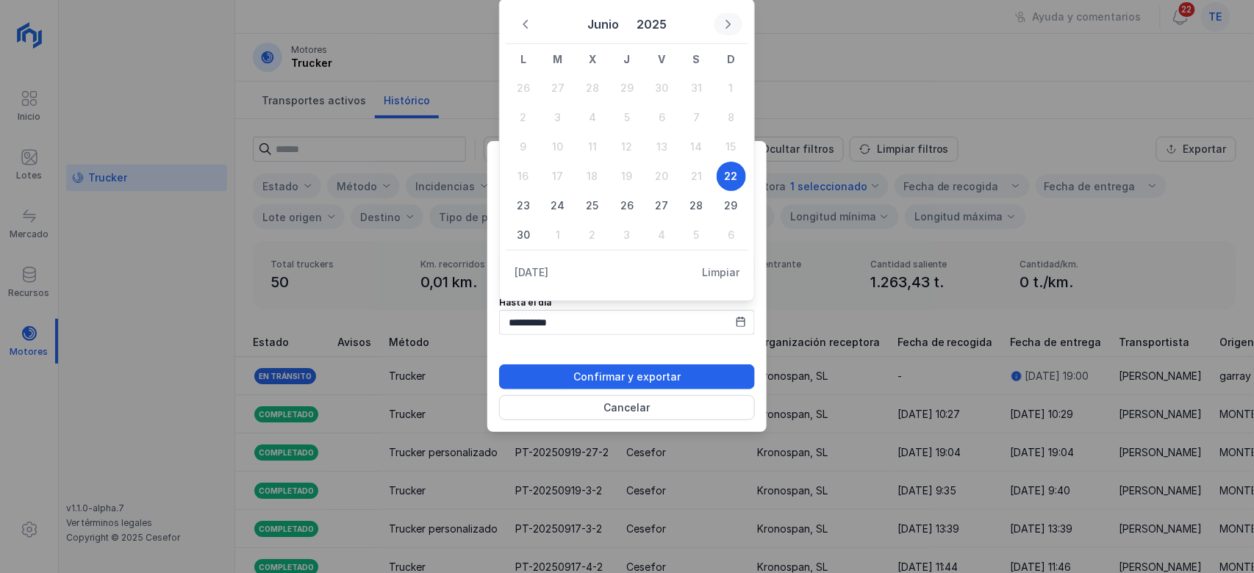
click at [731, 18] on button "Next Month" at bounding box center [729, 24] width 28 height 22
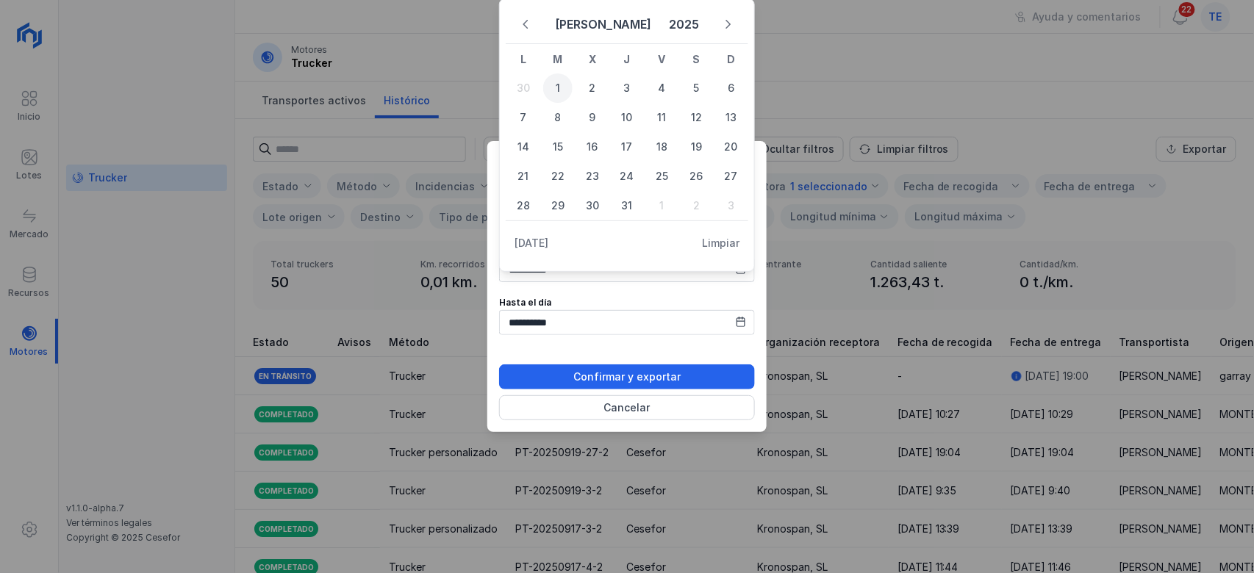
drag, startPoint x: 554, startPoint y: 83, endPoint x: 560, endPoint y: 87, distance: 7.6
click at [555, 83] on span "1" at bounding box center [557, 88] width 29 height 29
type input "**********"
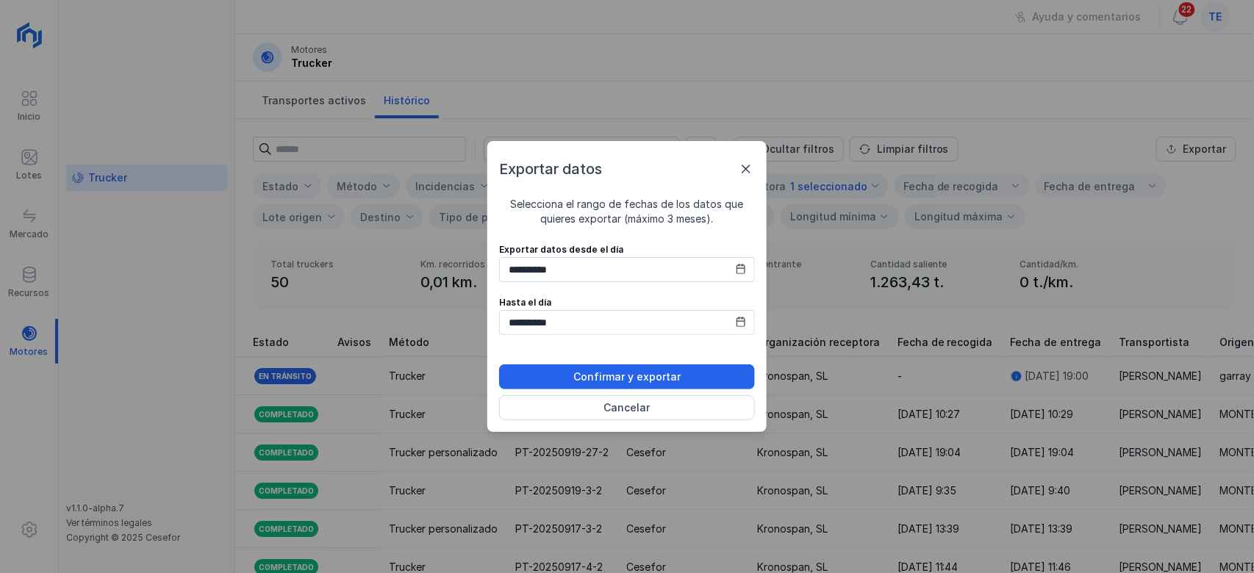
click at [742, 324] on icon at bounding box center [741, 322] width 10 height 10
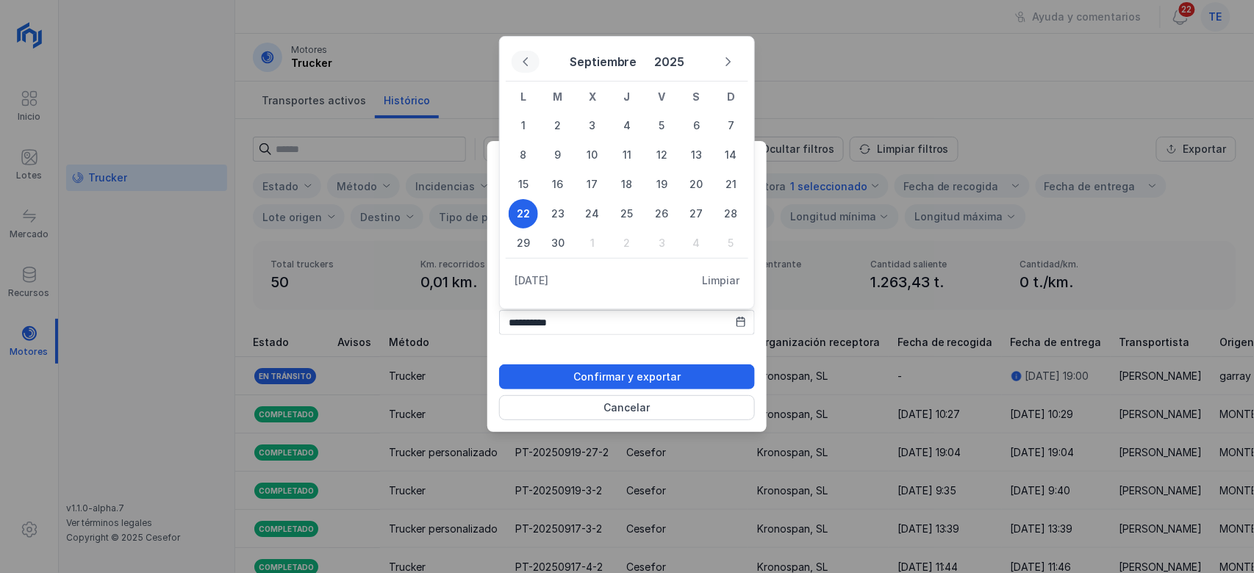
click at [526, 68] on button "Previous Month" at bounding box center [526, 62] width 28 height 22
click at [528, 59] on icon "Previous Month" at bounding box center [525, 62] width 10 height 10
click at [622, 236] on span "31" at bounding box center [626, 243] width 29 height 29
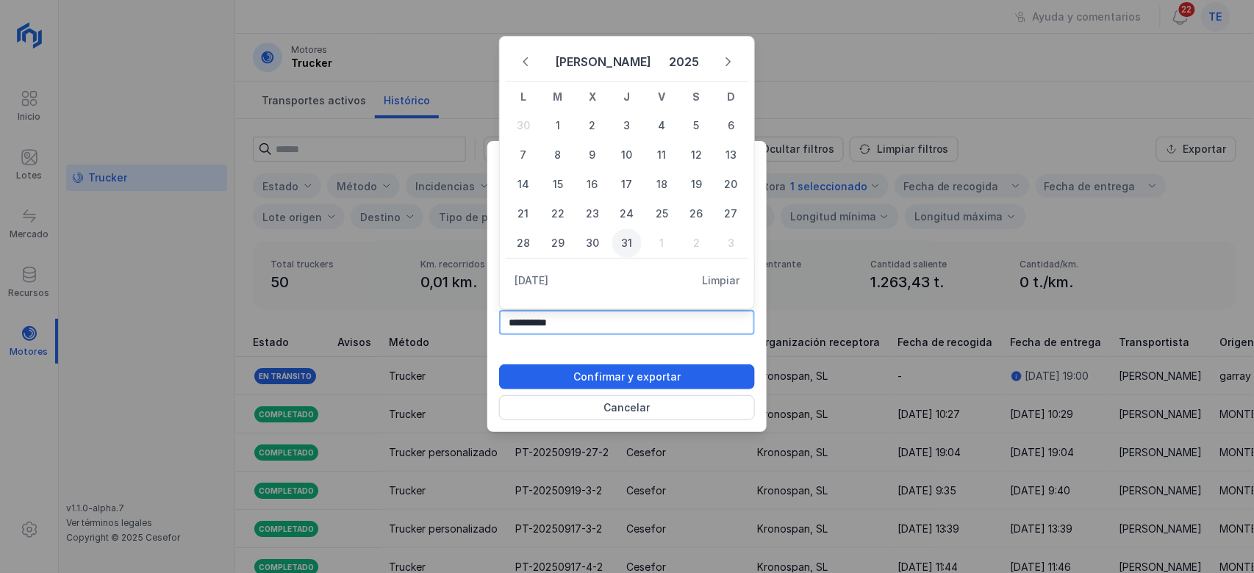
type input "**********"
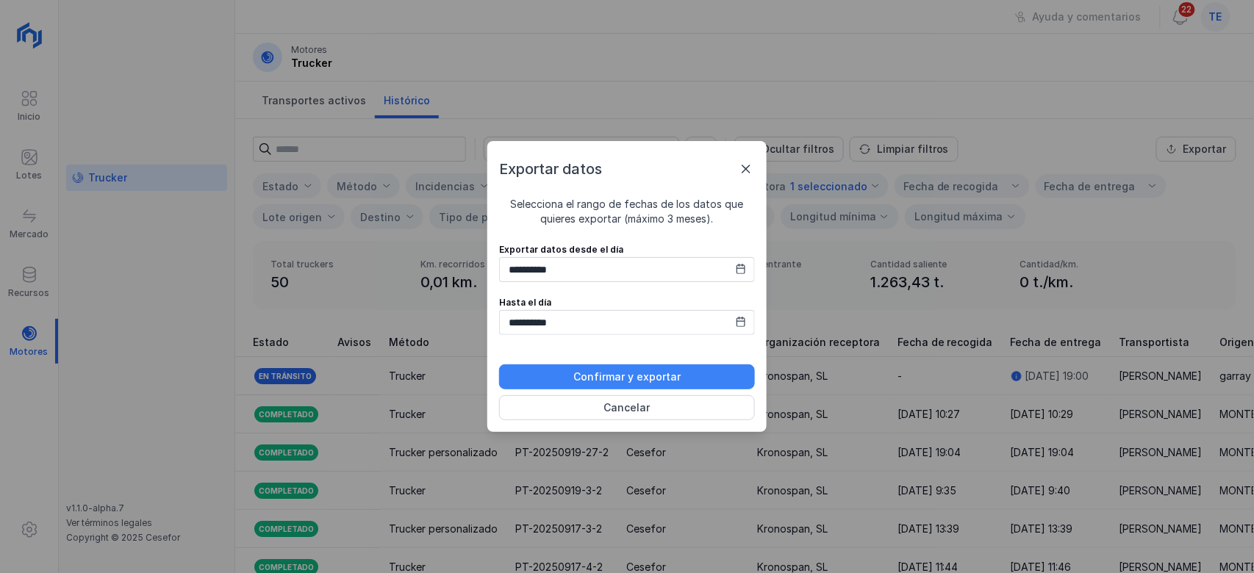
click at [656, 384] on button "Confirmar y exportar" at bounding box center [627, 377] width 256 height 25
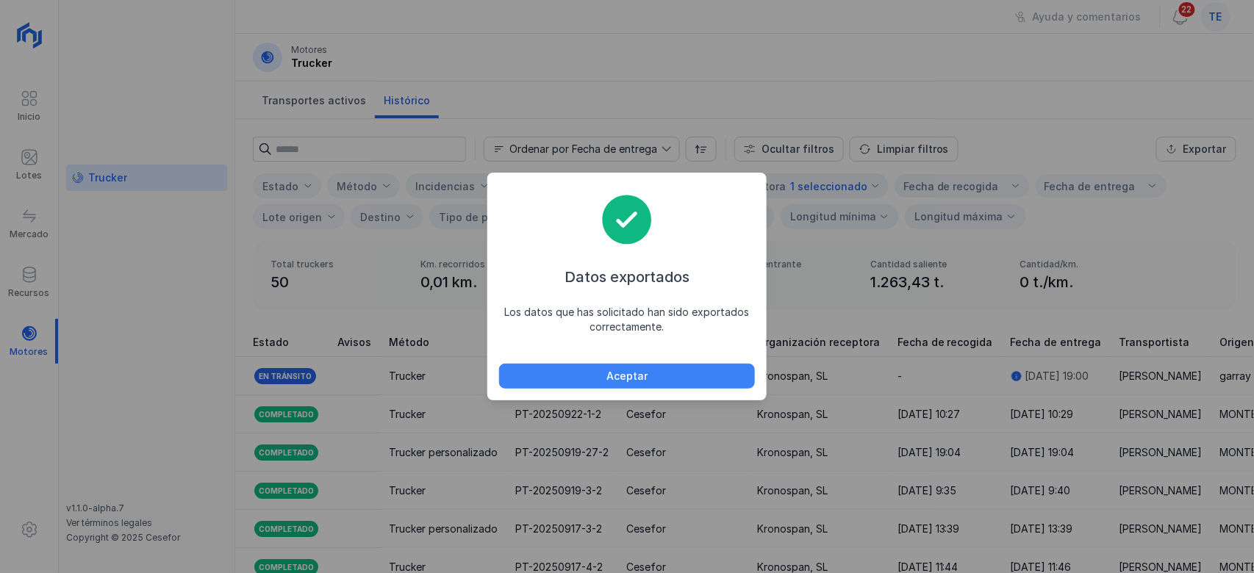
click at [630, 381] on div "Aceptar" at bounding box center [626, 376] width 41 height 15
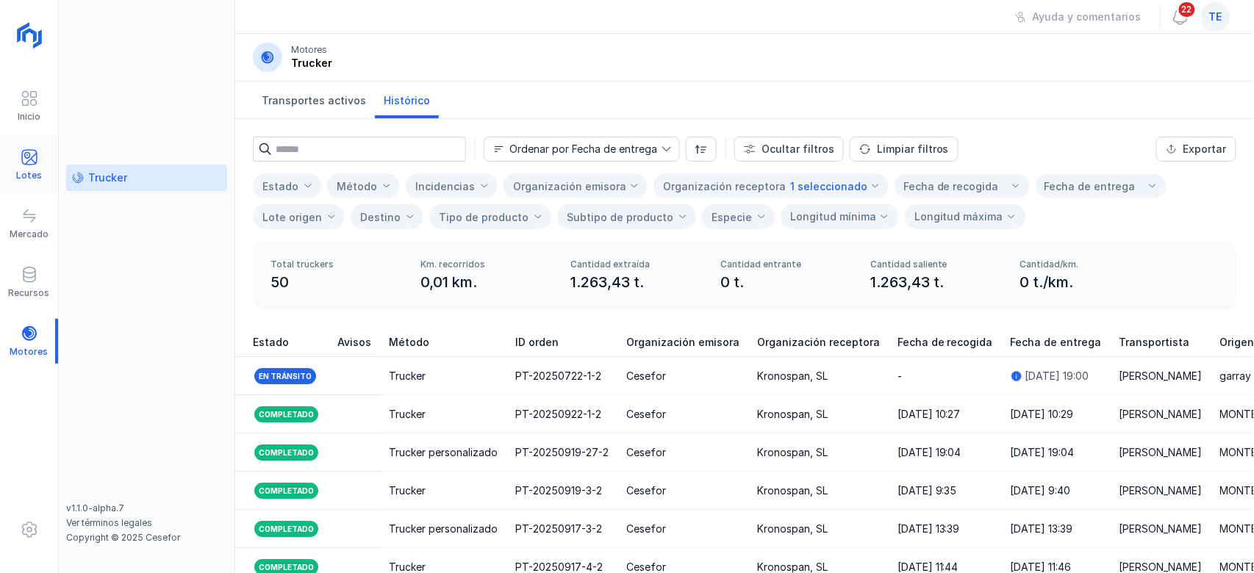
click at [15, 152] on div "Lotes" at bounding box center [29, 165] width 58 height 45
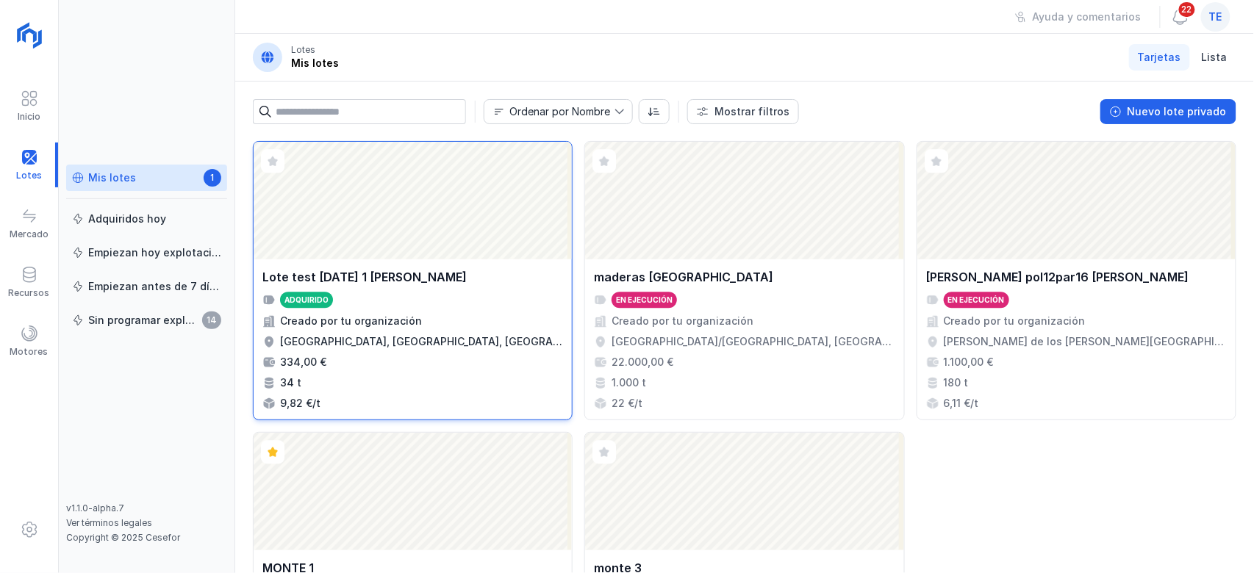
scroll to position [1457, 0]
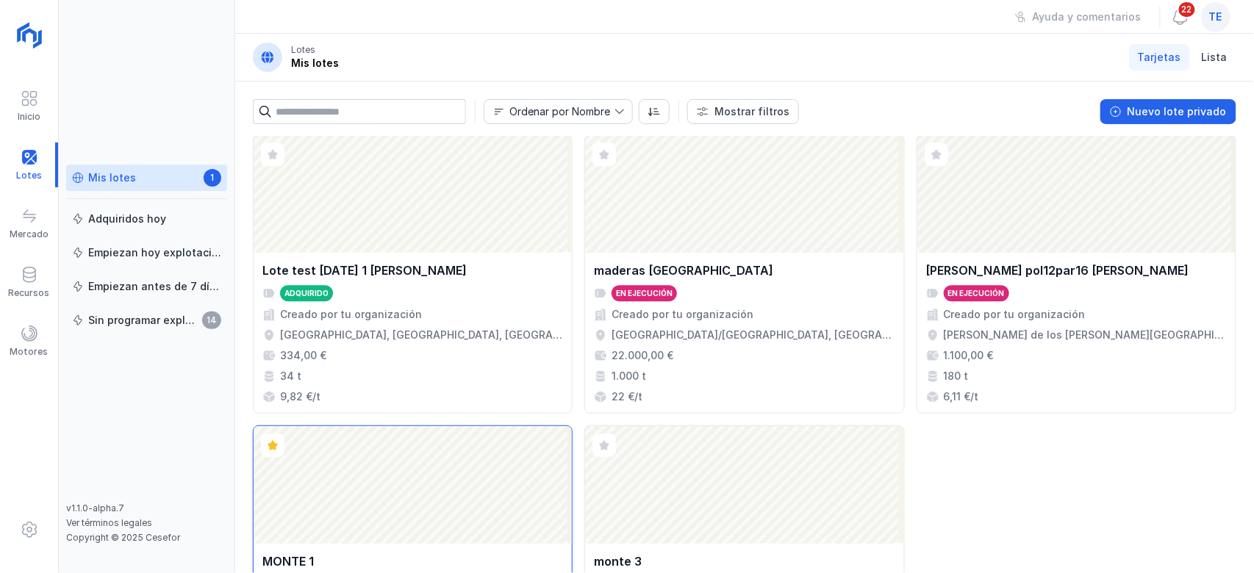
click at [422, 499] on div "Abrir lote" at bounding box center [413, 485] width 318 height 118
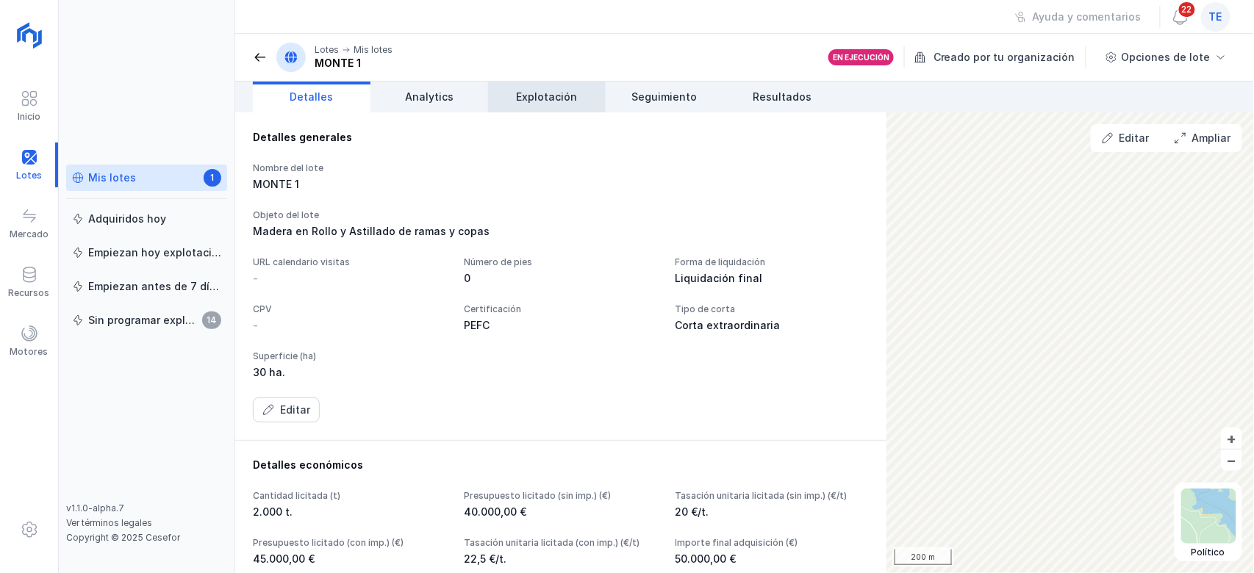
click at [544, 96] on span "Explotación" at bounding box center [547, 97] width 61 height 15
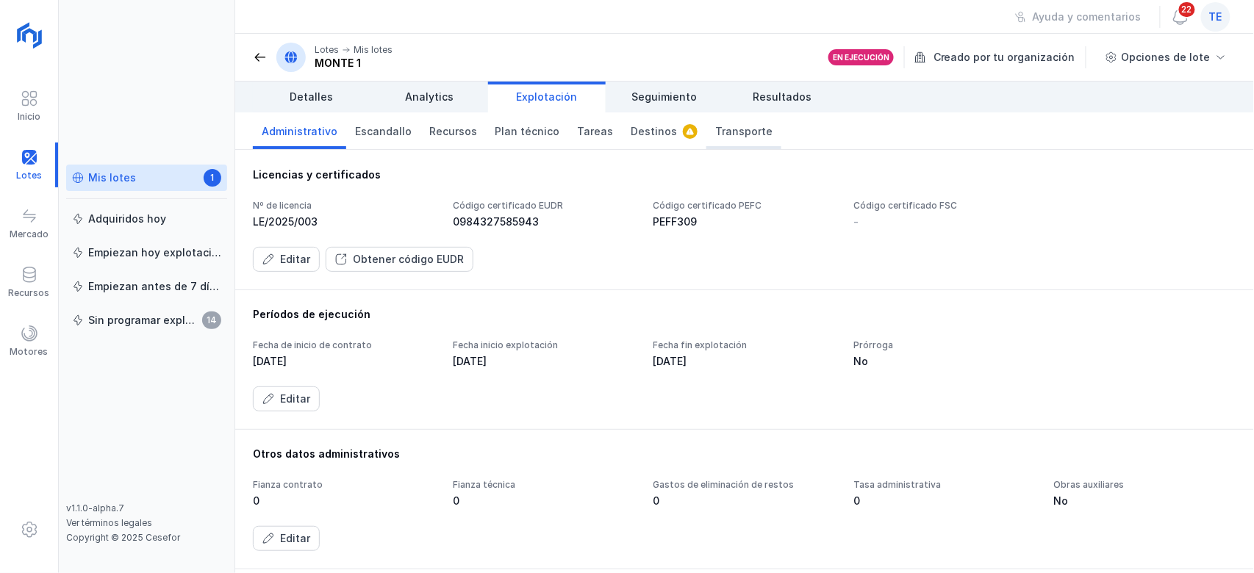
click at [720, 143] on link "Transporte" at bounding box center [743, 130] width 75 height 37
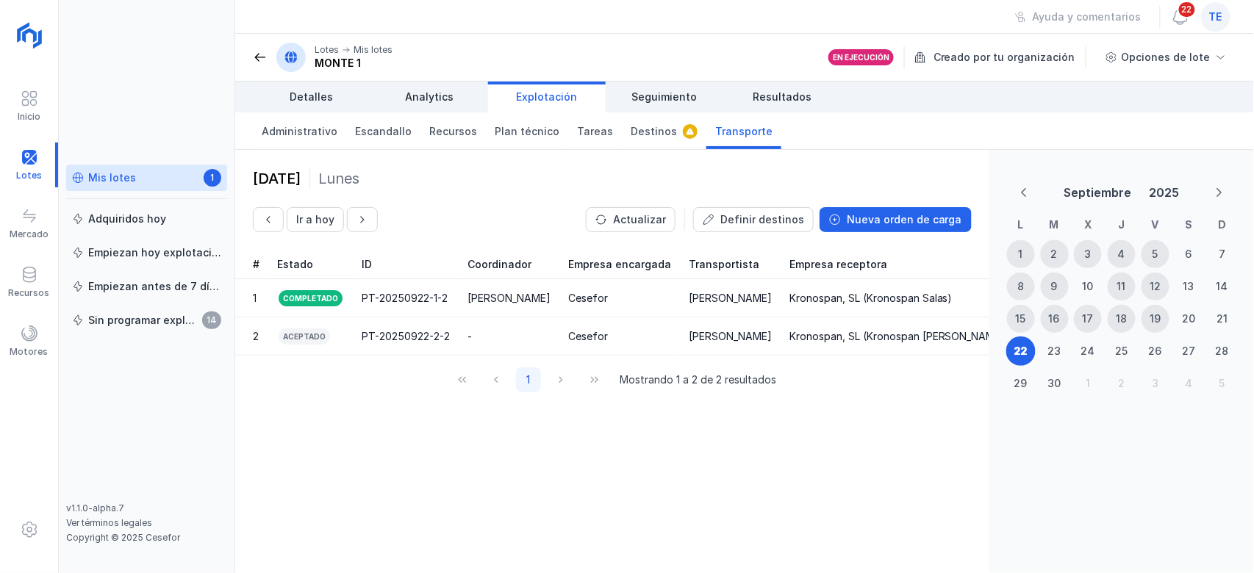
click at [955, 251] on div "2" at bounding box center [1055, 254] width 28 height 28
